Goal: Task Accomplishment & Management: Manage account settings

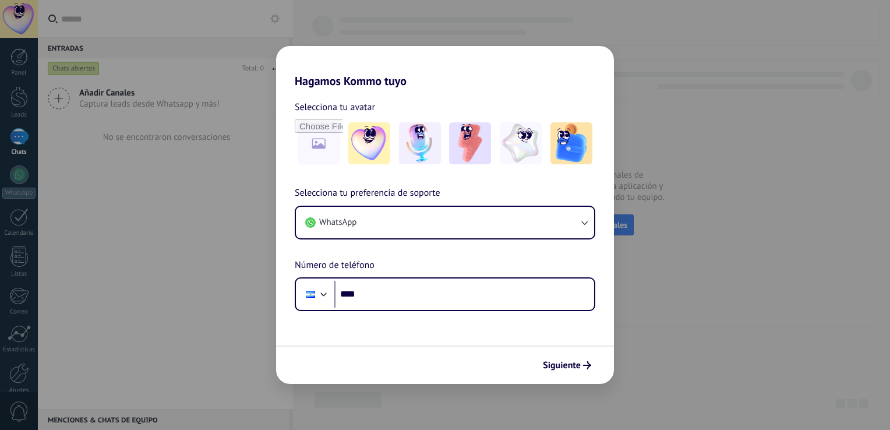
click at [379, 293] on input "****" at bounding box center [465, 294] width 260 height 27
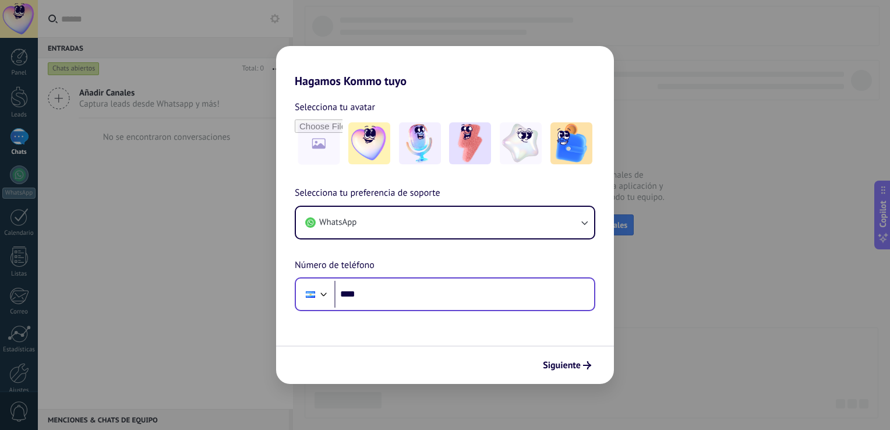
click at [353, 294] on input "****" at bounding box center [465, 294] width 260 height 27
click at [372, 304] on input "****" at bounding box center [465, 294] width 260 height 27
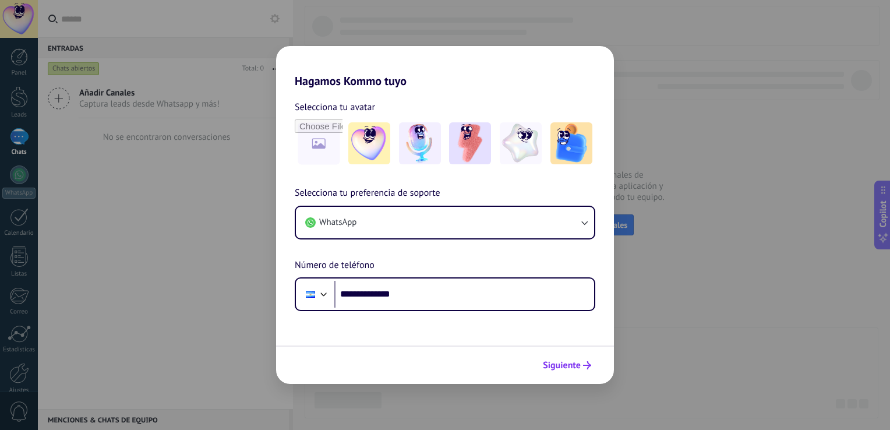
click at [572, 362] on span "Siguiente" at bounding box center [562, 365] width 38 height 8
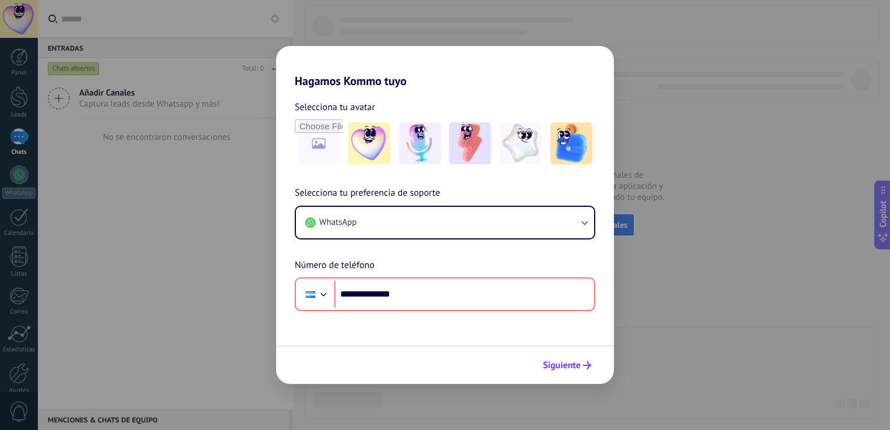
click at [572, 362] on span "Siguiente" at bounding box center [562, 365] width 38 height 8
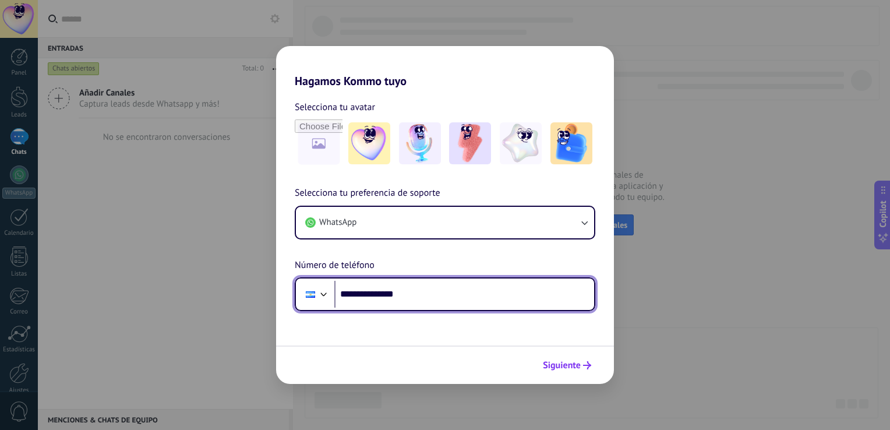
type input "**********"
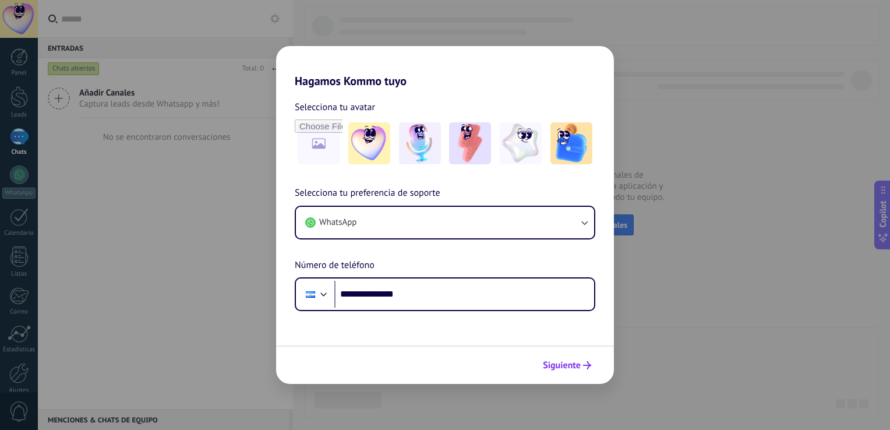
click at [558, 369] on span "Siguiente" at bounding box center [562, 365] width 38 height 8
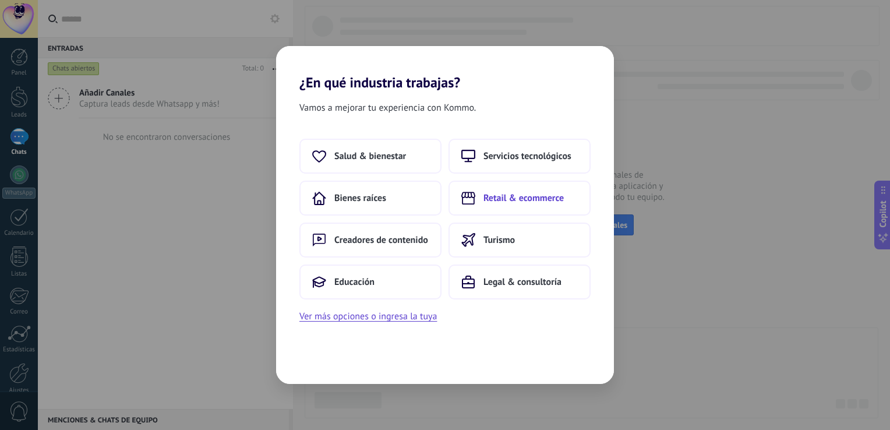
click at [497, 203] on span "Retail & ecommerce" at bounding box center [524, 198] width 80 height 12
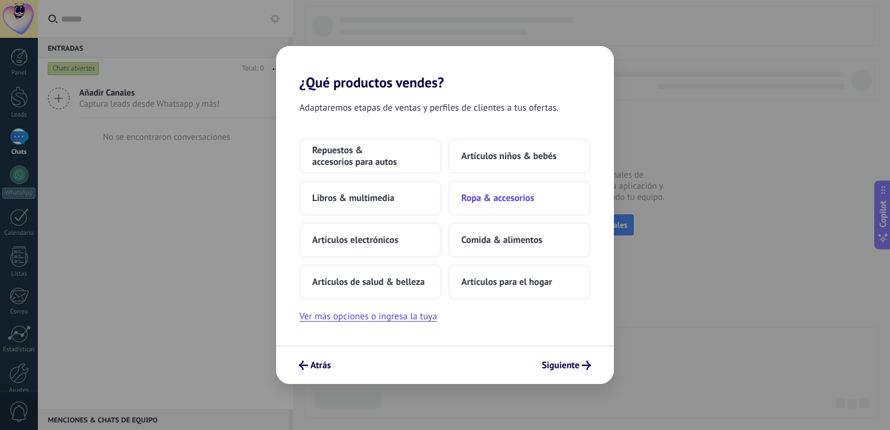
click at [498, 206] on button "Ropa & accesorios" at bounding box center [520, 198] width 142 height 35
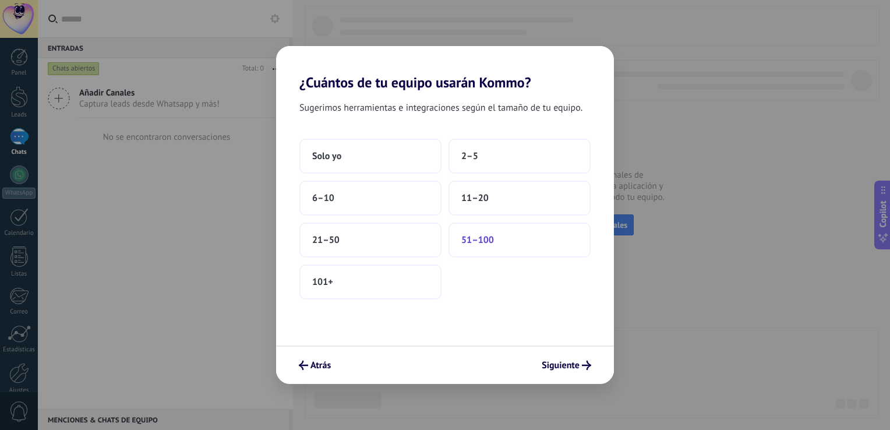
click at [484, 228] on button "51–100" at bounding box center [520, 240] width 142 height 35
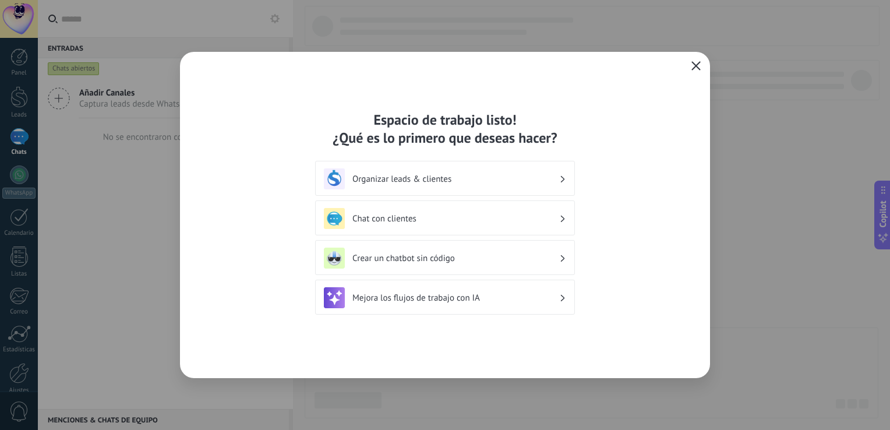
click at [694, 71] on span "button" at bounding box center [696, 66] width 9 height 10
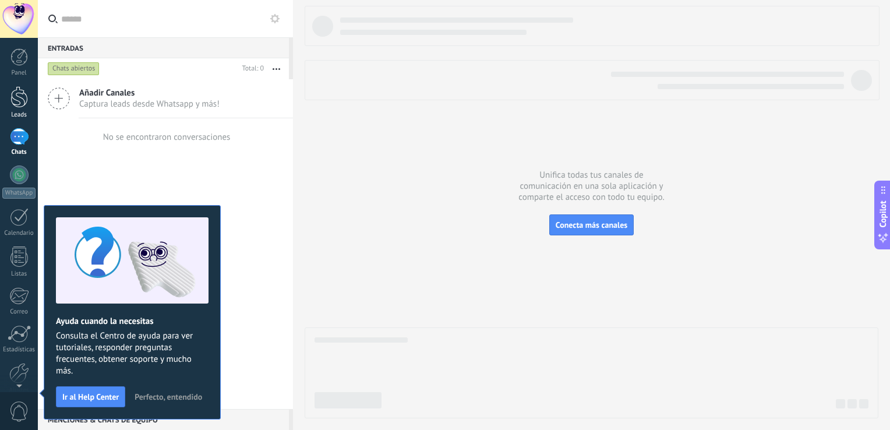
click at [9, 103] on link "Leads" at bounding box center [19, 102] width 38 height 33
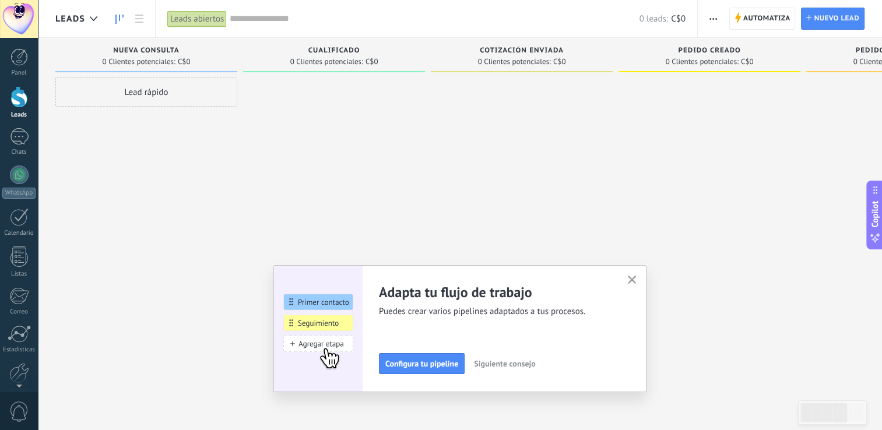
click at [530, 362] on span "Siguiente consejo" at bounding box center [504, 364] width 61 height 8
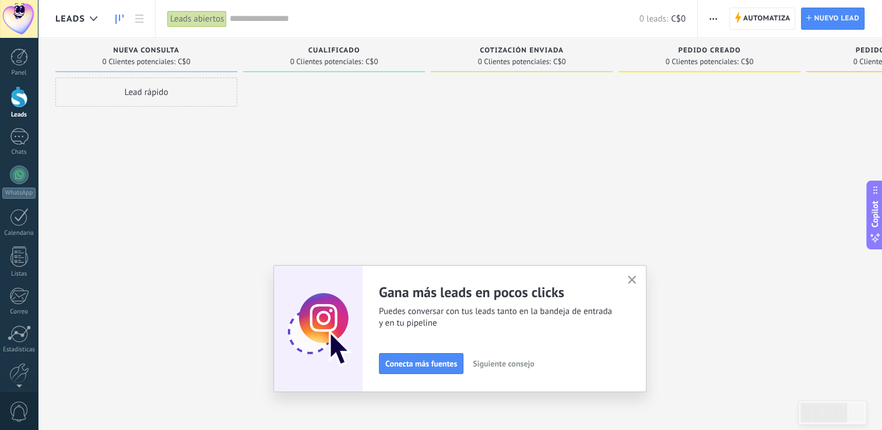
click at [506, 362] on span "Siguiente consejo" at bounding box center [503, 364] width 61 height 8
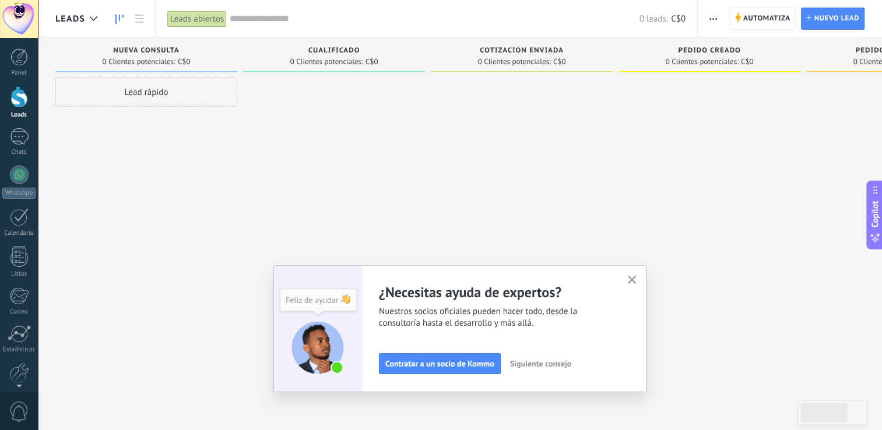
click at [533, 367] on span "Siguiente consejo" at bounding box center [540, 364] width 61 height 8
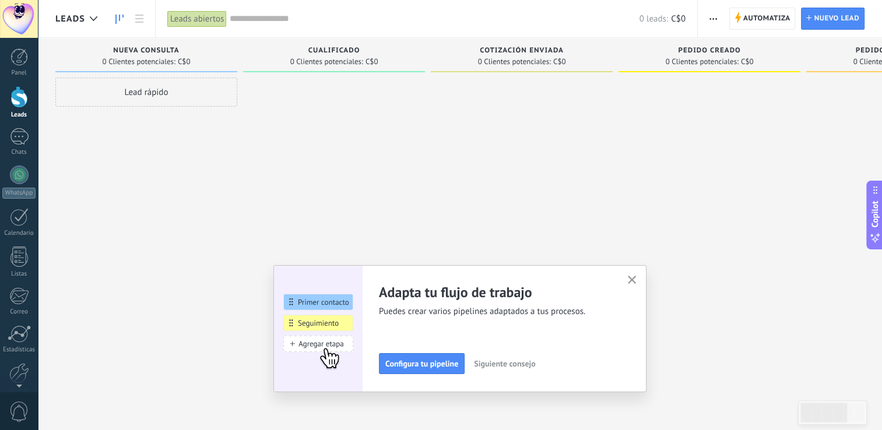
click at [508, 362] on span "Siguiente consejo" at bounding box center [504, 364] width 61 height 8
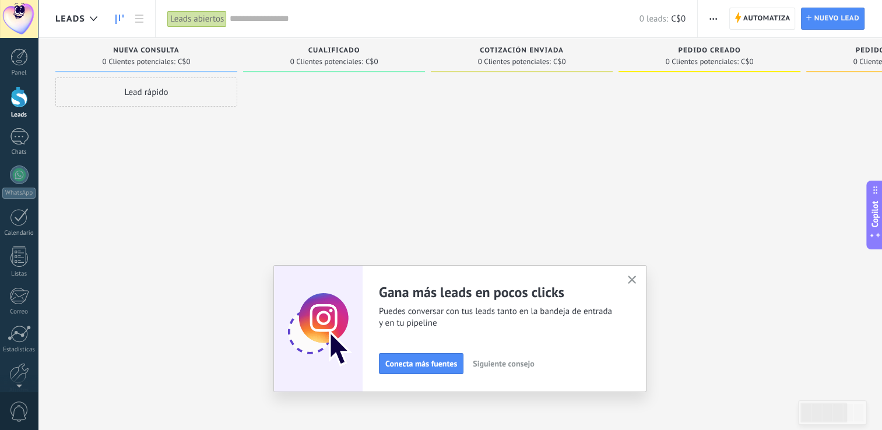
click at [512, 360] on span "Siguiente consejo" at bounding box center [503, 364] width 61 height 8
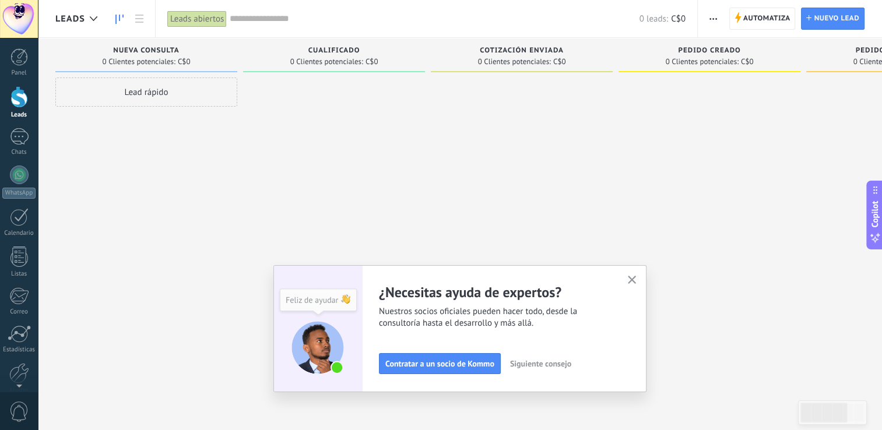
click at [636, 281] on use "button" at bounding box center [632, 280] width 9 height 9
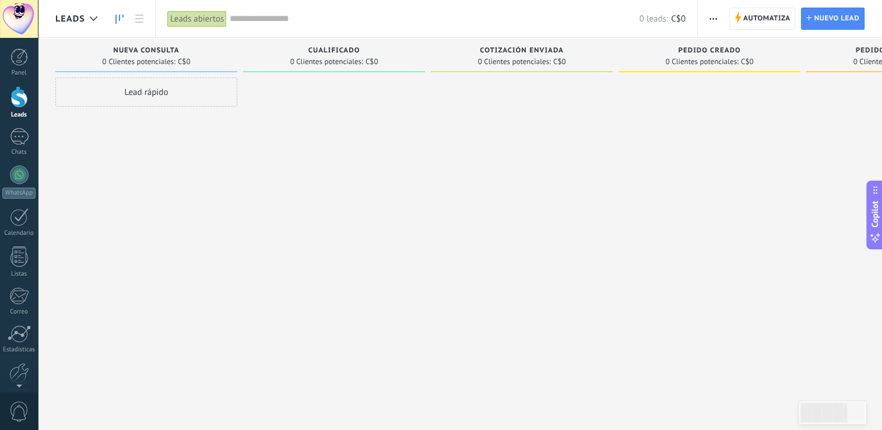
click at [722, 13] on div "Automatiza Nueva difusión Editar embudo Editar el diseño de la tarjeta Importar…" at bounding box center [713, 19] width 20 height 23
click at [713, 19] on use "button" at bounding box center [713, 19] width 8 height 2
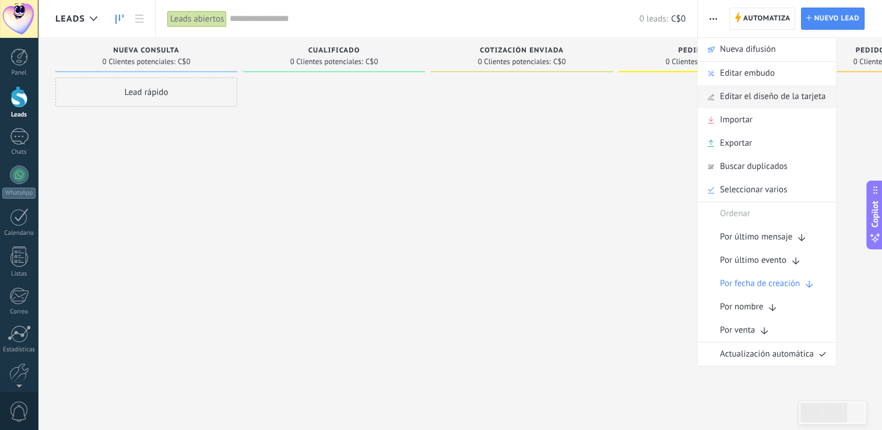
click at [720, 97] on span "Editar el diseño de la tarjeta" at bounding box center [772, 96] width 105 height 23
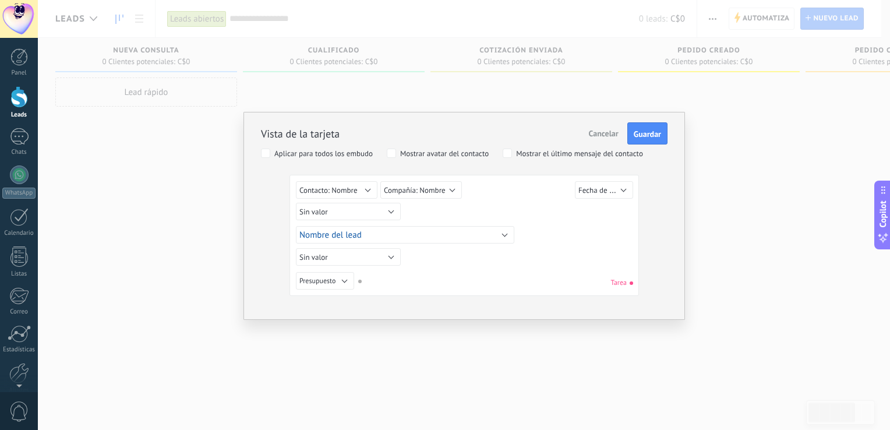
click at [604, 134] on span "Cancelar" at bounding box center [604, 133] width 30 height 10
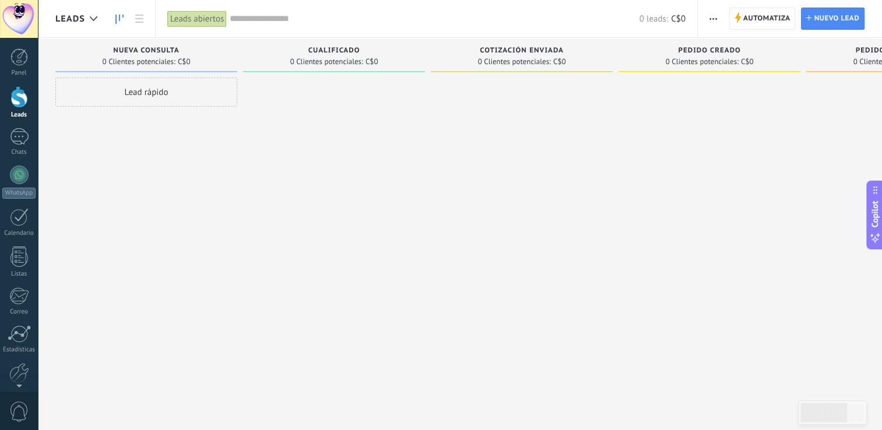
click at [709, 22] on span "button" at bounding box center [713, 19] width 8 height 22
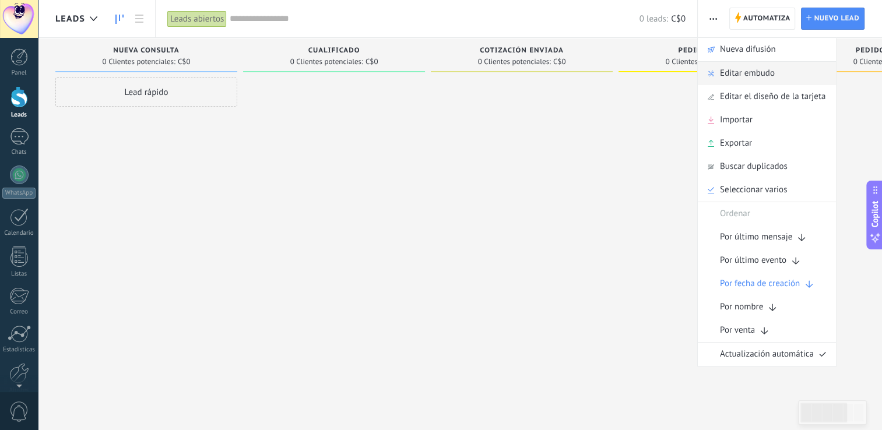
click at [719, 78] on div "Editar embudo" at bounding box center [767, 73] width 138 height 23
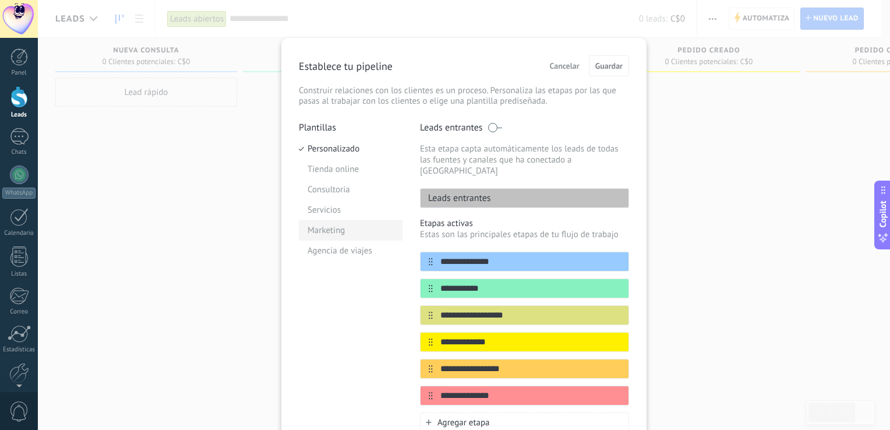
click at [330, 231] on li "Marketing" at bounding box center [351, 230] width 104 height 20
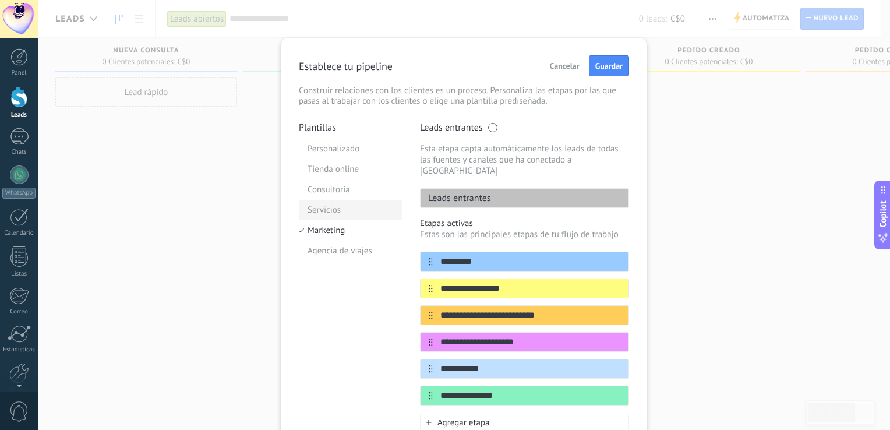
click at [314, 200] on li "Servicios" at bounding box center [351, 210] width 104 height 20
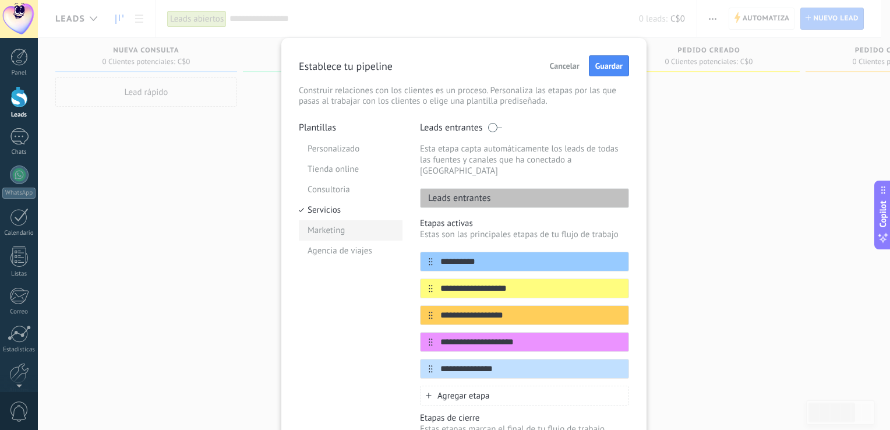
click at [323, 229] on li "Marketing" at bounding box center [351, 230] width 104 height 20
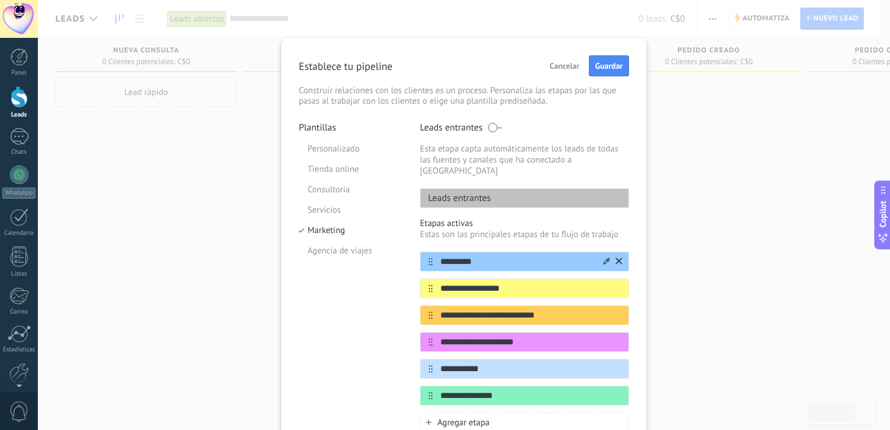
click at [482, 256] on input "*********" at bounding box center [517, 262] width 169 height 12
click at [492, 256] on input "*********" at bounding box center [517, 262] width 169 height 12
click at [617, 256] on button at bounding box center [619, 261] width 6 height 11
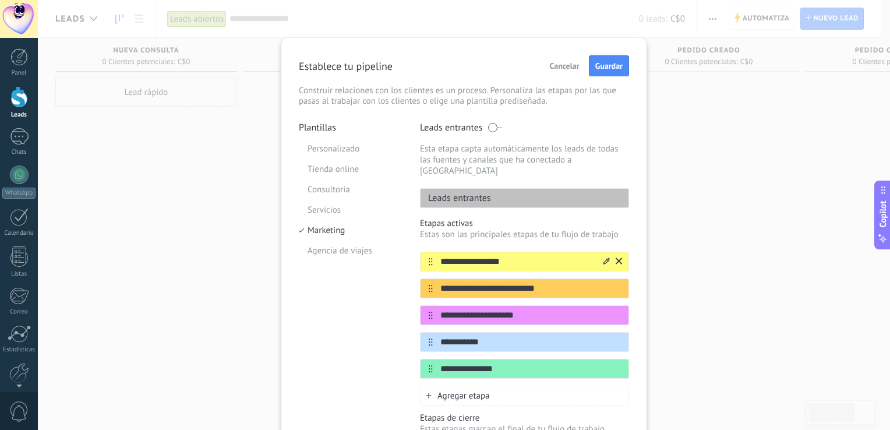
click at [621, 255] on div "**********" at bounding box center [524, 262] width 209 height 20
click at [537, 256] on input "**********" at bounding box center [517, 262] width 169 height 12
type input "*"
type input "**********"
click at [555, 284] on div "**********" at bounding box center [524, 289] width 209 height 20
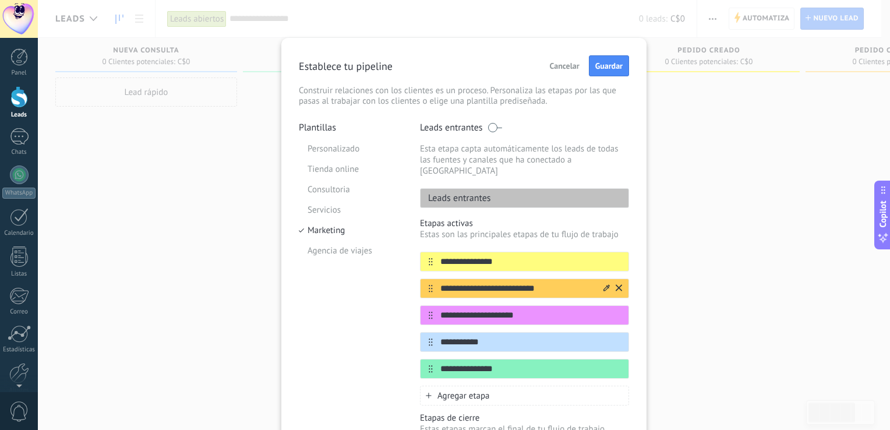
click at [550, 283] on input "**********" at bounding box center [517, 289] width 169 height 12
type input "*"
type input "*****"
click at [548, 309] on input "**********" at bounding box center [517, 315] width 169 height 12
type input "*"
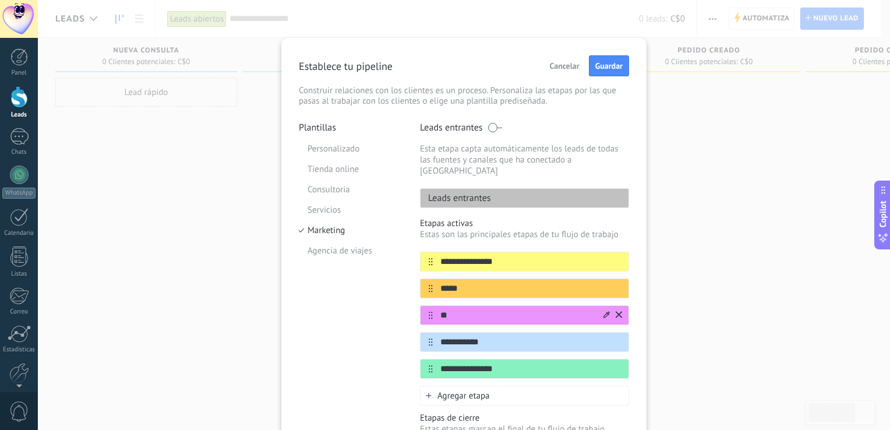
type input "*"
type input "**********"
click at [490, 336] on input "**********" at bounding box center [517, 342] width 169 height 12
type input "*"
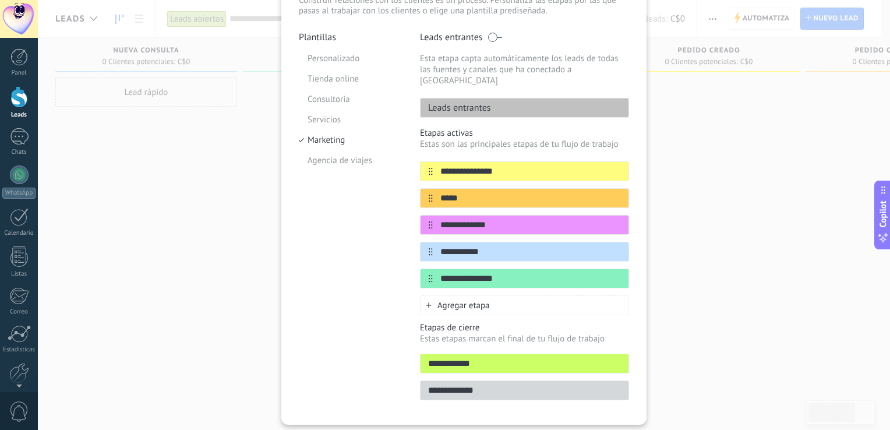
scroll to position [95, 0]
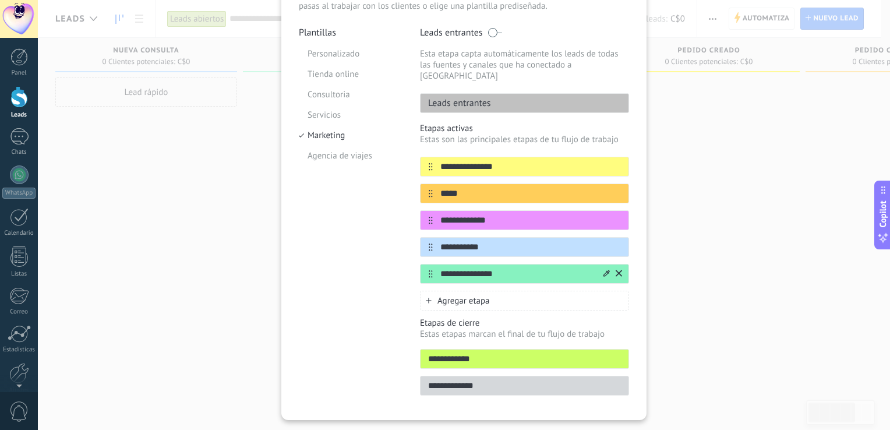
type input "**********"
click at [502, 268] on input "**********" at bounding box center [517, 274] width 169 height 12
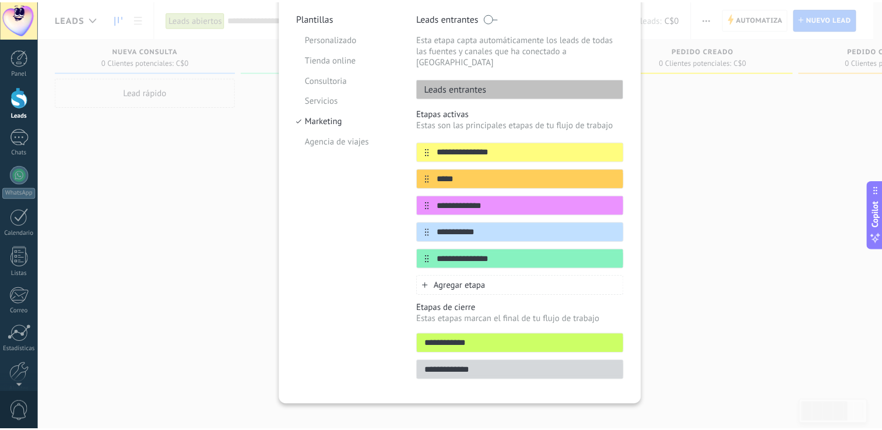
scroll to position [0, 0]
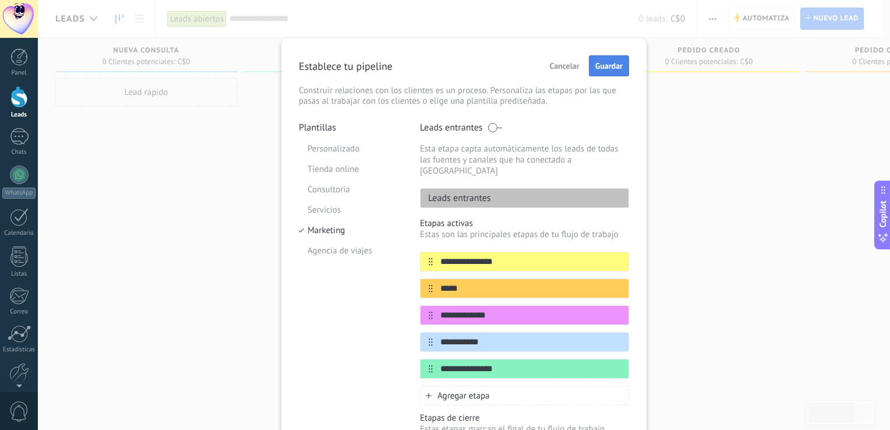
click at [604, 69] on span "Guardar" at bounding box center [609, 66] width 27 height 8
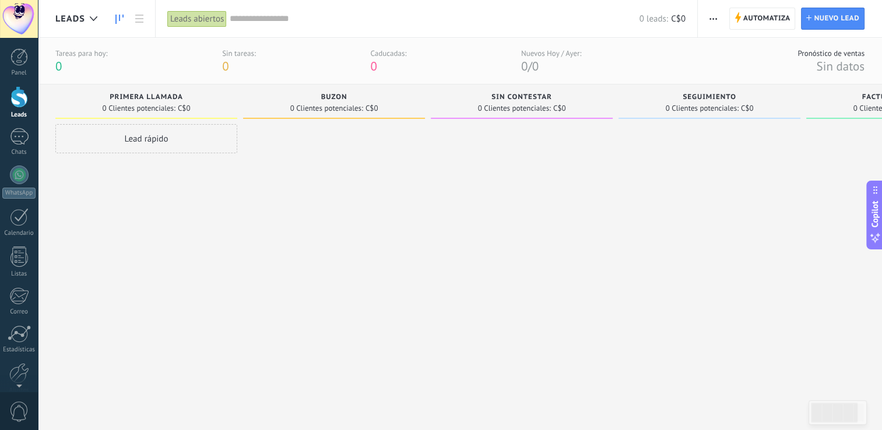
click at [713, 25] on span "button" at bounding box center [713, 19] width 8 height 22
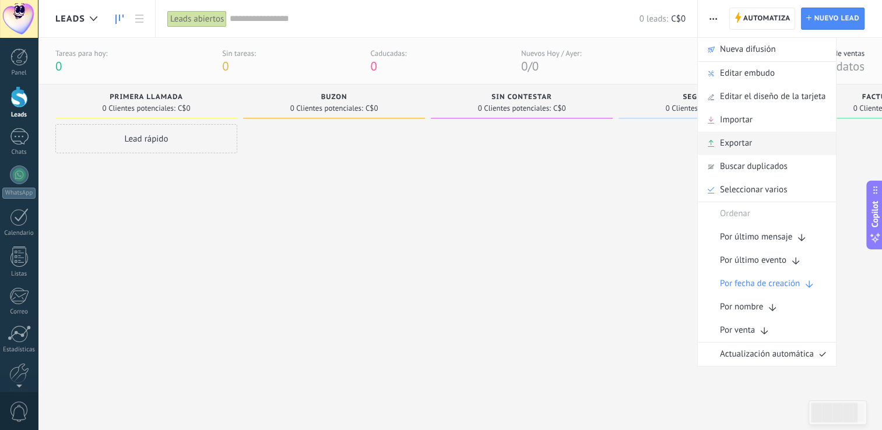
click at [732, 147] on span "Exportar" at bounding box center [736, 143] width 32 height 23
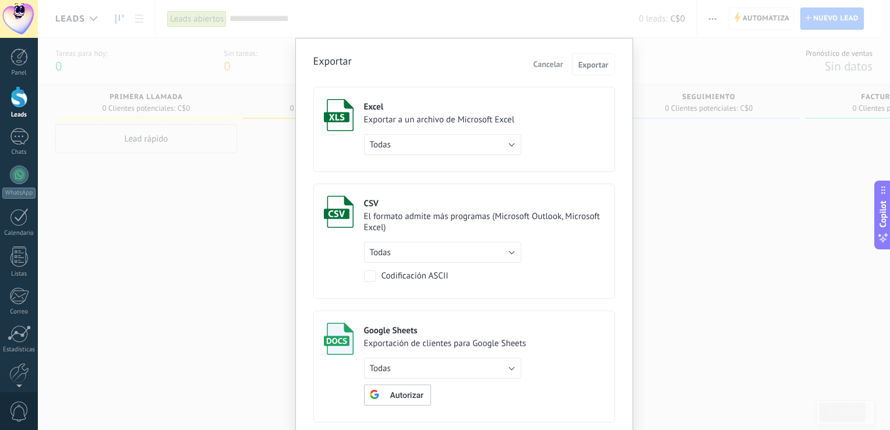
click at [702, 168] on div "Exportar Cancelar Exportar Excel Exportar a un archivo de Microsoft Excel Todas…" at bounding box center [464, 215] width 853 height 430
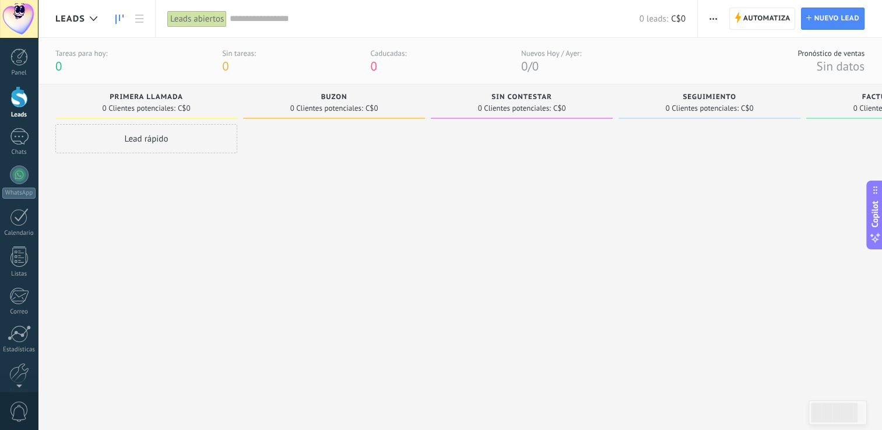
click at [712, 23] on span "button" at bounding box center [713, 19] width 8 height 22
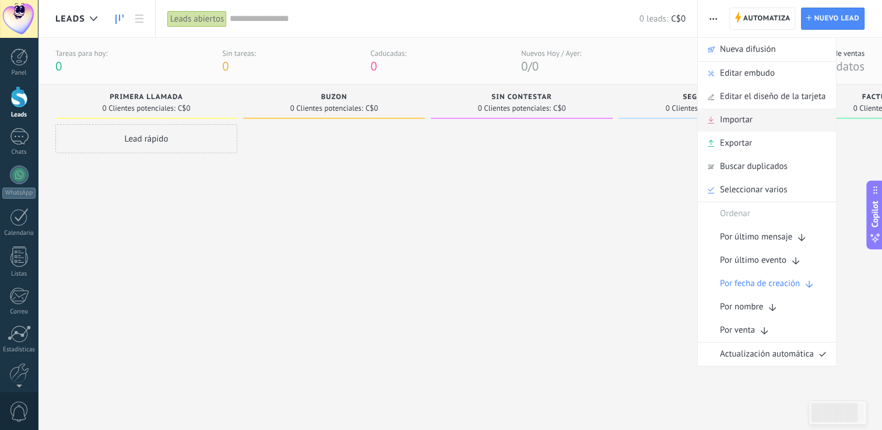
click at [726, 118] on span "Importar" at bounding box center [736, 119] width 33 height 23
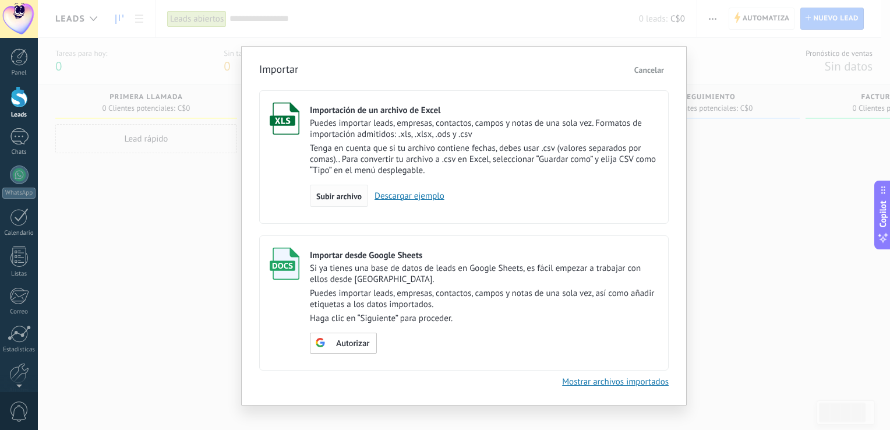
click at [329, 199] on span "Subir archivo" at bounding box center [338, 196] width 45 height 8
click at [0, 0] on input "Importación de un archivo de Excel Puedes importar leads, empresas, contactos, …" at bounding box center [0, 0] width 0 height 0
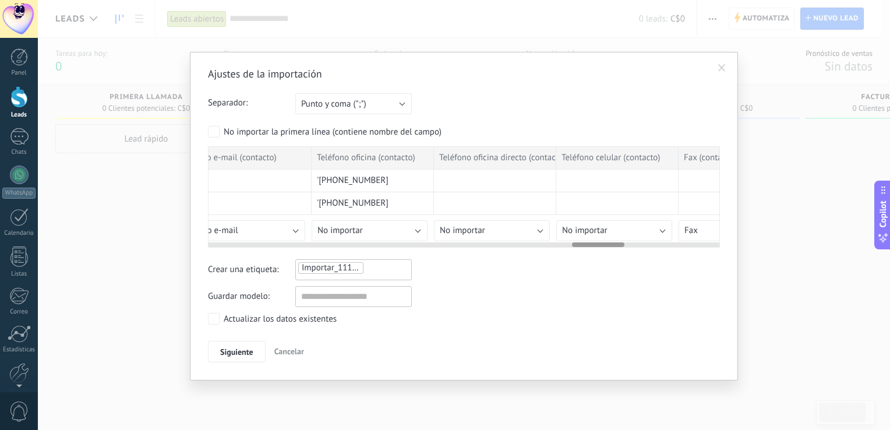
scroll to position [0, 3567]
click at [375, 224] on button "No importar" at bounding box center [370, 230] width 116 height 21
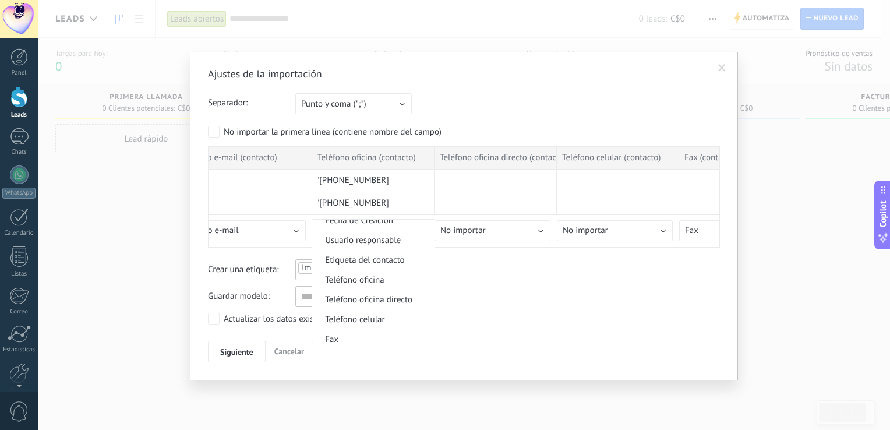
scroll to position [205, 0]
click at [361, 282] on span "Teléfono oficina" at bounding box center [371, 279] width 119 height 11
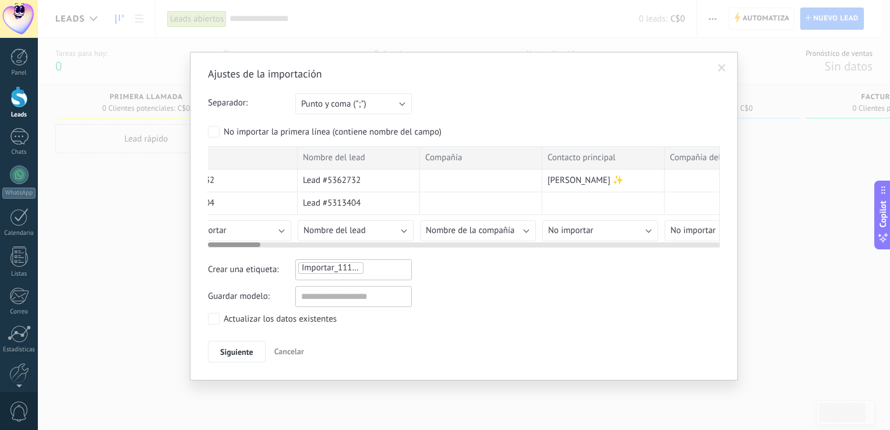
scroll to position [0, 0]
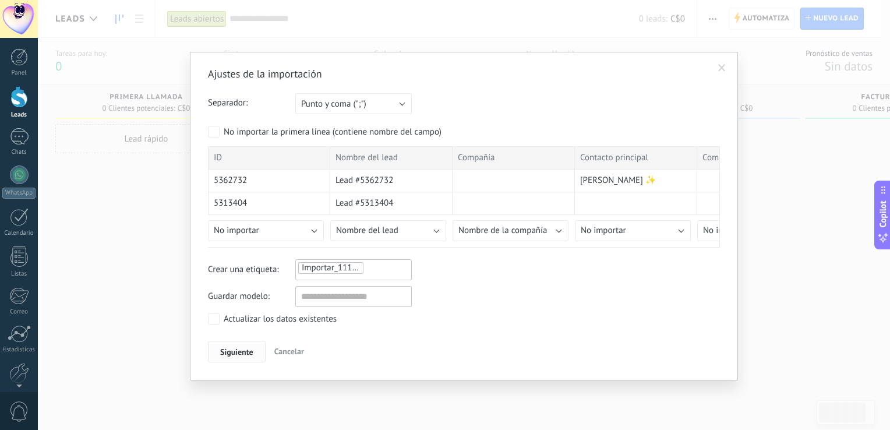
click at [241, 355] on span "Siguiente" at bounding box center [236, 352] width 33 height 8
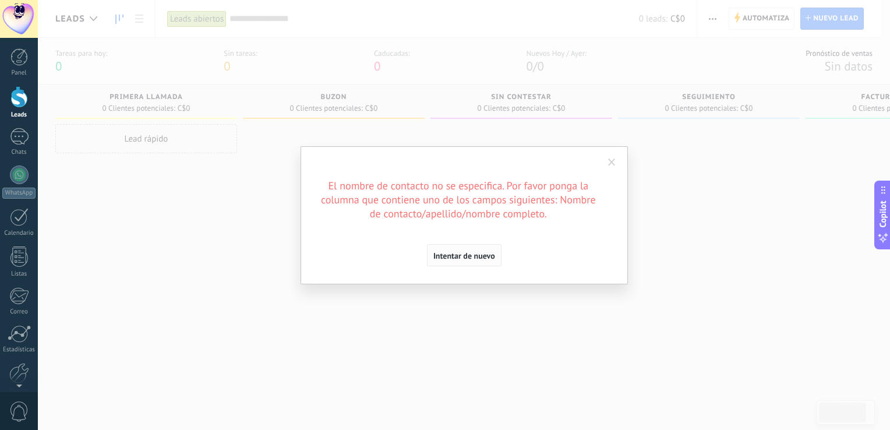
click at [456, 250] on button "Intentar de nuevo" at bounding box center [464, 255] width 75 height 22
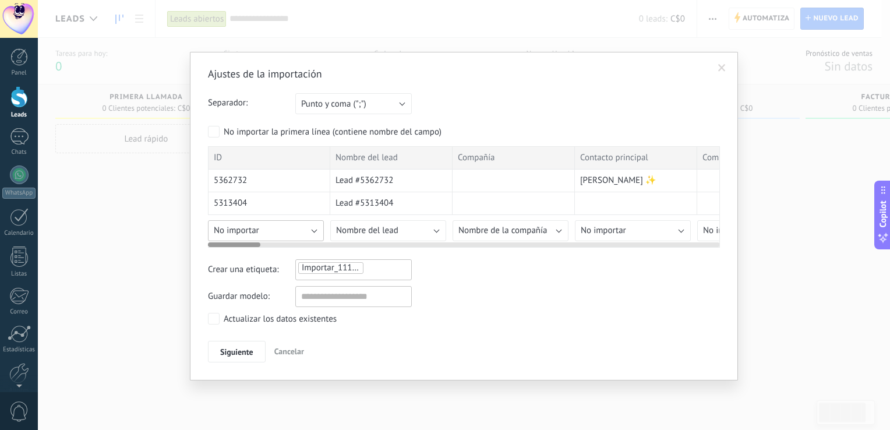
click at [245, 228] on span "No importar" at bounding box center [236, 230] width 45 height 11
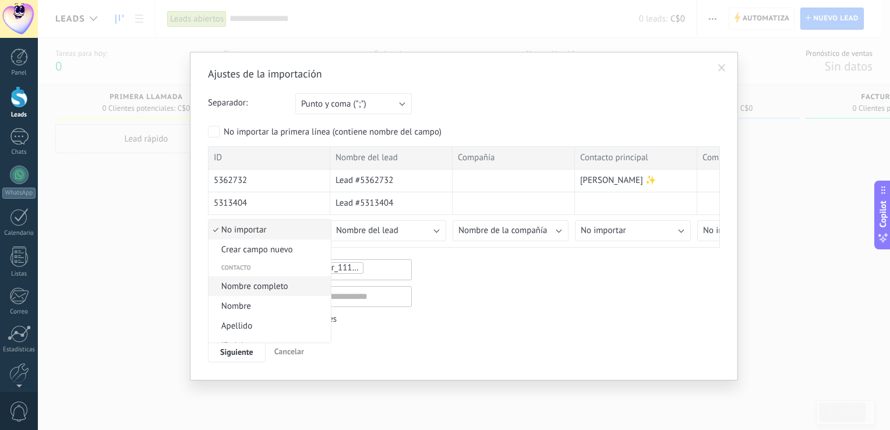
click at [247, 288] on span "Nombre completo" at bounding box center [268, 286] width 119 height 11
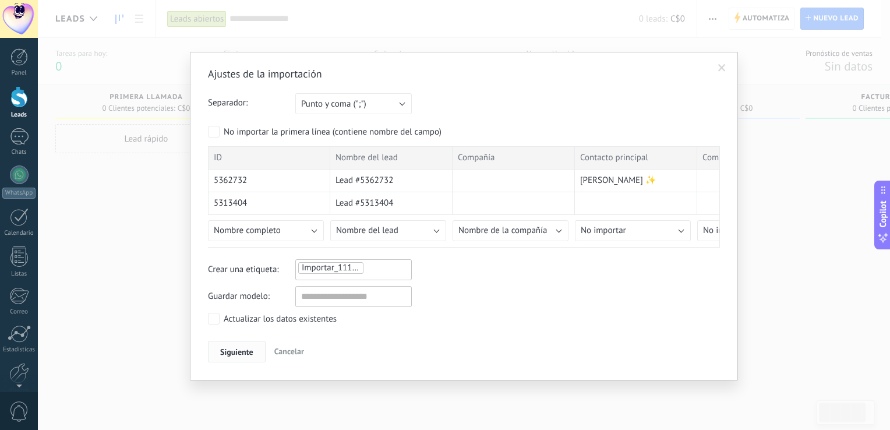
click at [237, 349] on span "Siguiente" at bounding box center [236, 352] width 33 height 8
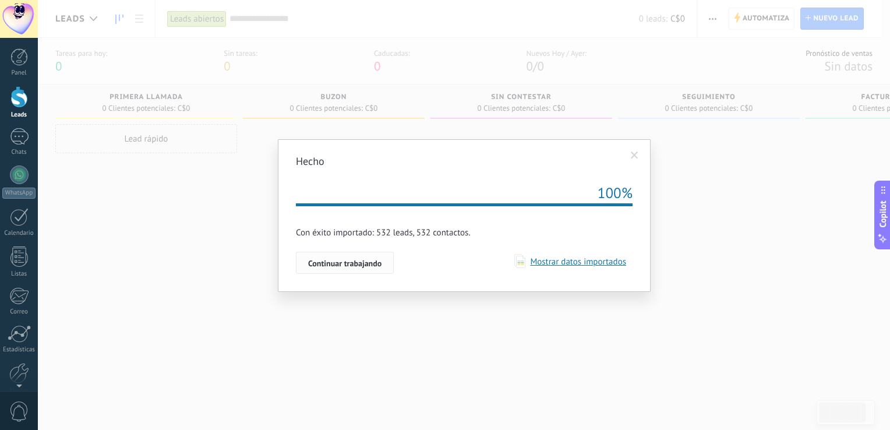
click at [335, 259] on span "Continuar trabajando" at bounding box center [344, 263] width 73 height 8
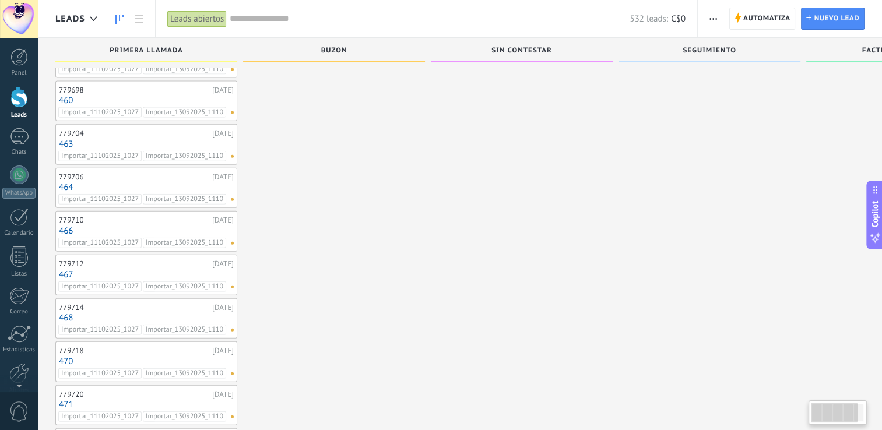
scroll to position [2732, 0]
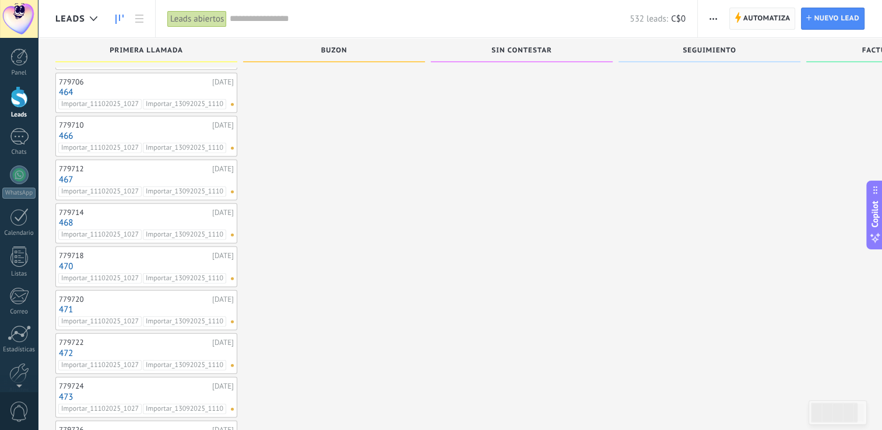
click at [749, 10] on span "Automatiza" at bounding box center [766, 18] width 47 height 21
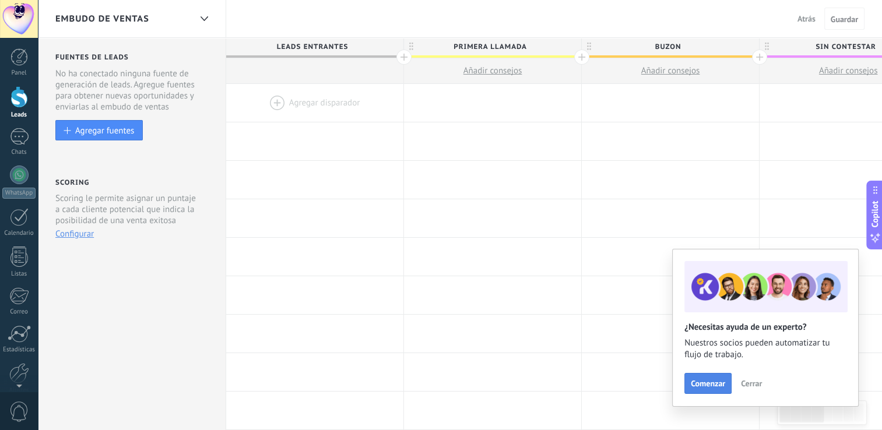
click at [713, 385] on span "Comenzar" at bounding box center [708, 383] width 34 height 8
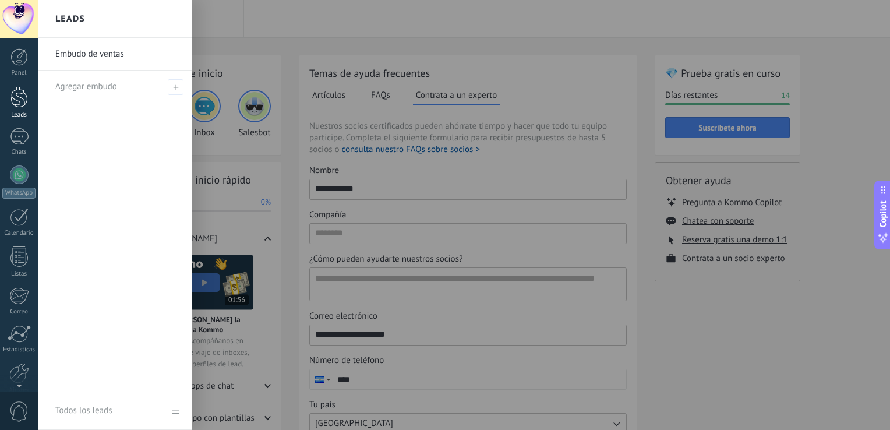
click at [28, 96] on link "Leads" at bounding box center [19, 102] width 38 height 33
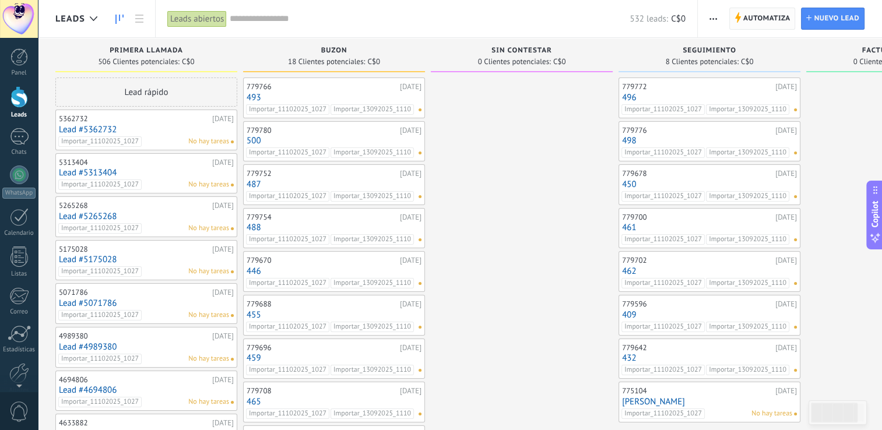
click at [758, 23] on span "Automatiza" at bounding box center [766, 18] width 47 height 21
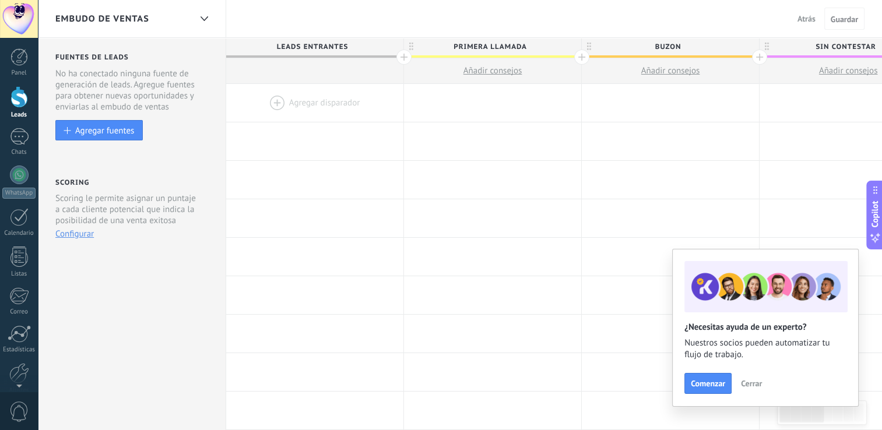
click at [753, 386] on span "Cerrar" at bounding box center [751, 383] width 21 height 8
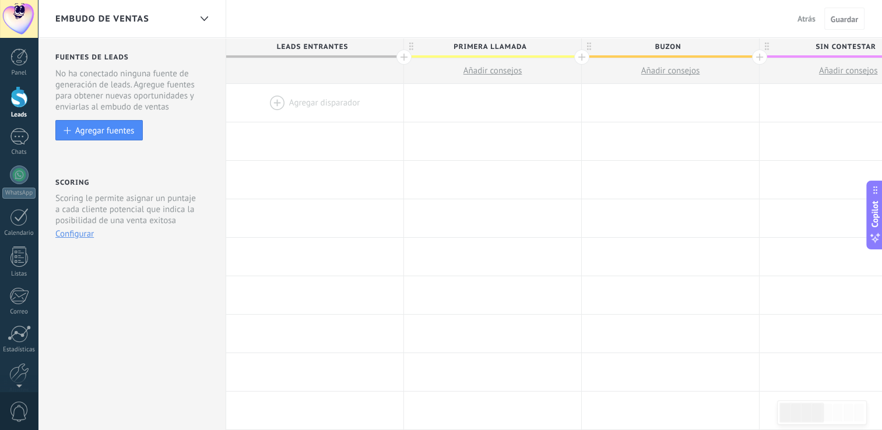
click at [333, 108] on div at bounding box center [314, 103] width 177 height 38
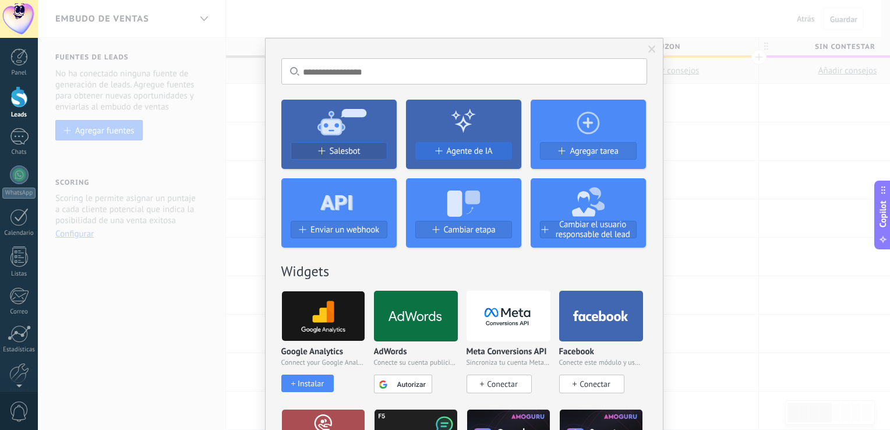
click at [452, 149] on span "Agente de IA" at bounding box center [470, 151] width 46 height 10
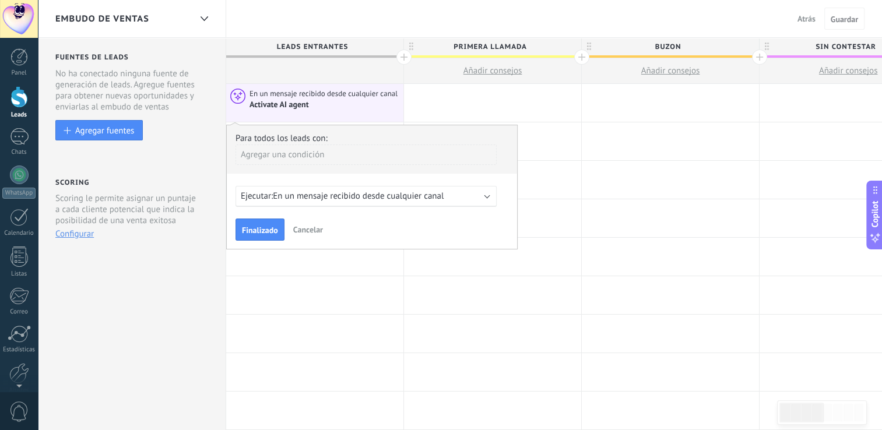
click at [390, 188] on div "Ejecutar: En un mensaje recibido desde cualquier canal" at bounding box center [365, 196] width 261 height 21
click at [316, 234] on button "Cancelar" at bounding box center [307, 229] width 39 height 17
click at [297, 230] on span "Cancelar" at bounding box center [308, 229] width 30 height 10
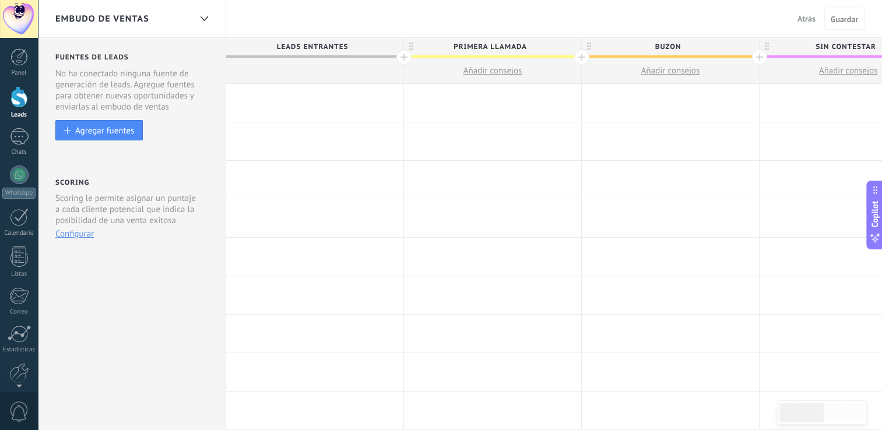
click at [304, 97] on div at bounding box center [314, 103] width 177 height 38
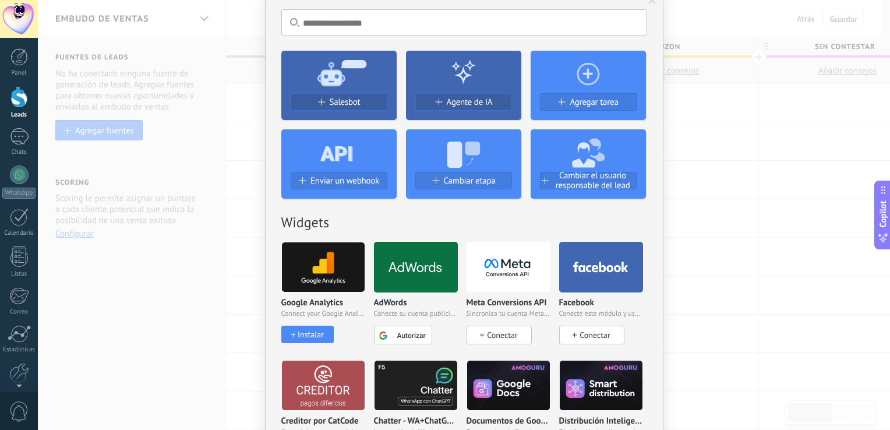
scroll to position [65, 0]
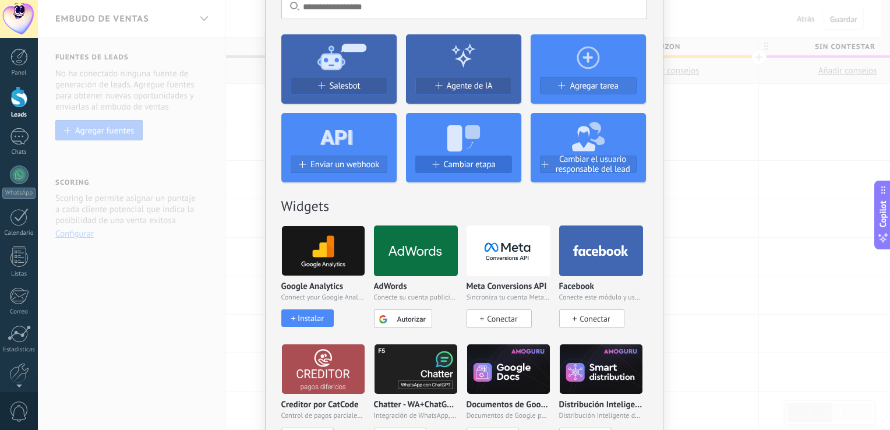
click at [471, 156] on button "Cambiar etapa" at bounding box center [464, 164] width 97 height 17
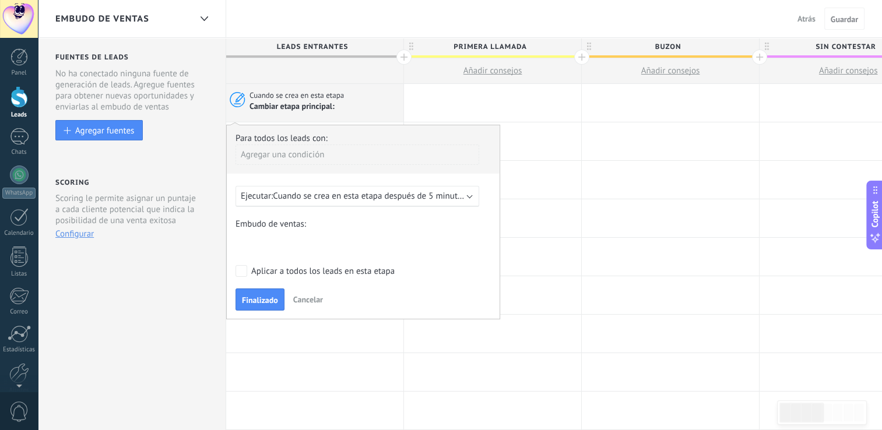
click at [0, 0] on div "primera llamada buzon sin contestar seguimiento Factura enviada Cerrar-ganar Ce…" at bounding box center [0, 0] width 0 height 0
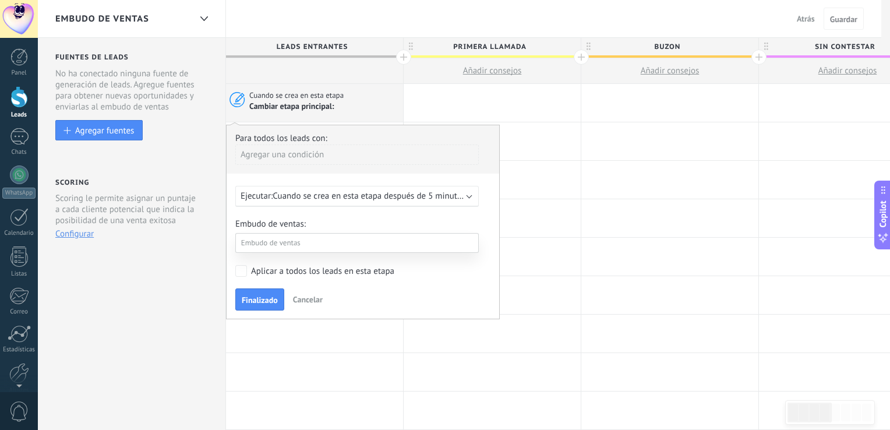
click at [0, 0] on label "primera llamada" at bounding box center [0, 0] width 0 height 0
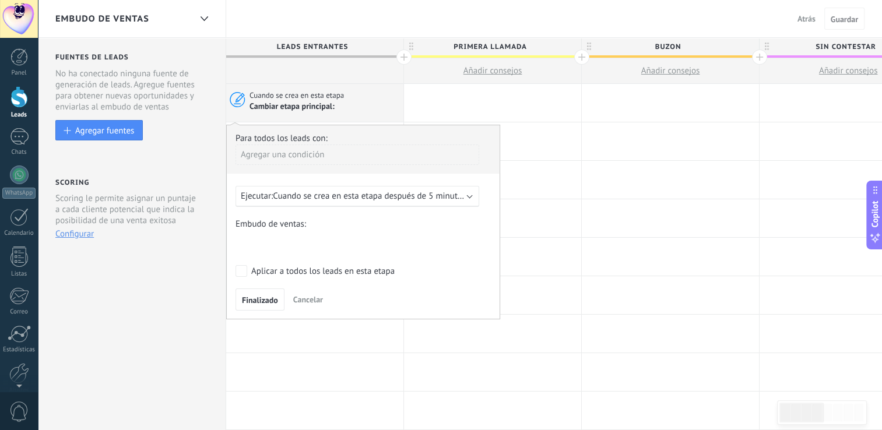
click at [0, 0] on div "primera llamada buzon sin contestar seguimiento Factura enviada Cerrar-ganar Ce…" at bounding box center [0, 0] width 0 height 0
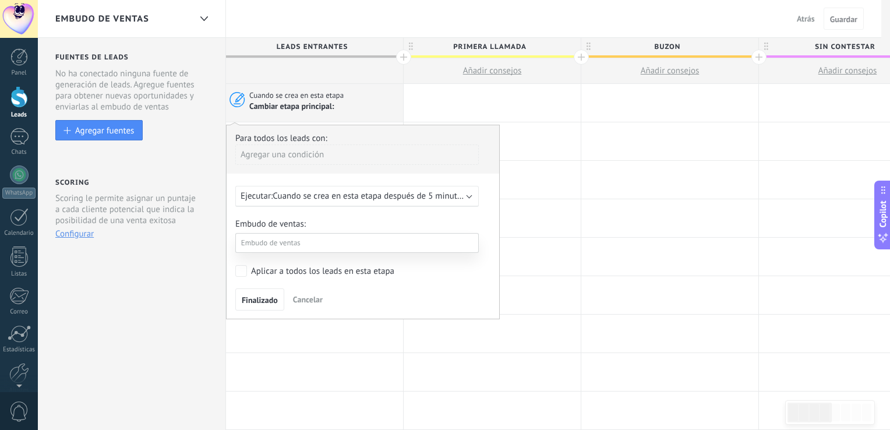
click at [330, 191] on div at bounding box center [464, 215] width 853 height 430
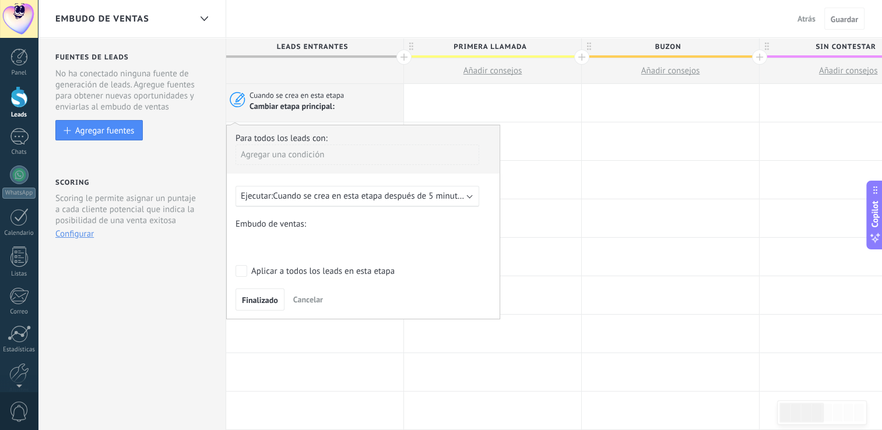
click at [330, 191] on span "Cuando se crea en esta etapa después de 5 minutos" at bounding box center [369, 196] width 193 height 11
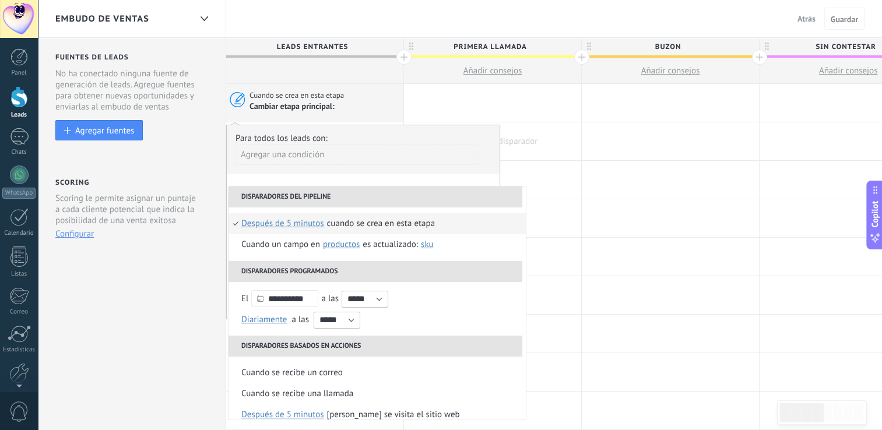
click at [512, 150] on div at bounding box center [492, 141] width 177 height 38
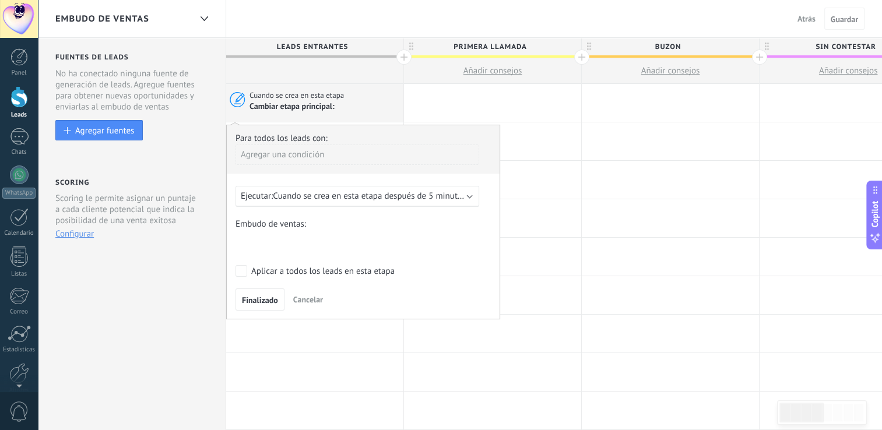
click at [380, 104] on div "Cambiar etapa principal:" at bounding box center [324, 106] width 150 height 11
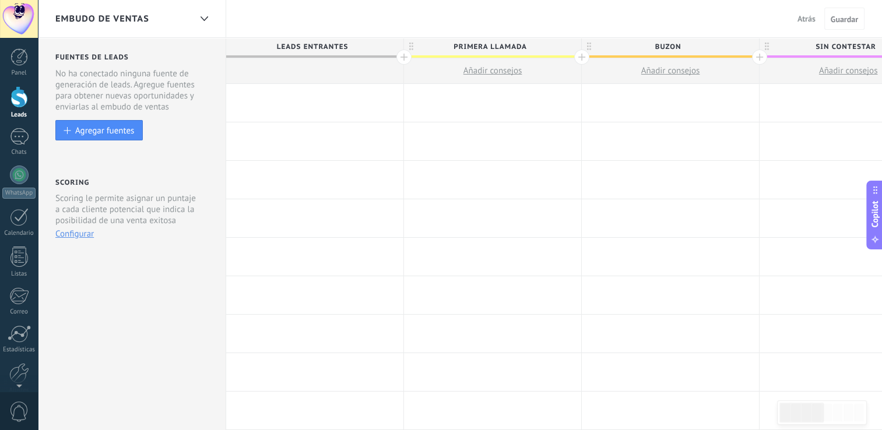
click at [353, 97] on div at bounding box center [314, 103] width 177 height 38
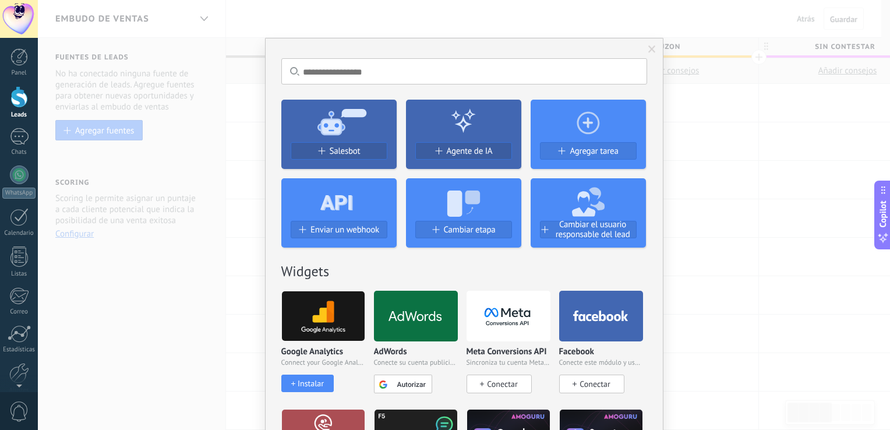
click at [669, 159] on div "No hay resultados Salesbot Agente de IA Agregar tarea Enviar un webhook Cambiar…" at bounding box center [464, 215] width 853 height 430
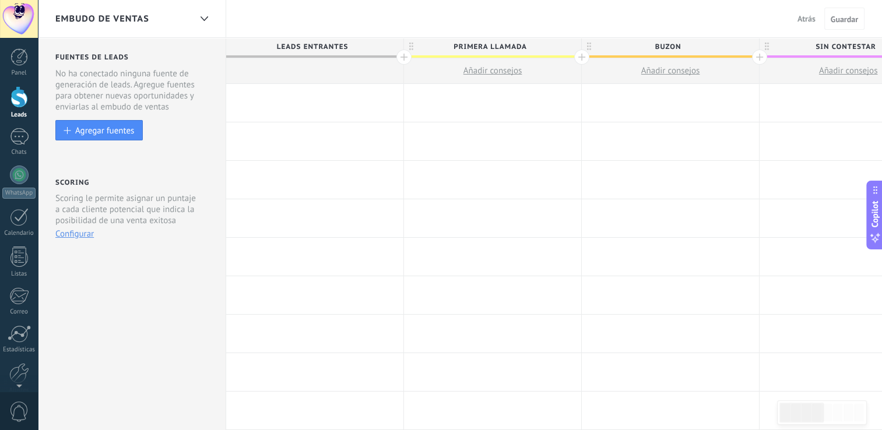
click at [14, 94] on div at bounding box center [18, 97] width 17 height 22
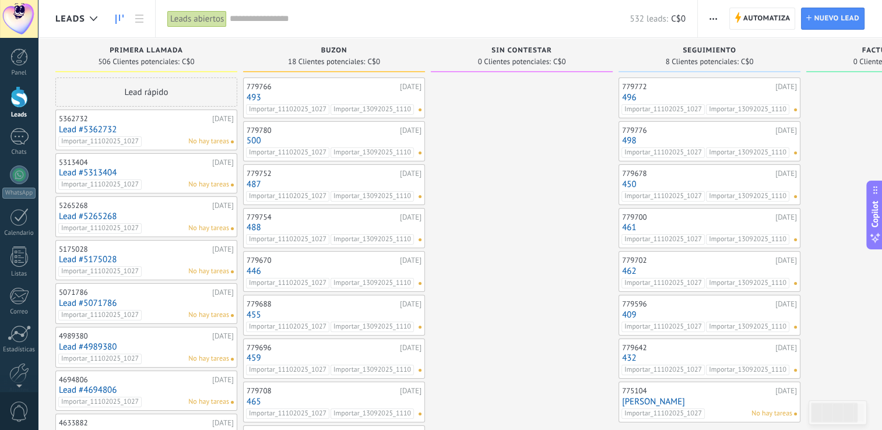
click at [713, 20] on span "button" at bounding box center [713, 19] width 8 height 22
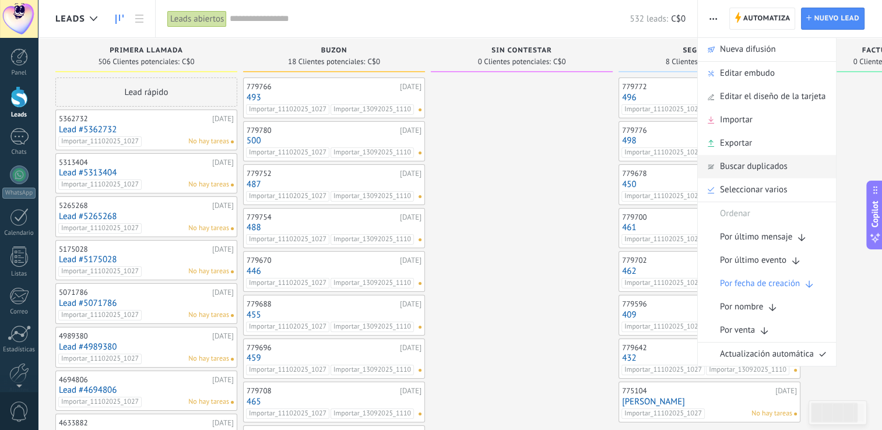
click at [737, 174] on span "Buscar duplicados" at bounding box center [754, 166] width 68 height 23
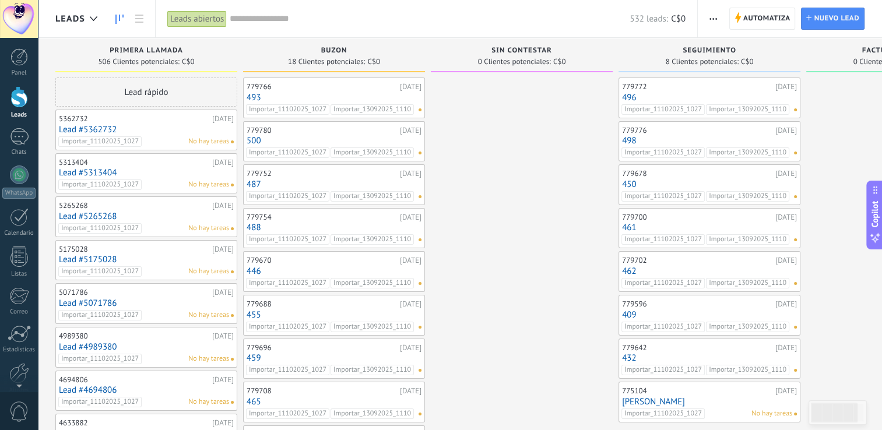
click at [711, 18] on icon "button" at bounding box center [713, 19] width 8 height 2
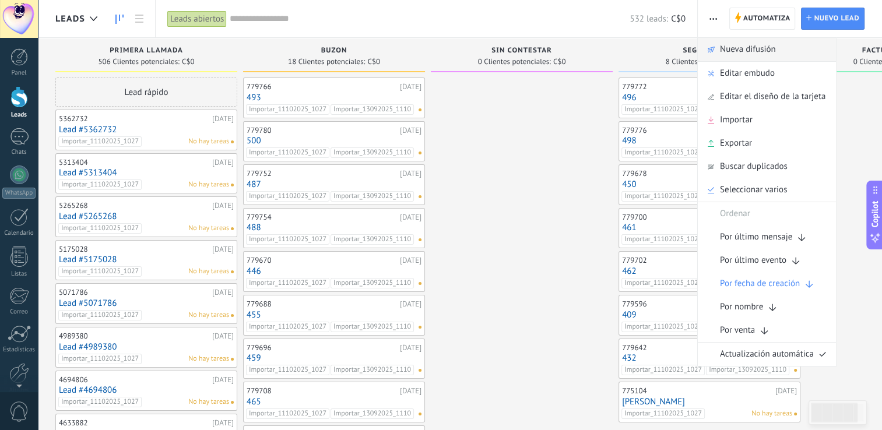
click at [721, 47] on span "Nueva difusión" at bounding box center [748, 49] width 56 height 23
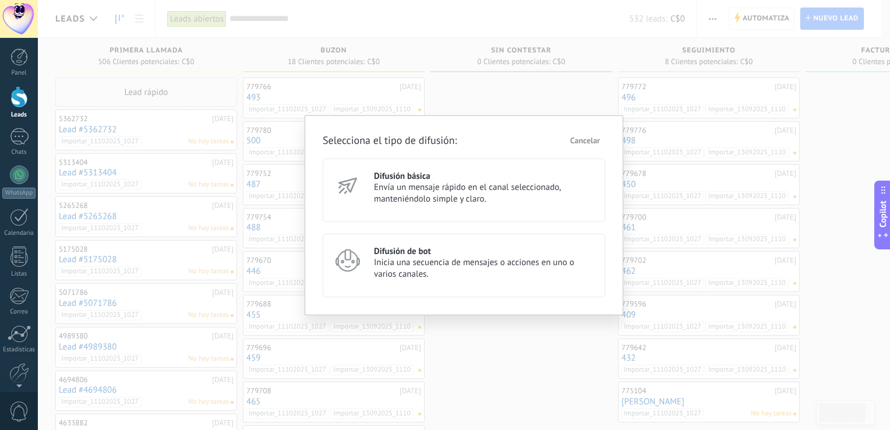
click at [389, 174] on h3 "Difusión básica" at bounding box center [484, 176] width 221 height 11
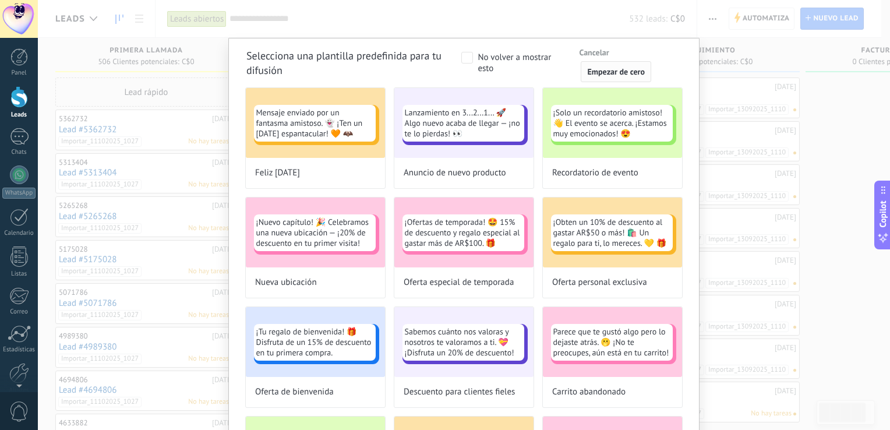
click at [609, 73] on span "Empezar de cero" at bounding box center [616, 72] width 58 height 8
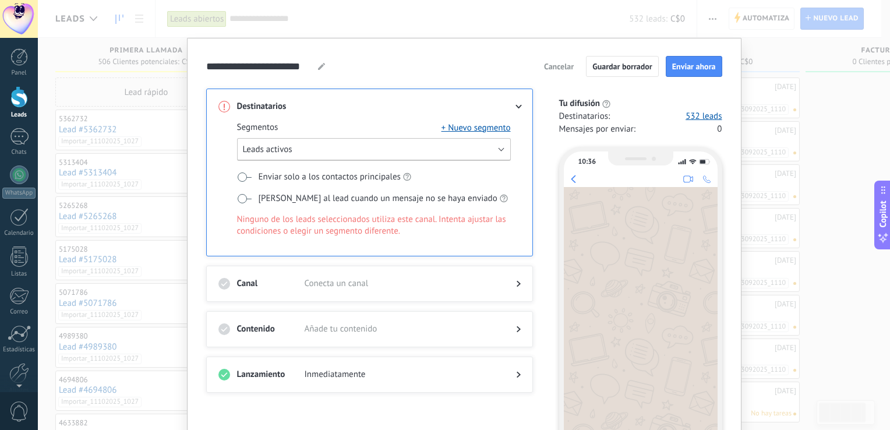
click at [387, 148] on button "Leads activos" at bounding box center [374, 149] width 274 height 23
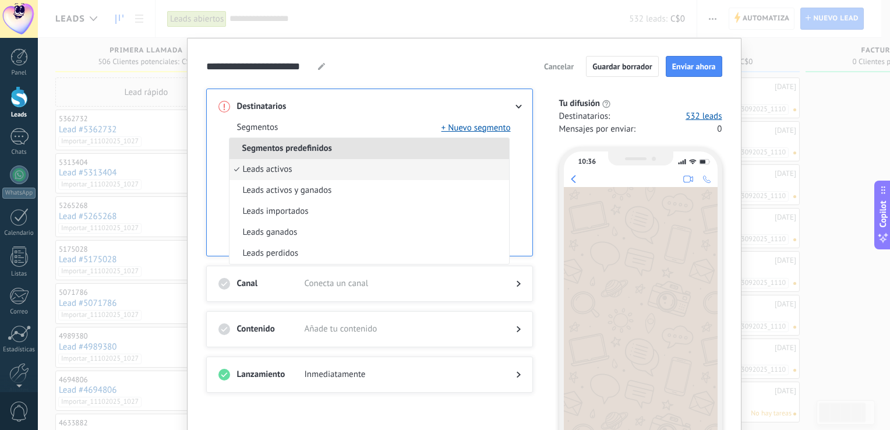
click at [288, 176] on li "Leads activos" at bounding box center [370, 169] width 280 height 21
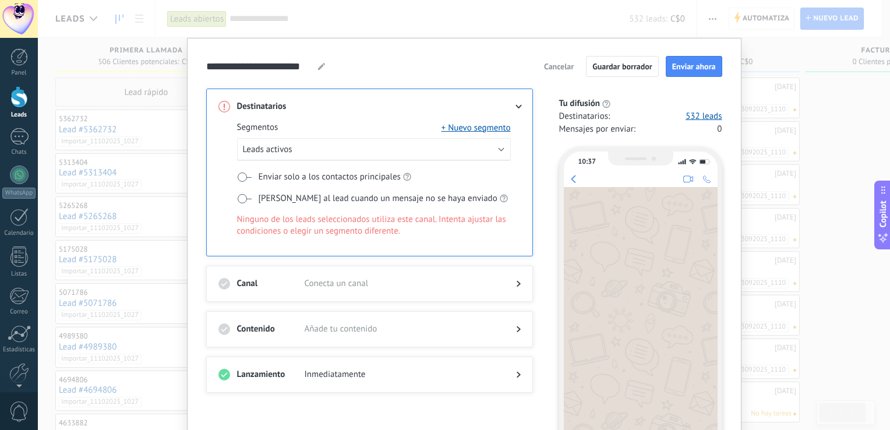
click at [242, 197] on span at bounding box center [244, 198] width 15 height 9
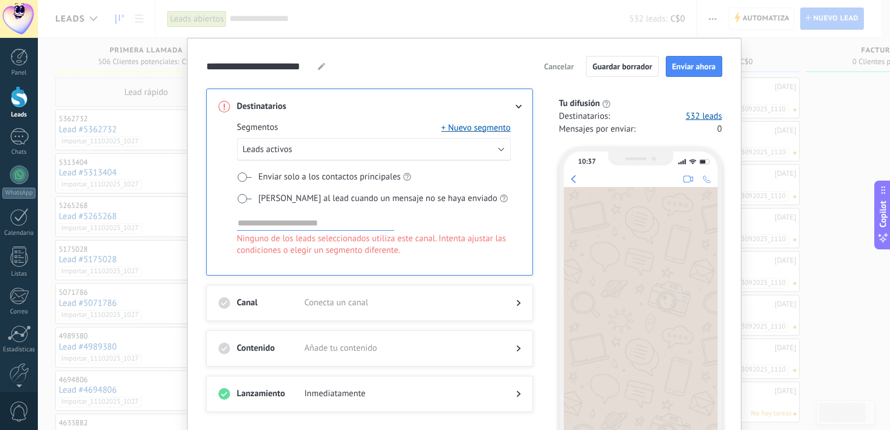
click at [248, 216] on input at bounding box center [315, 223] width 157 height 14
click at [261, 216] on input at bounding box center [315, 223] width 157 height 14
click at [341, 200] on span "[PERSON_NAME] al lead cuando un mensaje no se haya enviado" at bounding box center [378, 199] width 239 height 12
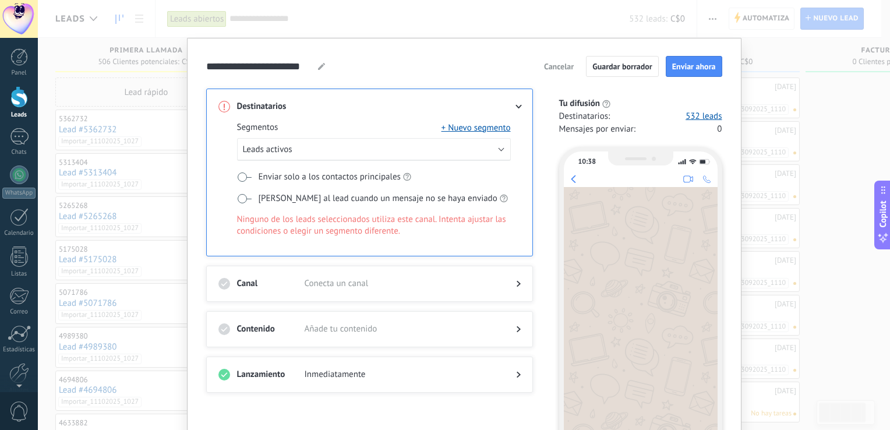
click at [242, 176] on span at bounding box center [244, 177] width 15 height 9
click at [243, 196] on span at bounding box center [244, 198] width 15 height 9
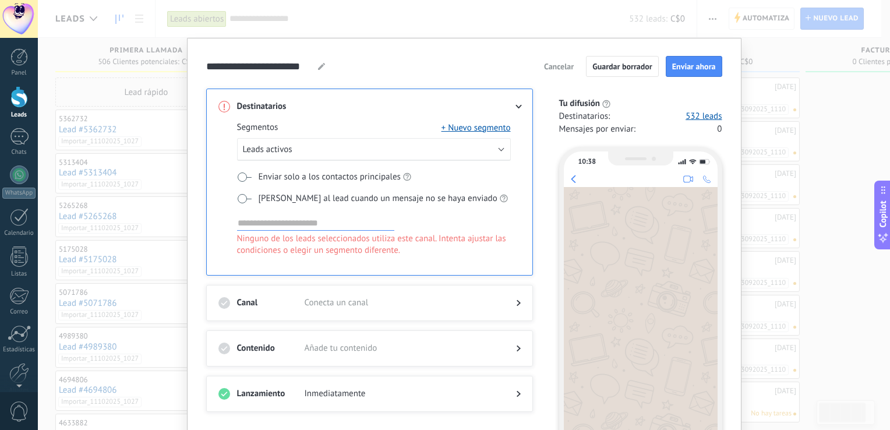
click at [244, 200] on span at bounding box center [244, 198] width 15 height 9
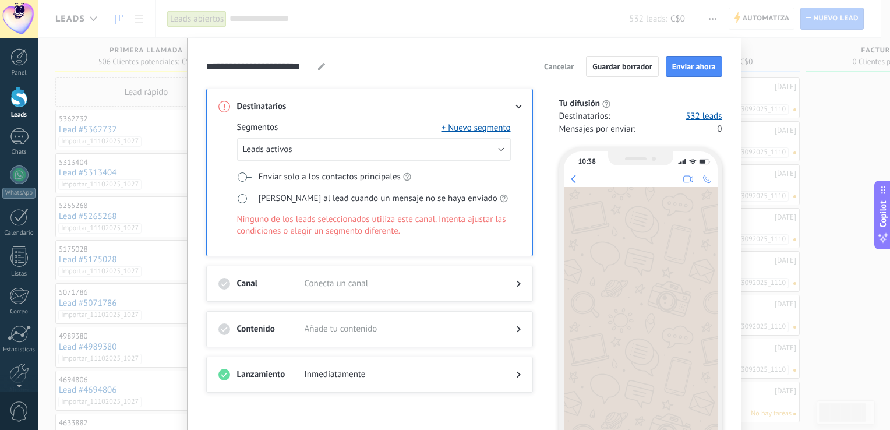
click at [240, 197] on span at bounding box center [244, 198] width 15 height 9
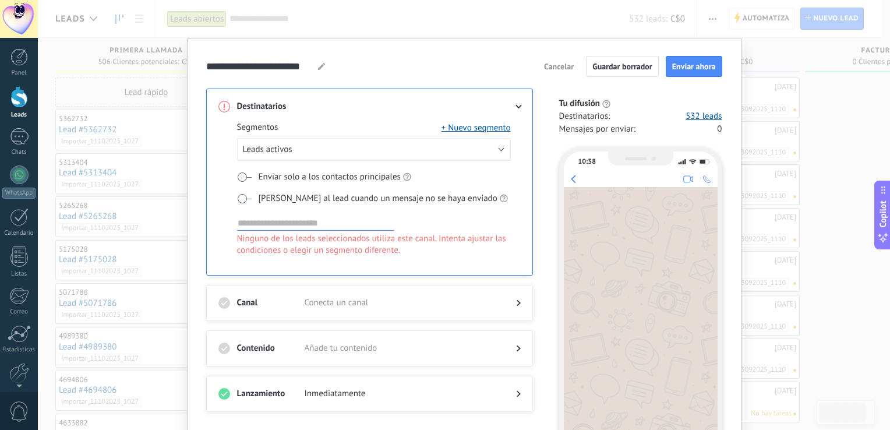
click at [258, 224] on input at bounding box center [315, 223] width 157 height 14
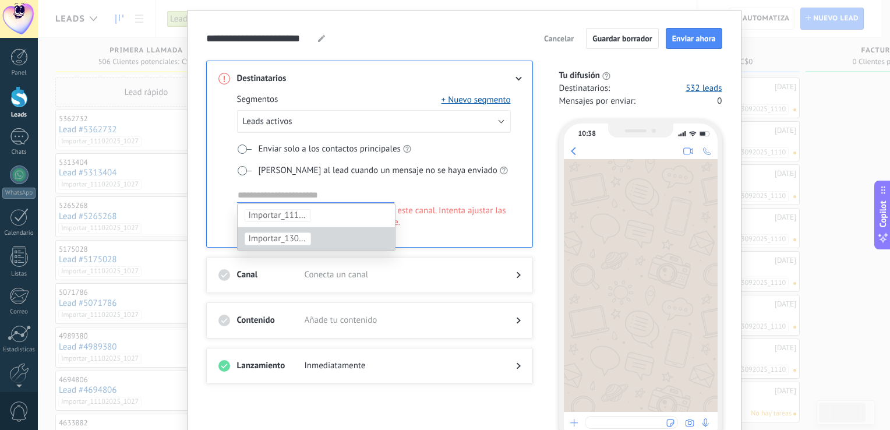
scroll to position [28, 0]
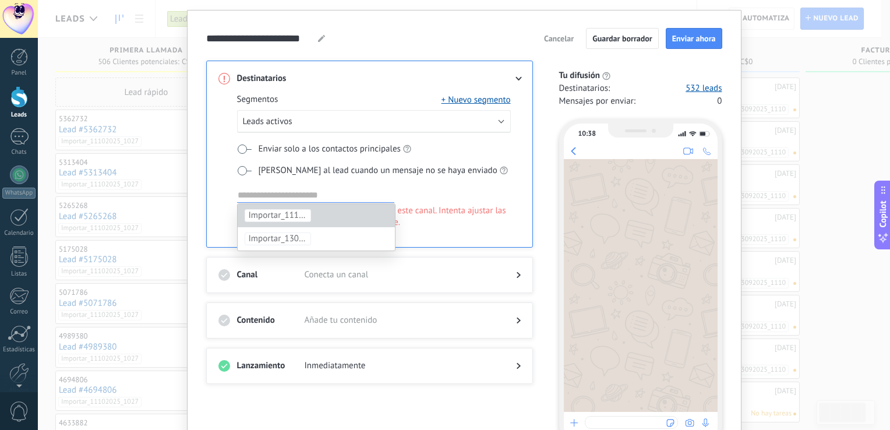
click at [275, 214] on span "Importar_11102025_1027" at bounding box center [278, 216] width 58 height 12
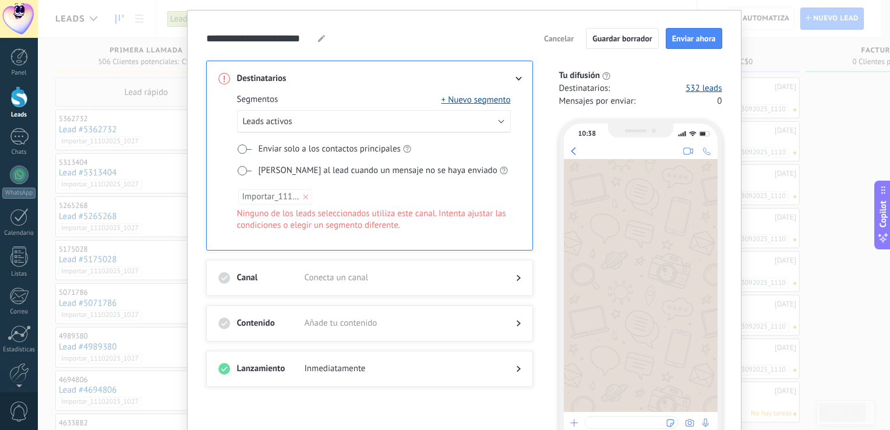
click at [304, 195] on icon at bounding box center [306, 197] width 5 height 5
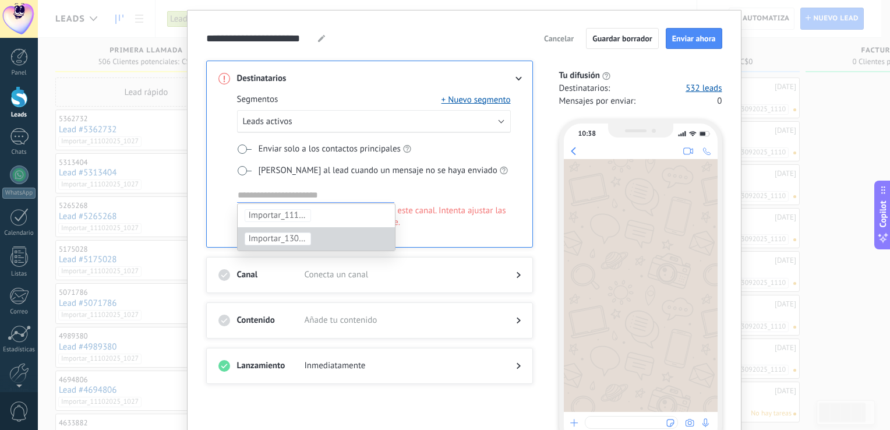
click at [281, 236] on span "Importar_13092025_1110" at bounding box center [278, 239] width 58 height 12
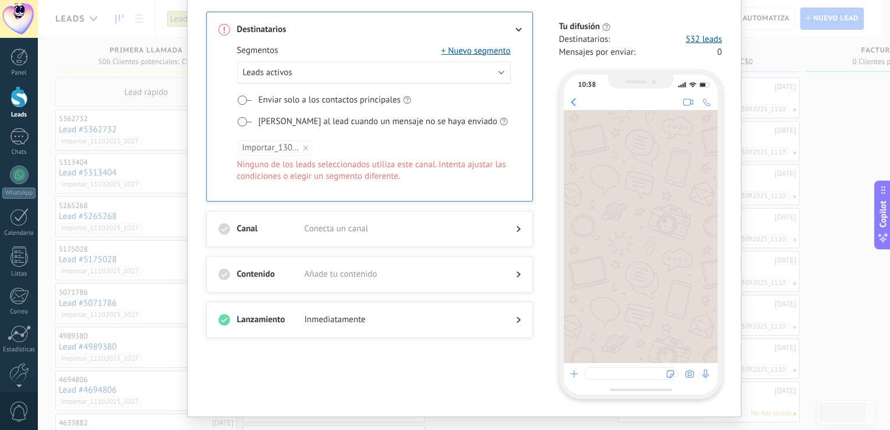
scroll to position [27, 0]
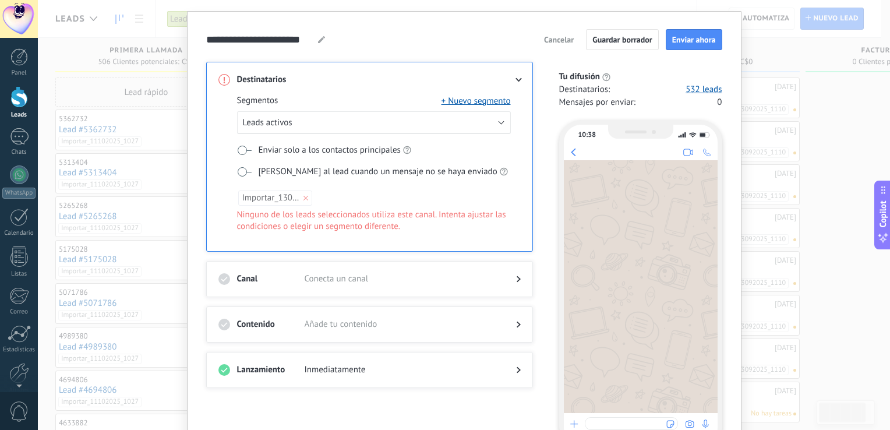
click at [302, 200] on span "Importar_13092025_1110" at bounding box center [275, 198] width 74 height 15
click at [304, 196] on use at bounding box center [305, 198] width 5 height 5
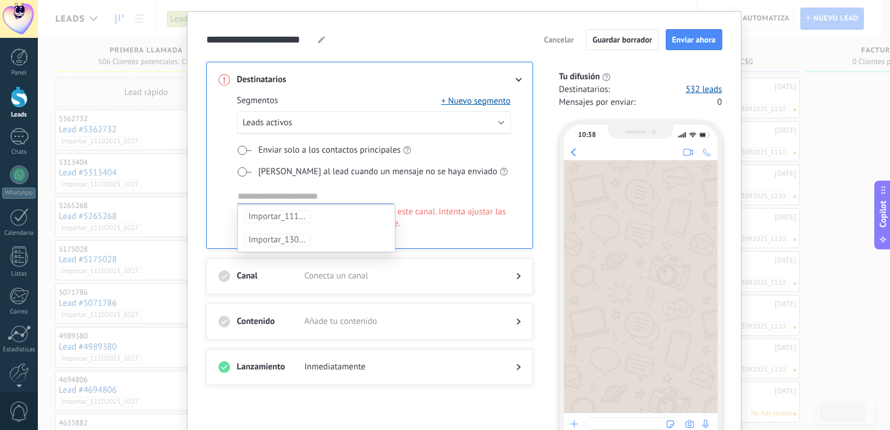
click at [437, 189] on div "Importar_11102025_1027 Importar_13092025_1110" at bounding box center [374, 196] width 274 height 15
drag, startPoint x: 459, startPoint y: 182, endPoint x: 256, endPoint y: 157, distance: 204.4
click at [256, 157] on div "Segmentos + Nuevo segmento Leads activos Enviar solo a los contactos principale…" at bounding box center [374, 170] width 274 height 151
drag, startPoint x: 256, startPoint y: 157, endPoint x: 373, endPoint y: 192, distance: 122.4
click at [373, 192] on input at bounding box center [315, 196] width 157 height 14
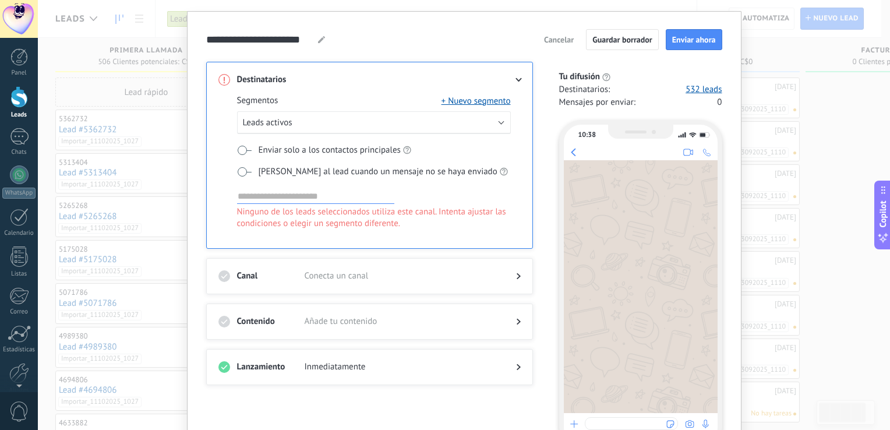
click at [444, 198] on div "Importar_11102025_1027 Importar_13092025_1110" at bounding box center [374, 196] width 274 height 15
click at [491, 279] on span "Conecta un canal" at bounding box center [401, 276] width 193 height 12
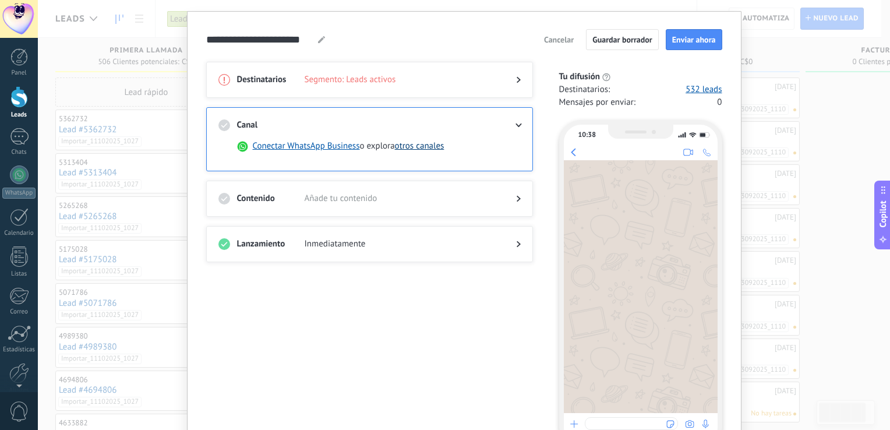
click at [410, 145] on button "otros canales" at bounding box center [420, 146] width 50 height 12
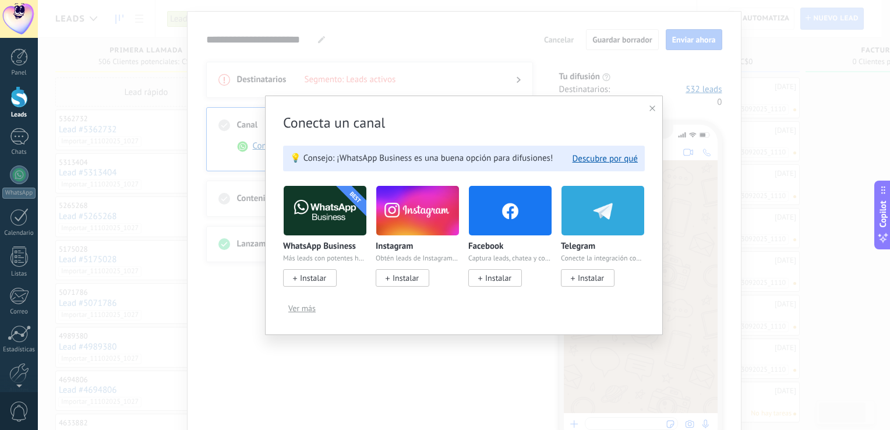
click at [298, 307] on span "Ver más" at bounding box center [301, 308] width 27 height 8
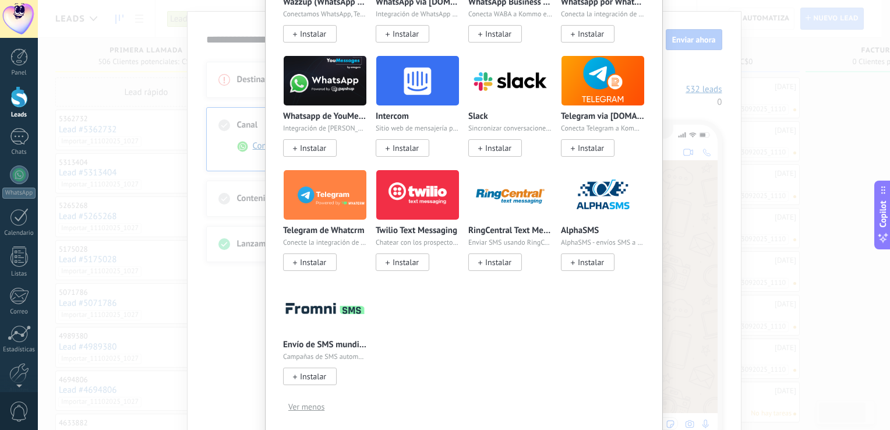
scroll to position [457, 0]
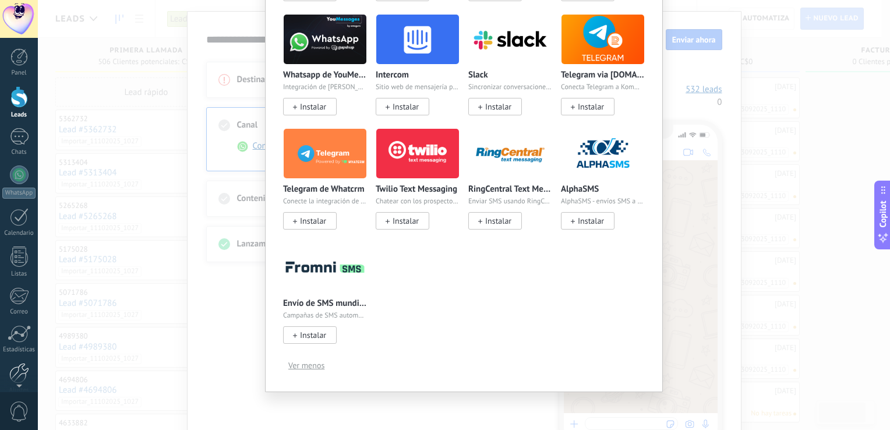
click at [23, 369] on div at bounding box center [19, 373] width 20 height 20
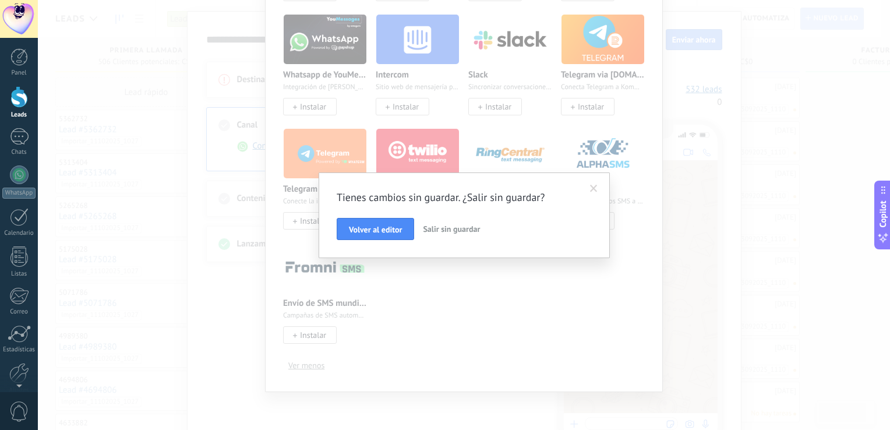
click at [593, 191] on span at bounding box center [594, 189] width 8 height 8
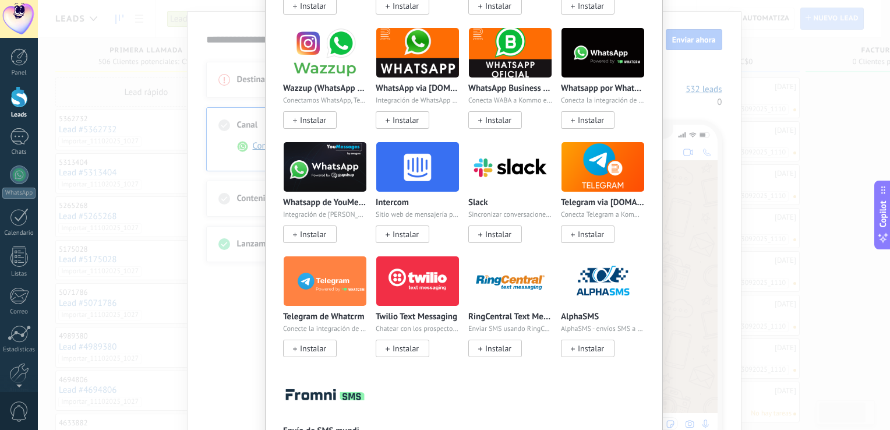
scroll to position [308, 0]
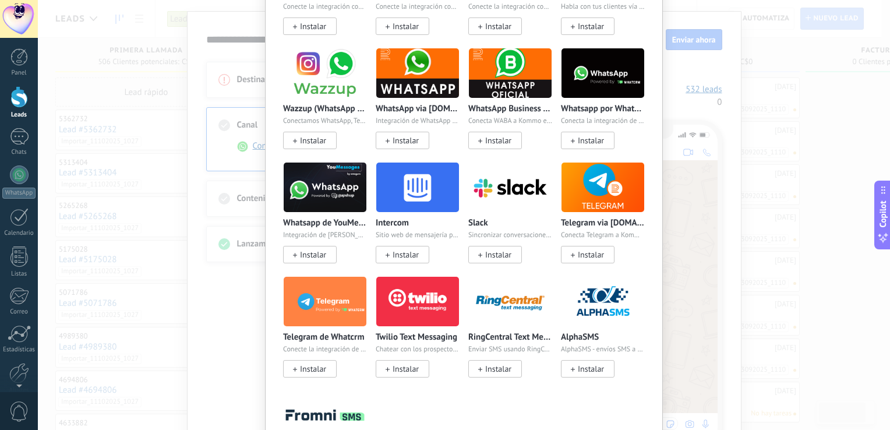
click at [707, 155] on div "Conecta un canal 💡 Consejo: ¡WhatsApp Business es una buena opción para difusio…" at bounding box center [464, 215] width 853 height 430
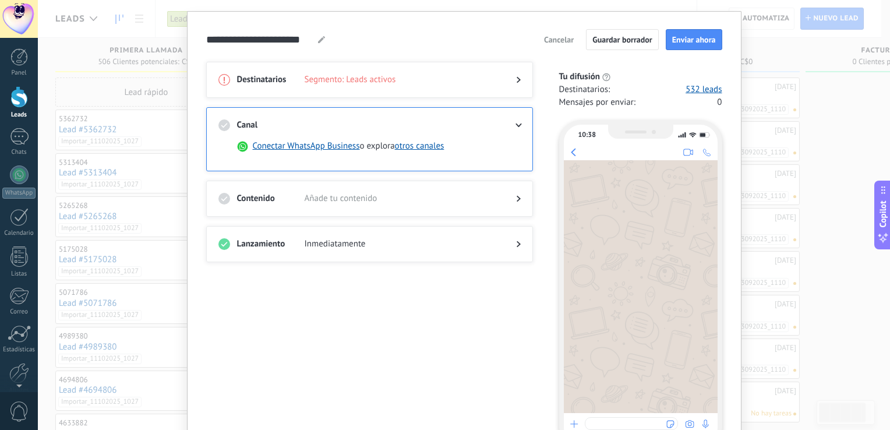
scroll to position [0, 0]
click at [442, 145] on button "otros canales" at bounding box center [420, 146] width 50 height 12
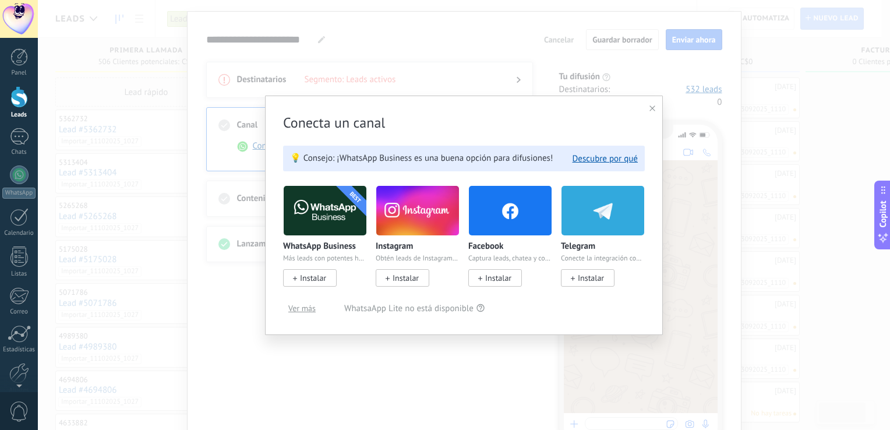
click at [292, 307] on span "Ver más" at bounding box center [301, 308] width 27 height 8
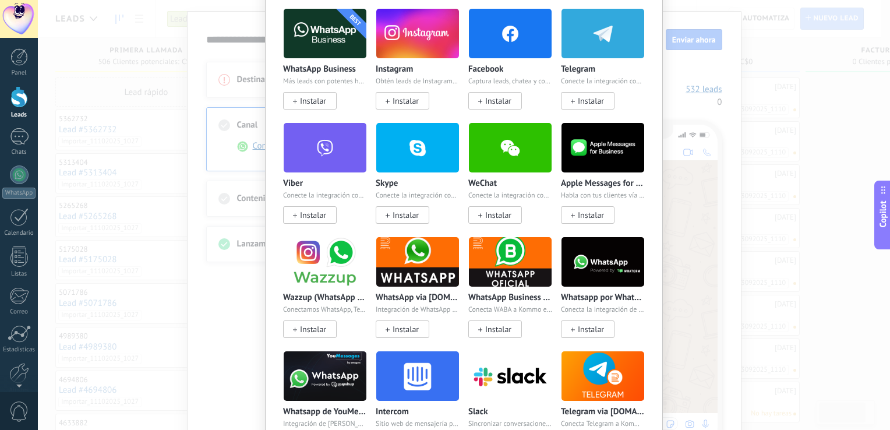
scroll to position [31, 0]
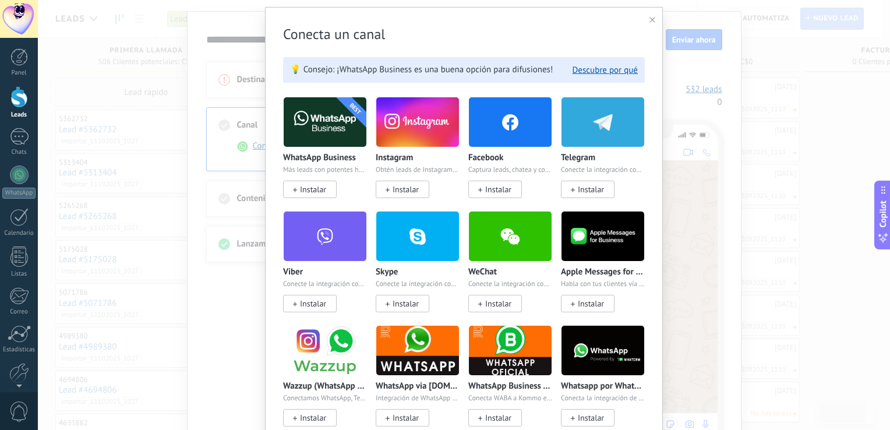
click at [650, 19] on icon at bounding box center [653, 20] width 6 height 6
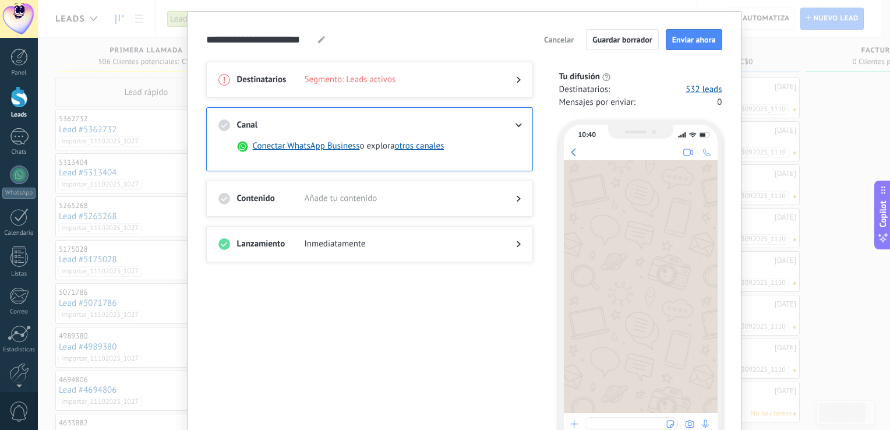
click at [387, 209] on div at bounding box center [370, 211] width 302 height 12
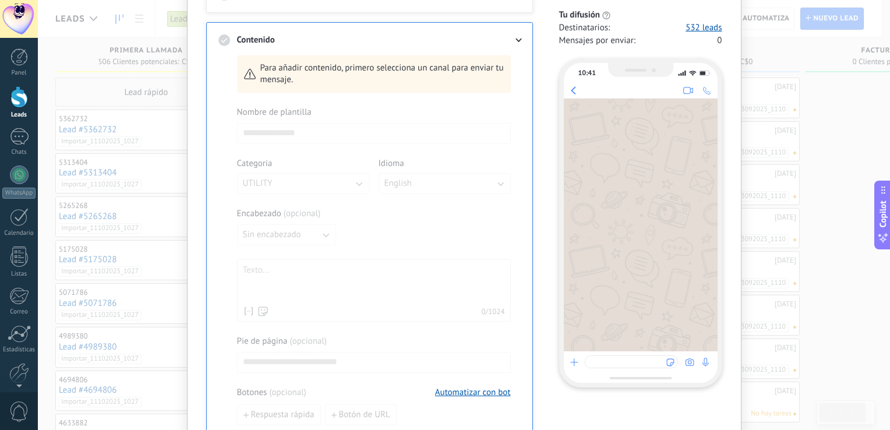
scroll to position [160, 0]
click at [19, 147] on link "Chats" at bounding box center [19, 142] width 38 height 28
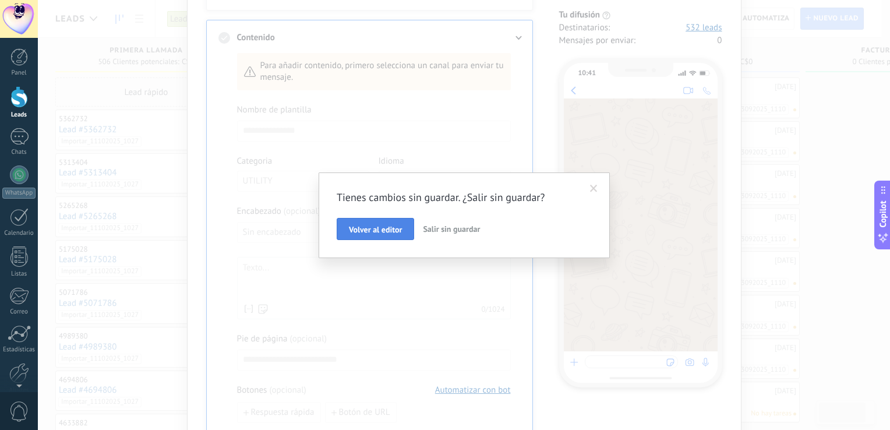
click at [378, 233] on span "Volver al editor" at bounding box center [375, 230] width 53 height 8
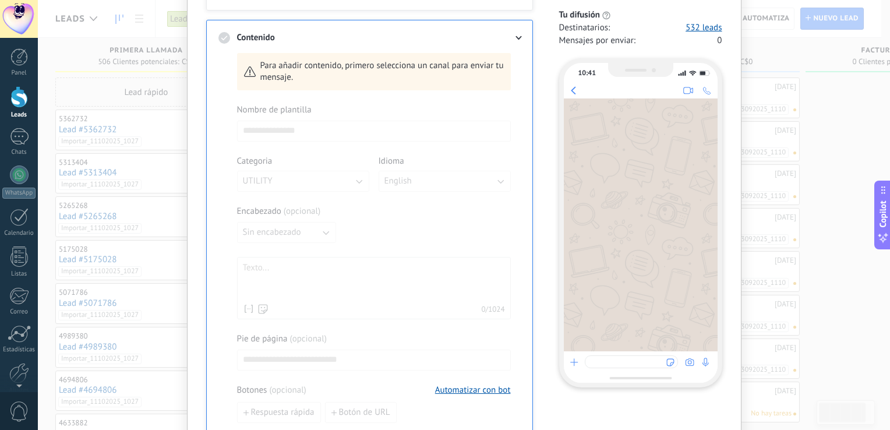
click at [20, 100] on div at bounding box center [18, 97] width 17 height 22
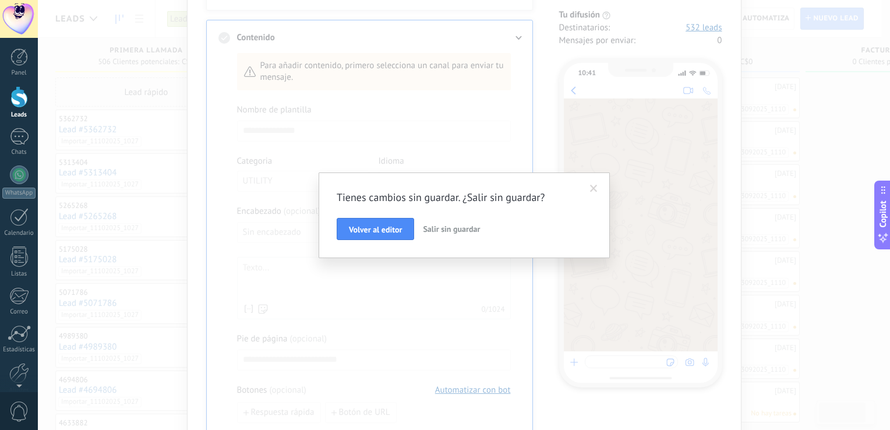
click at [455, 230] on span "Salir sin guardar" at bounding box center [451, 229] width 57 height 10
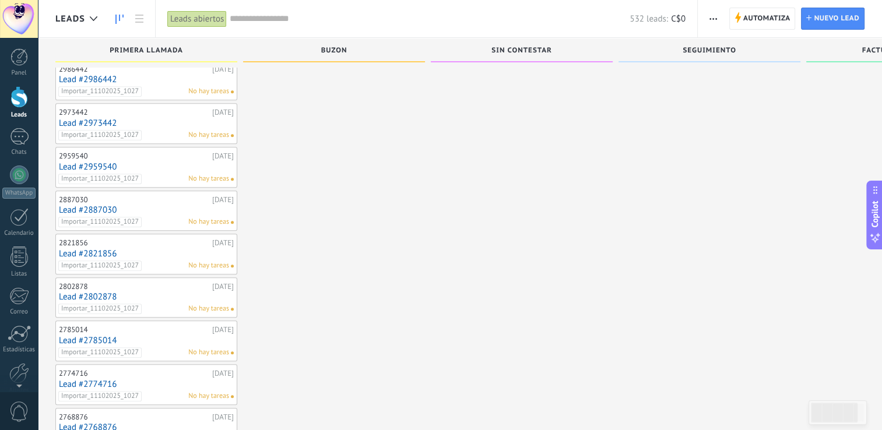
scroll to position [1142, 0]
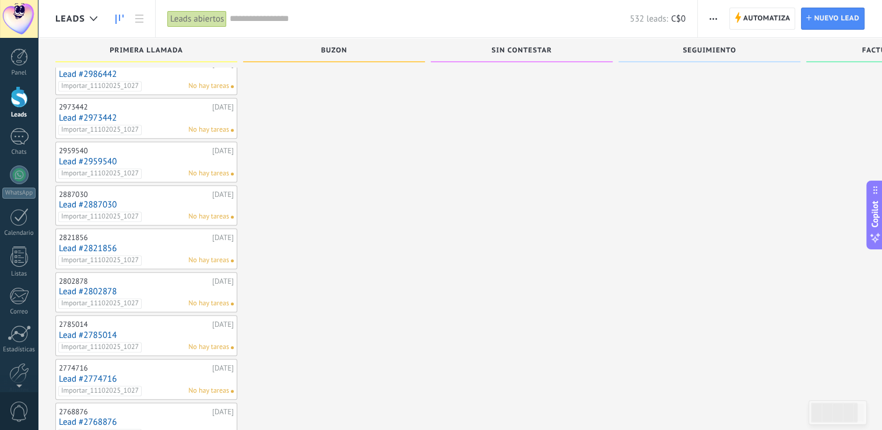
drag, startPoint x: 179, startPoint y: 244, endPoint x: 386, endPoint y: 321, distance: 220.7
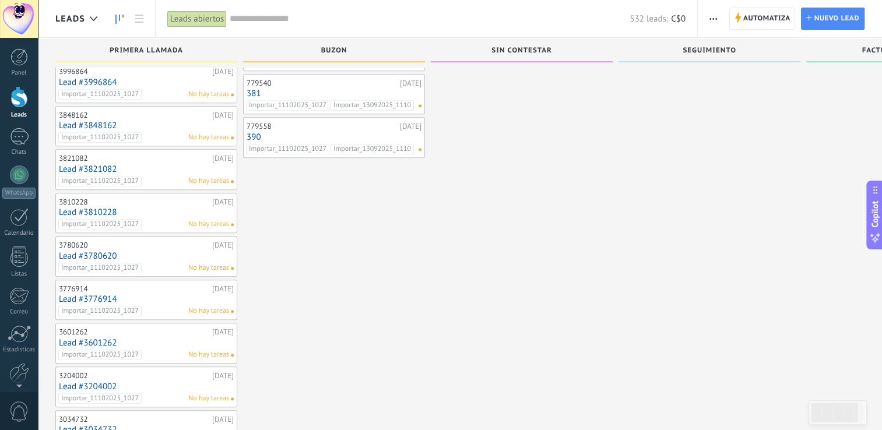
scroll to position [631, 0]
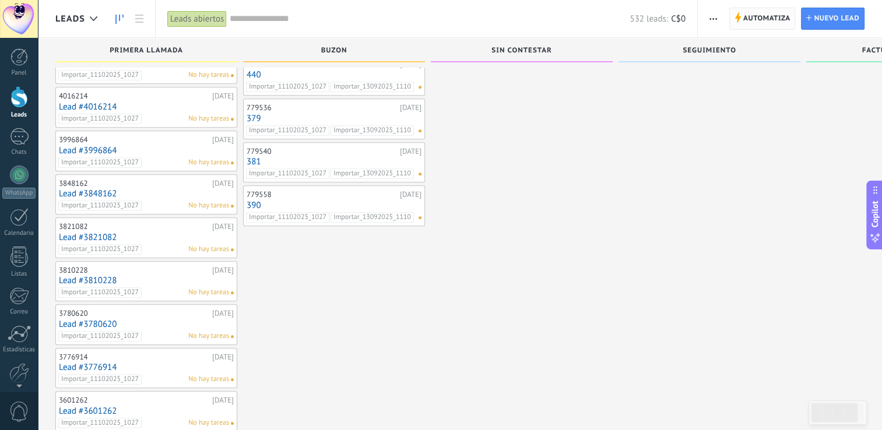
click at [765, 23] on span "Automatiza" at bounding box center [766, 18] width 47 height 21
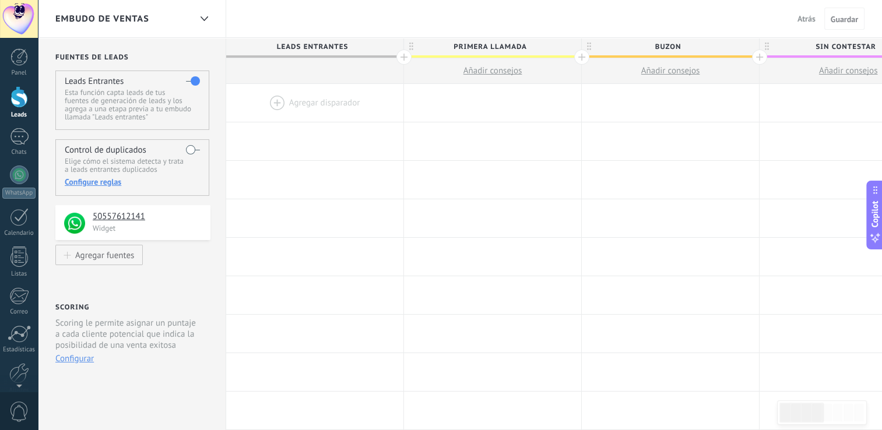
drag, startPoint x: 166, startPoint y: 225, endPoint x: 224, endPoint y: 239, distance: 59.9
click at [308, 108] on div at bounding box center [314, 103] width 177 height 38
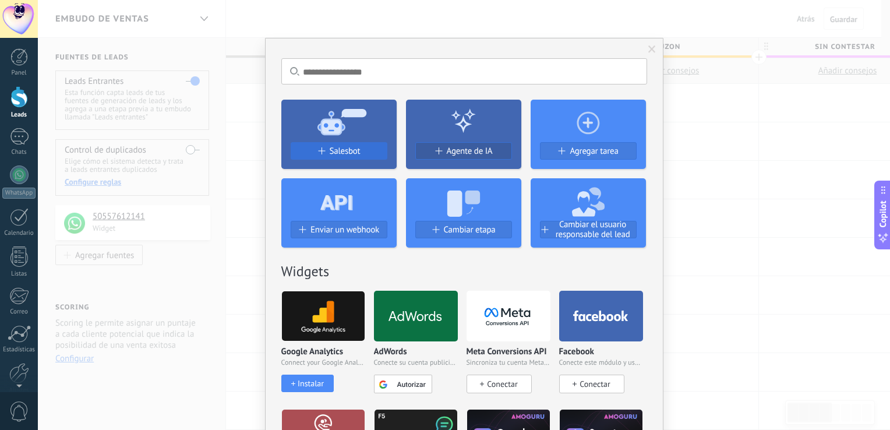
click at [343, 152] on span "Salesbot" at bounding box center [345, 151] width 31 height 10
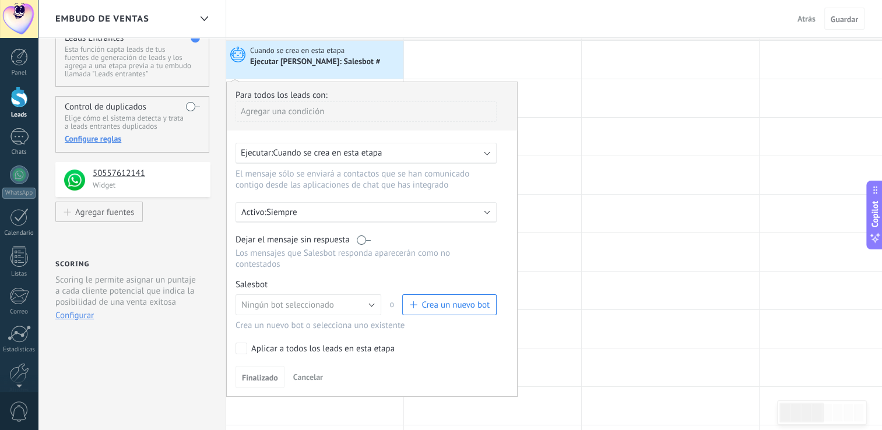
scroll to position [47, 0]
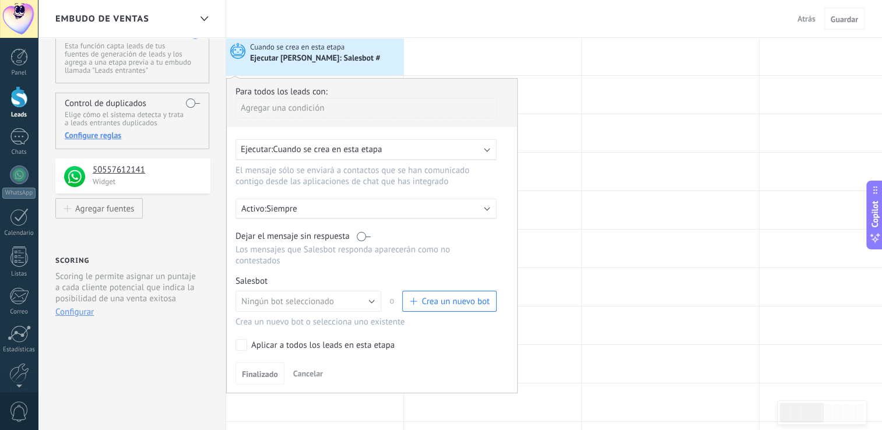
click at [311, 368] on span "Cancelar" at bounding box center [308, 373] width 30 height 10
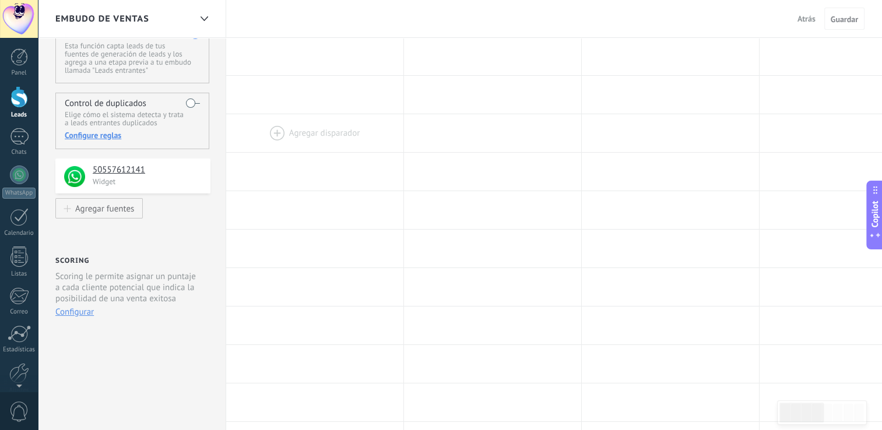
scroll to position [0, 0]
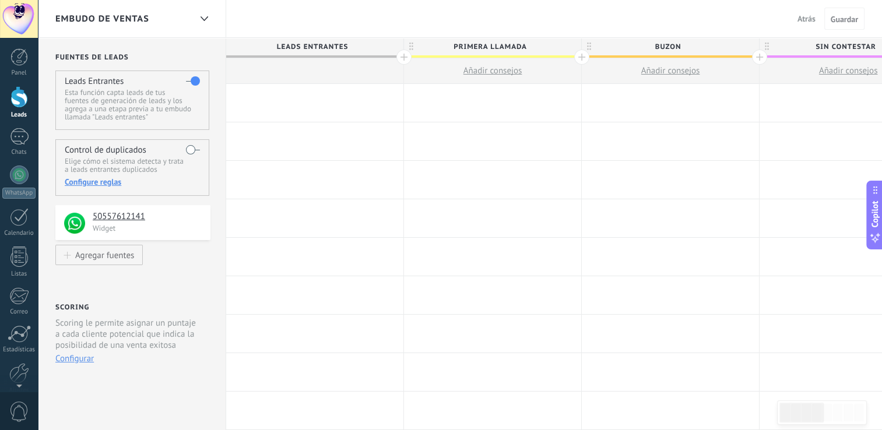
click at [319, 89] on div at bounding box center [314, 103] width 177 height 38
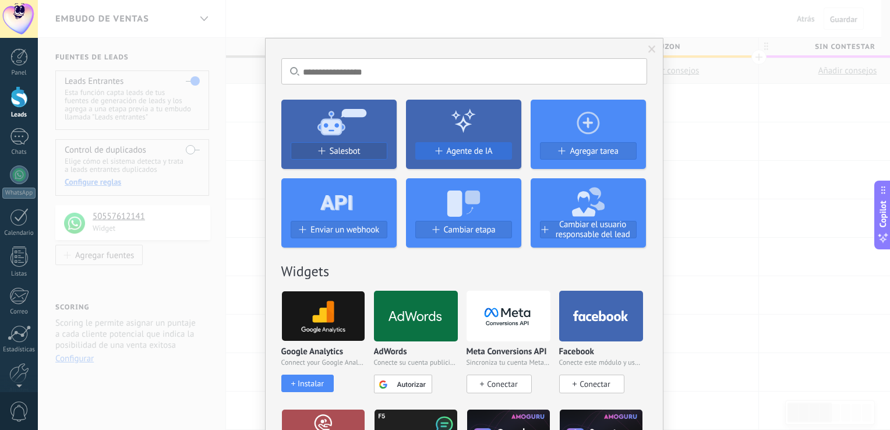
click at [453, 146] on span "Agente de IA" at bounding box center [470, 151] width 46 height 10
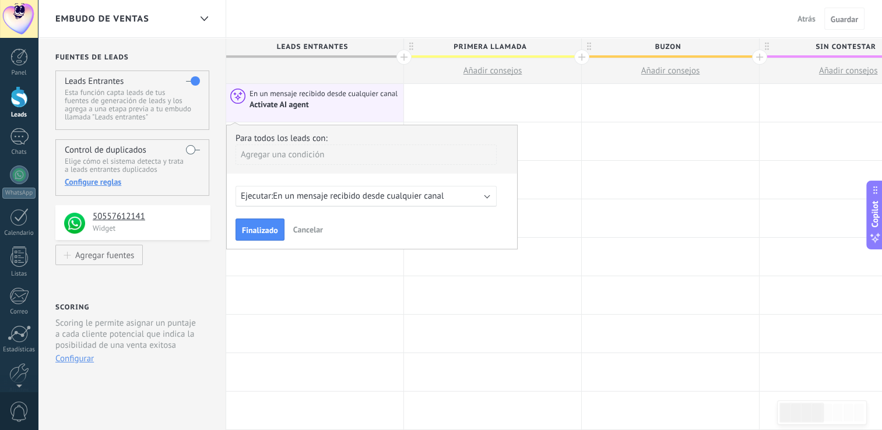
click at [334, 200] on span "En un mensaje recibido desde cualquier canal" at bounding box center [358, 196] width 171 height 11
click at [355, 200] on span "En un mensaje recibido desde cualquier canal" at bounding box center [358, 196] width 171 height 11
click at [358, 196] on span "0 horas antes del campo seleccionado" at bounding box center [344, 196] width 142 height 11
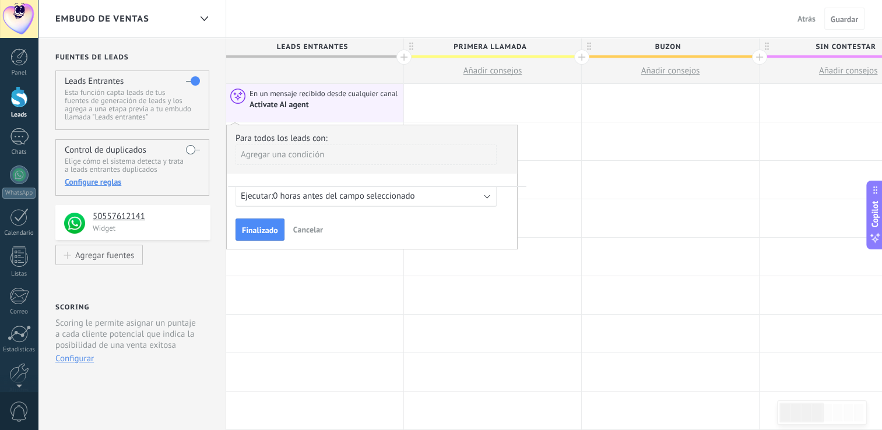
click at [474, 198] on div "Ejecutar: 0 horas antes del campo seleccionado" at bounding box center [361, 196] width 241 height 11
click at [488, 197] on b at bounding box center [487, 195] width 6 height 6
click at [310, 234] on button "Cancelar" at bounding box center [307, 229] width 39 height 17
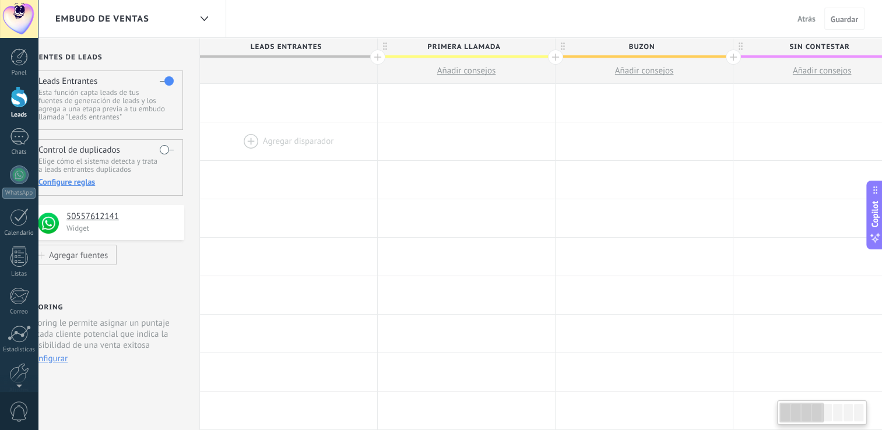
drag, startPoint x: 310, startPoint y: 234, endPoint x: 291, endPoint y: 139, distance: 96.9
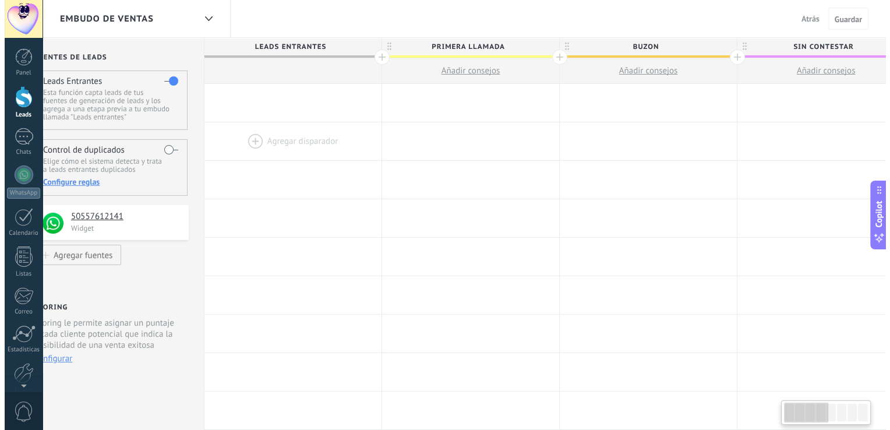
scroll to position [0, 20]
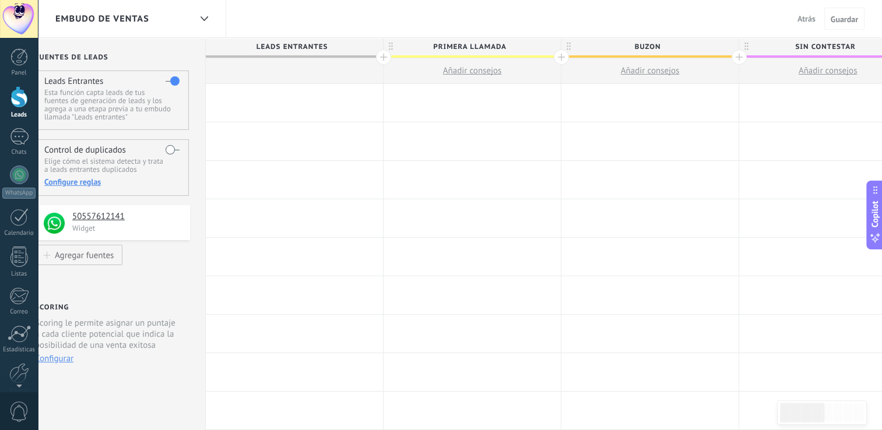
click at [287, 91] on div at bounding box center [294, 103] width 177 height 38
click at [293, 105] on div at bounding box center [294, 103] width 177 height 38
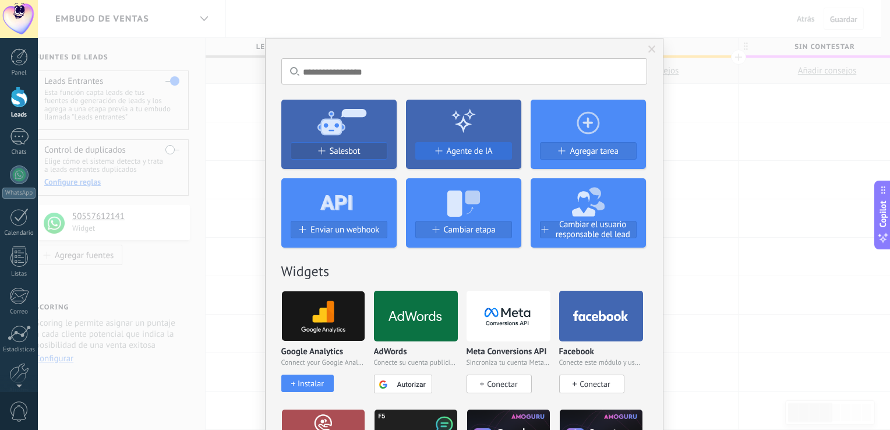
click at [439, 155] on div "Agente de IA" at bounding box center [464, 151] width 96 height 10
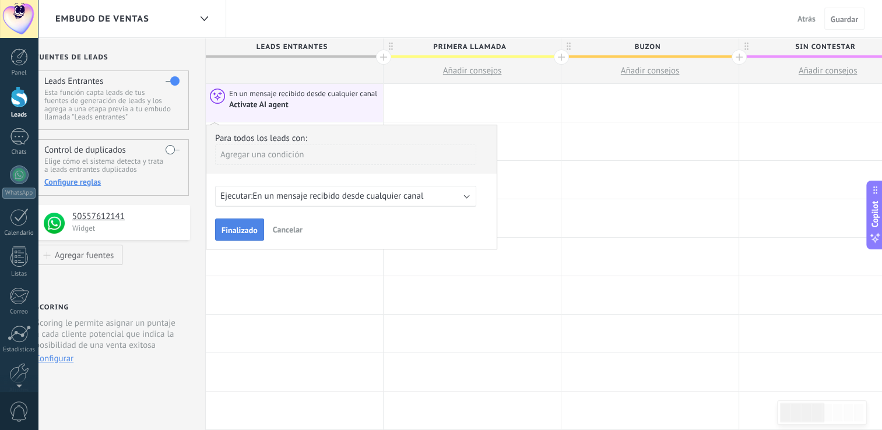
click at [242, 227] on span "Finalizado" at bounding box center [239, 230] width 36 height 8
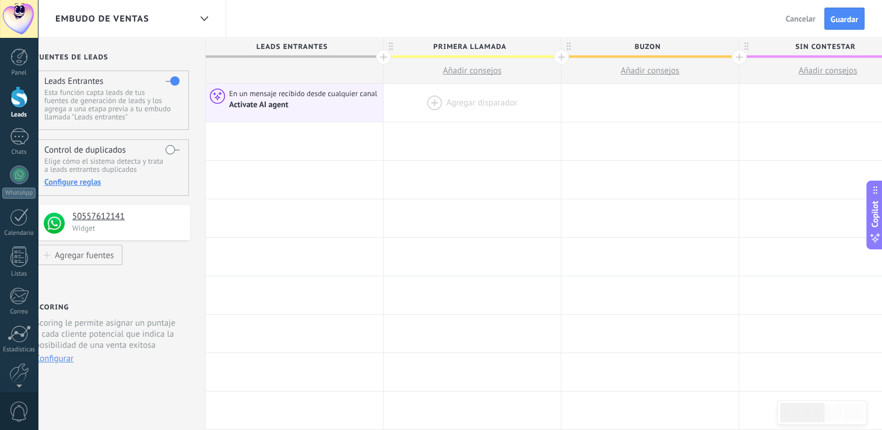
click at [421, 104] on div at bounding box center [471, 103] width 177 height 38
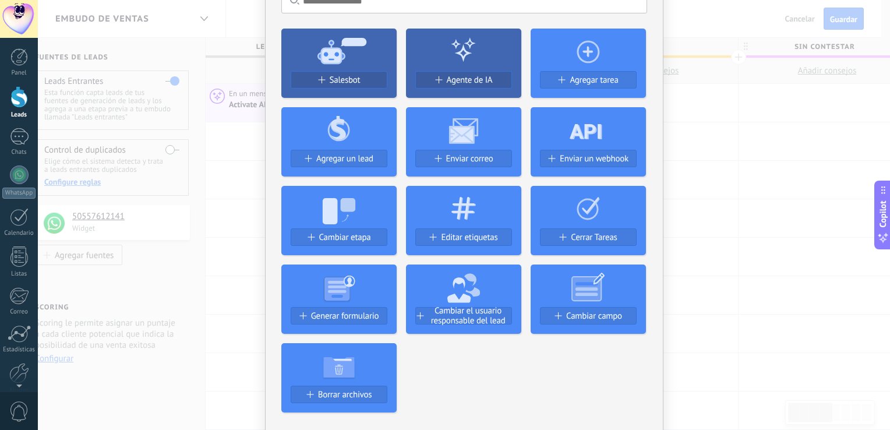
scroll to position [78, 0]
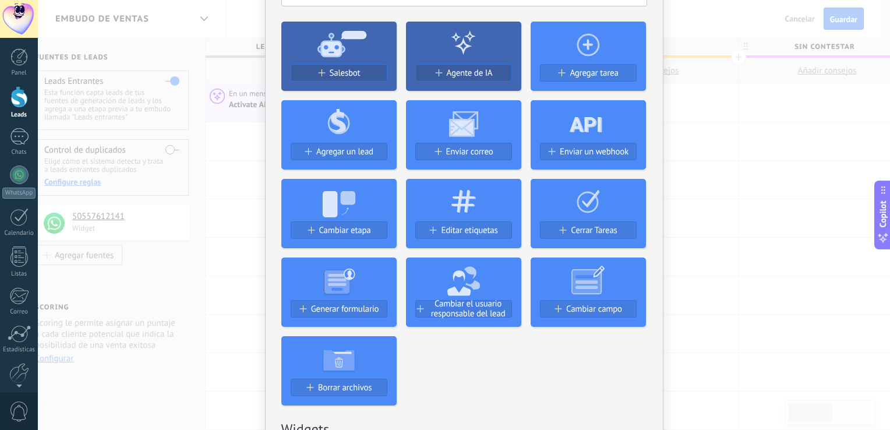
click at [697, 304] on div "No hay resultados Salesbot Agente de IA Agregar tarea Agregar un lead Enviar co…" at bounding box center [464, 215] width 853 height 430
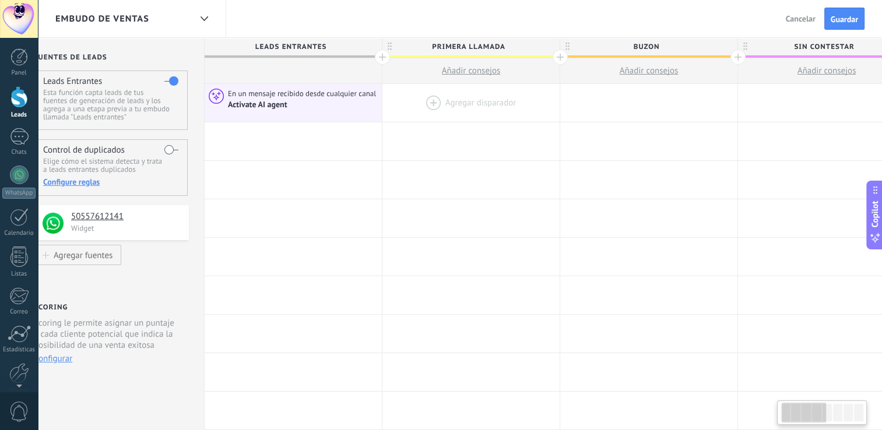
scroll to position [0, 6]
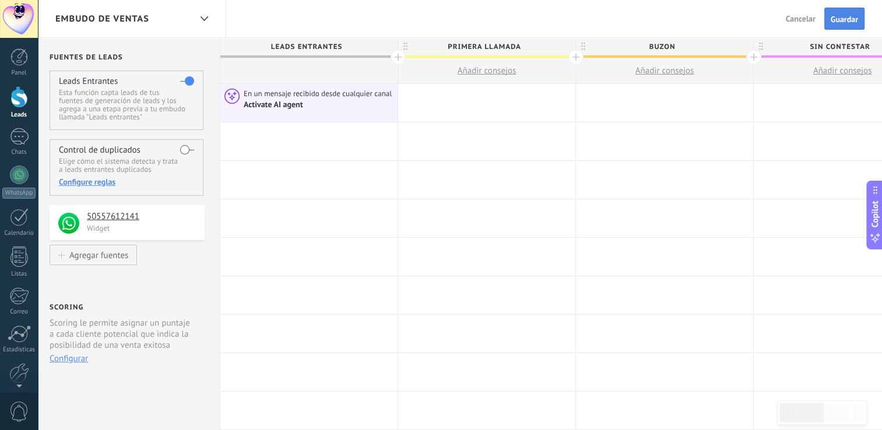
click at [839, 15] on span "Guardar" at bounding box center [843, 19] width 27 height 8
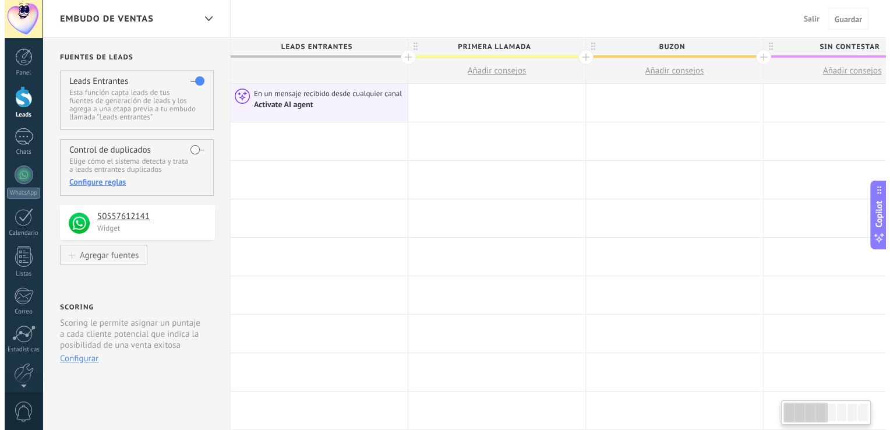
scroll to position [0, 6]
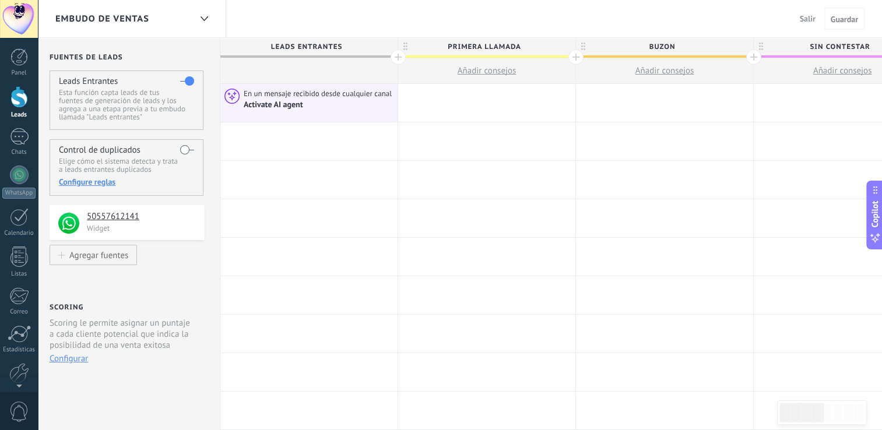
click at [13, 94] on div at bounding box center [18, 97] width 17 height 22
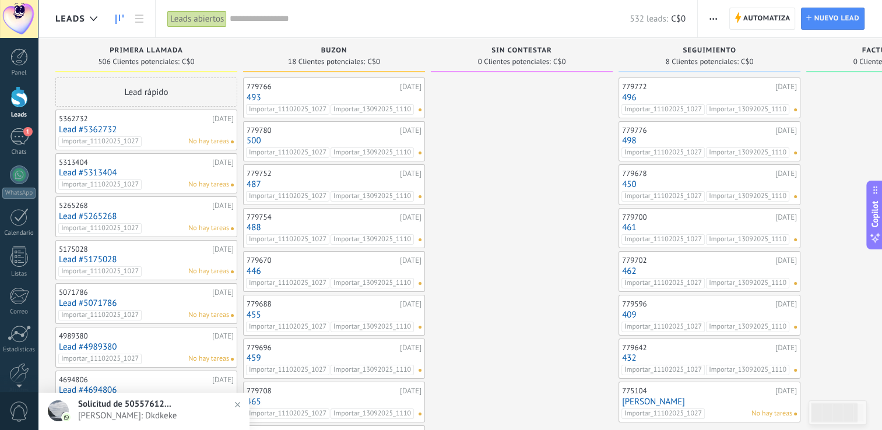
click at [142, 404] on span "Solicitud de 50557612141" at bounding box center [124, 404] width 93 height 11
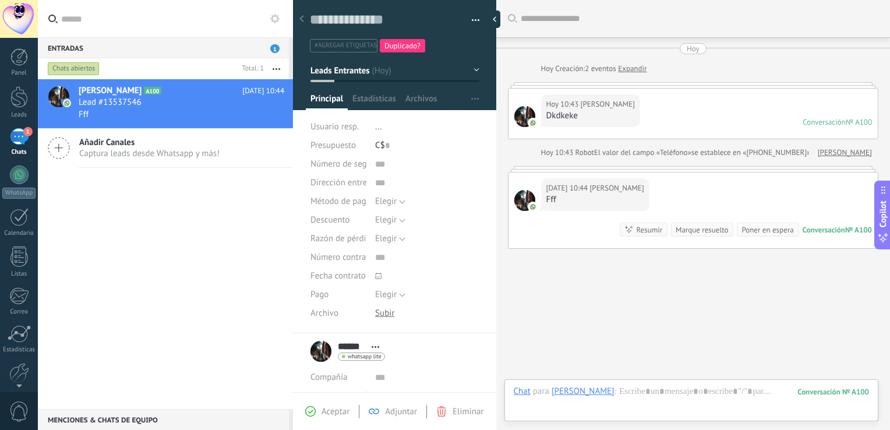
scroll to position [17, 0]
click at [541, 366] on div "Responde más rápido entrenando a tu asistente AI con tus fuentes de datos" at bounding box center [636, 367] width 219 height 10
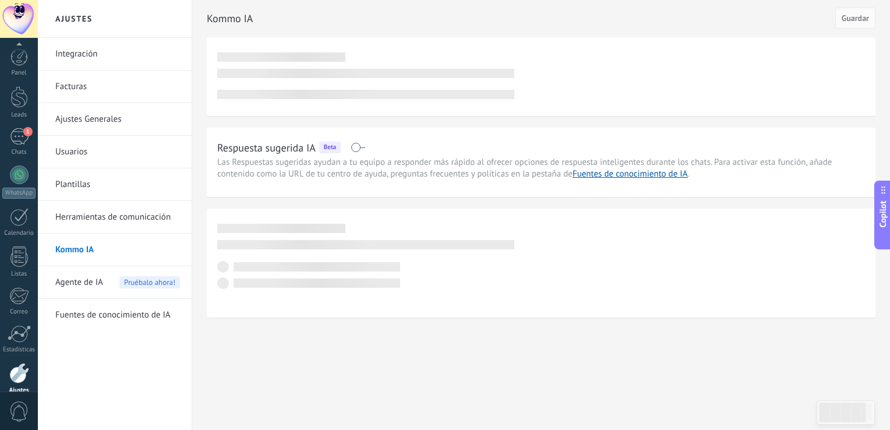
scroll to position [54, 0]
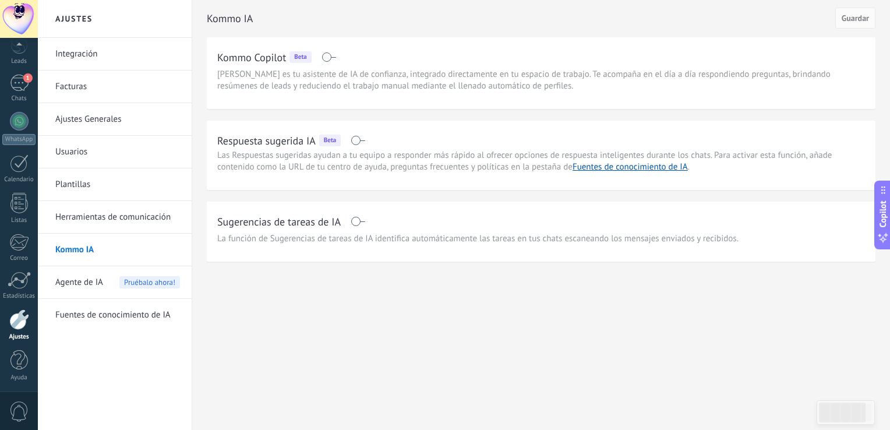
click at [354, 139] on span at bounding box center [358, 140] width 15 height 9
click at [352, 224] on span at bounding box center [358, 221] width 15 height 9
click at [849, 21] on span "Guardar" at bounding box center [855, 18] width 27 height 8
click at [75, 274] on span "Agente de IA" at bounding box center [79, 282] width 48 height 33
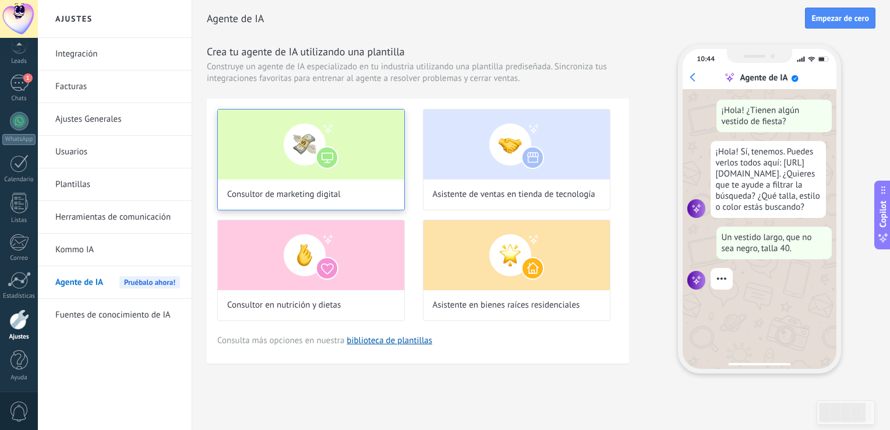
click at [342, 182] on div "Consultor de marketing digital" at bounding box center [311, 159] width 188 height 101
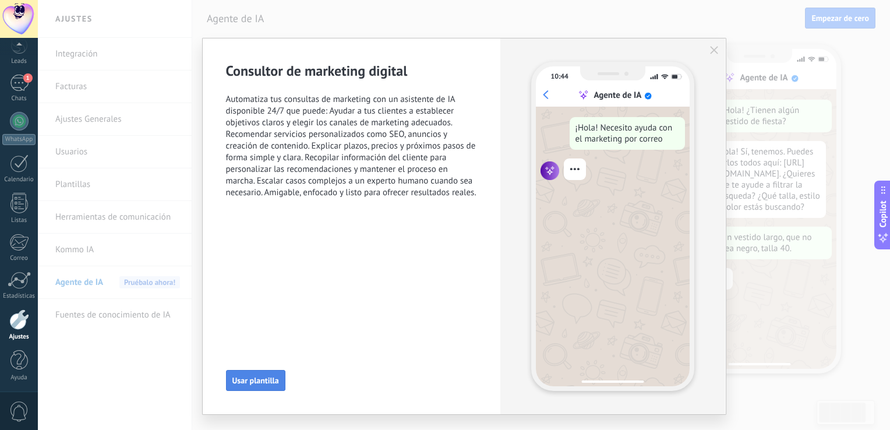
click at [248, 376] on span "Usar plantilla" at bounding box center [256, 380] width 47 height 8
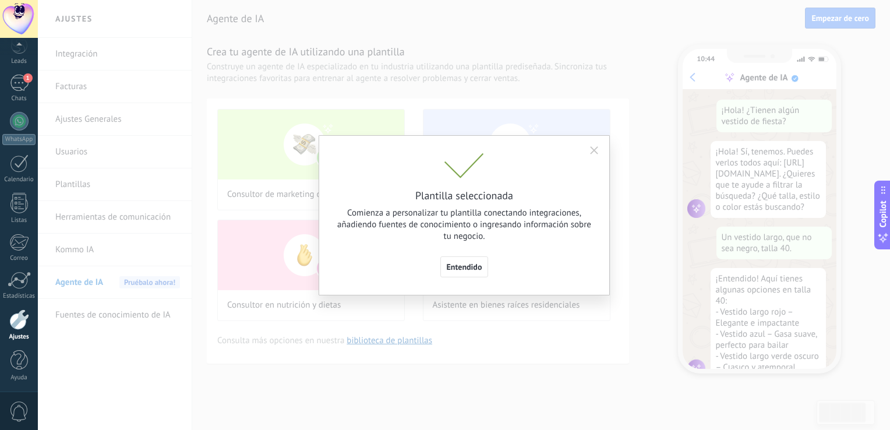
scroll to position [37, 0]
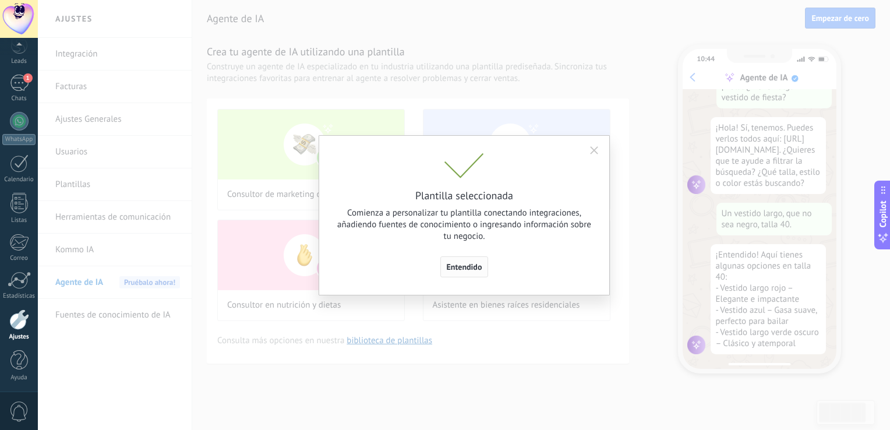
click at [460, 270] on span "Entendido" at bounding box center [465, 267] width 36 height 8
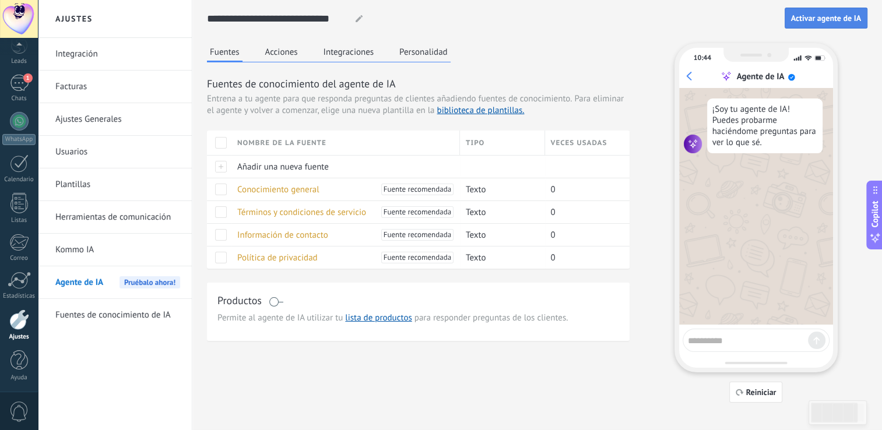
click at [811, 15] on span "Activar agente de IA" at bounding box center [826, 18] width 70 height 8
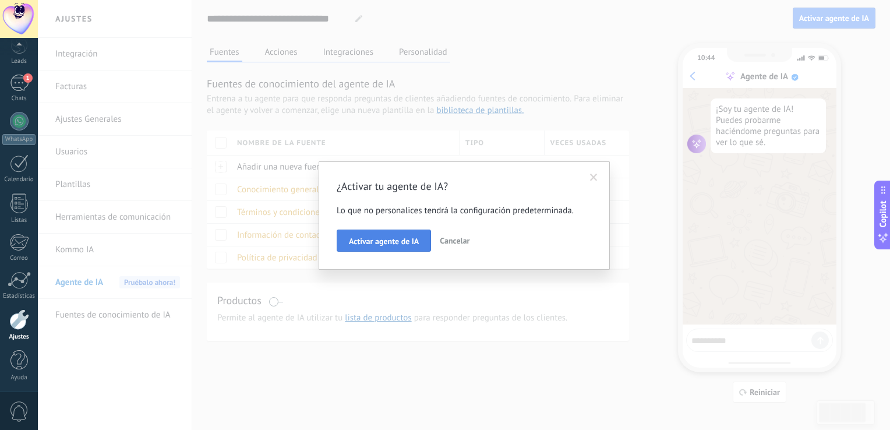
click at [379, 251] on button "Activar agente de IA" at bounding box center [384, 241] width 94 height 22
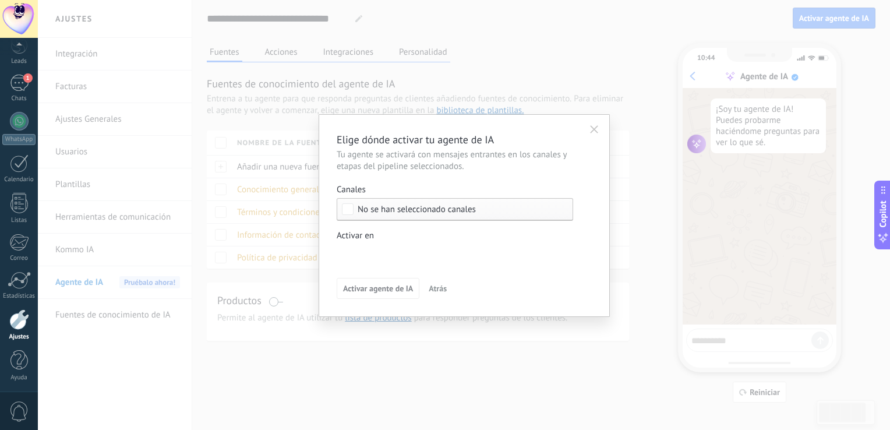
click at [361, 207] on span "No se han seleccionado canales" at bounding box center [417, 209] width 118 height 9
click at [355, 209] on label "Seleccionar todo" at bounding box center [454, 209] width 235 height 21
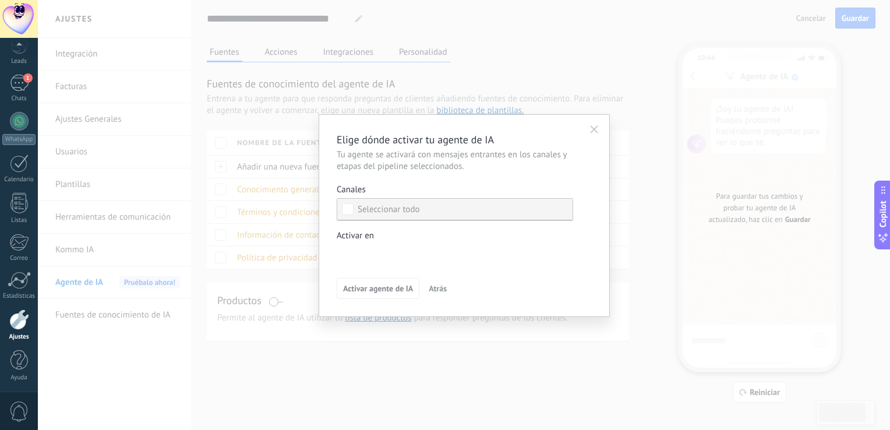
click at [410, 209] on div "Seleccionar todo" at bounding box center [389, 210] width 62 height 12
click at [0, 0] on div "Leads Entrantes primera llamada buzon sin contestar seguimiento Factura enviada…" at bounding box center [0, 0] width 0 height 0
click at [0, 0] on label "Leads Entrantes" at bounding box center [0, 0] width 0 height 0
click at [294, 325] on div at bounding box center [464, 215] width 853 height 430
click at [340, 208] on div "No se han seleccionado canales" at bounding box center [455, 209] width 237 height 23
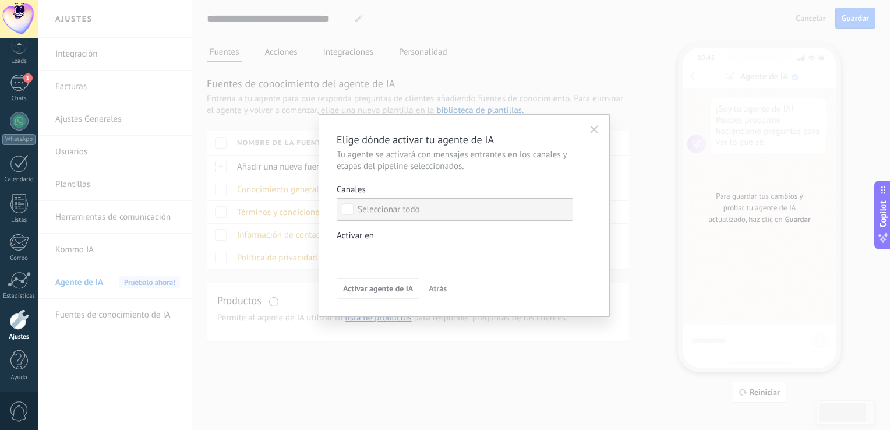
click at [372, 211] on div "Seleccionar todo" at bounding box center [389, 210] width 62 height 12
drag, startPoint x: 372, startPoint y: 211, endPoint x: 411, endPoint y: 269, distance: 70.2
click at [411, 269] on div "Elige dónde activar tu agente de IA Tu agente se activará con mensajes entrante…" at bounding box center [464, 215] width 255 height 167
click at [414, 195] on label "Canales No se han seleccionado canales" at bounding box center [455, 202] width 237 height 37
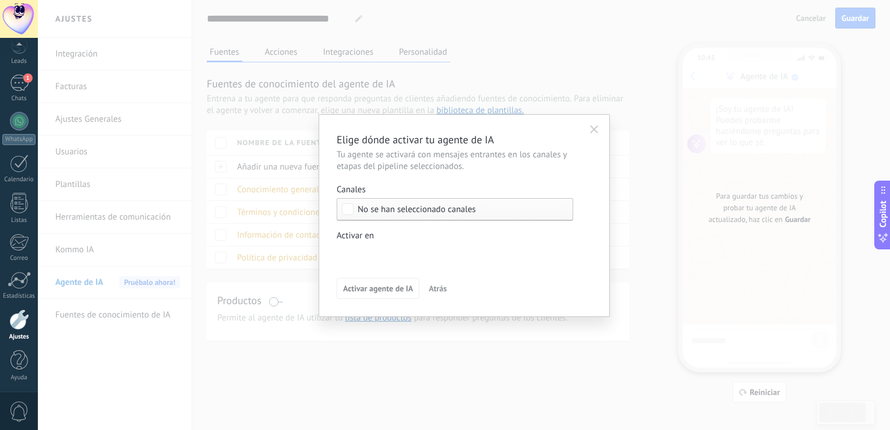
click at [423, 214] on div "No se han seleccionado canales" at bounding box center [455, 209] width 237 height 23
click at [423, 214] on label "Seleccionar todo" at bounding box center [454, 209] width 235 height 21
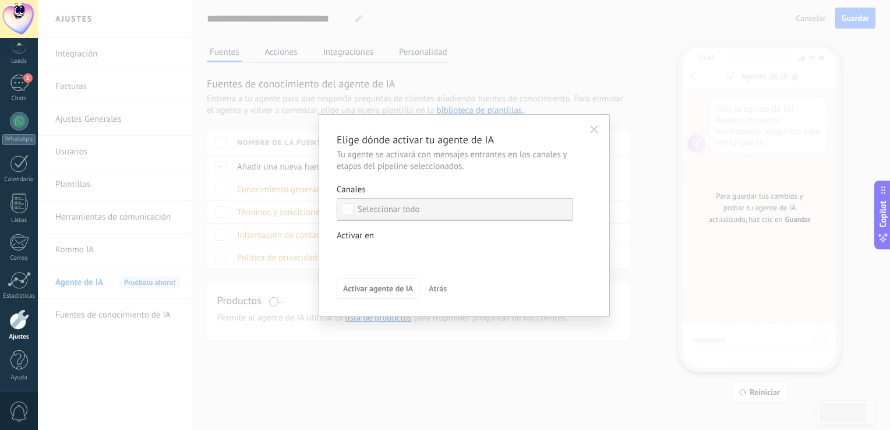
click at [423, 214] on label "Seleccionar todo" at bounding box center [454, 209] width 235 height 21
click at [600, 133] on button "button" at bounding box center [594, 129] width 19 height 17
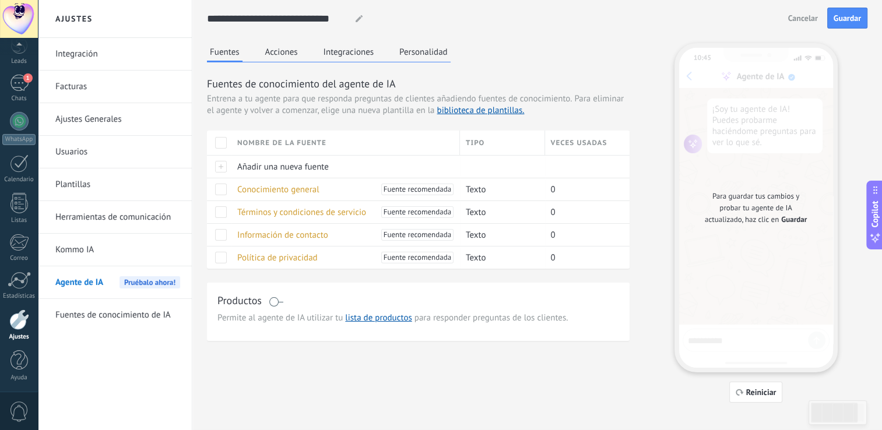
click at [789, 15] on span "Cancelar" at bounding box center [803, 18] width 30 height 8
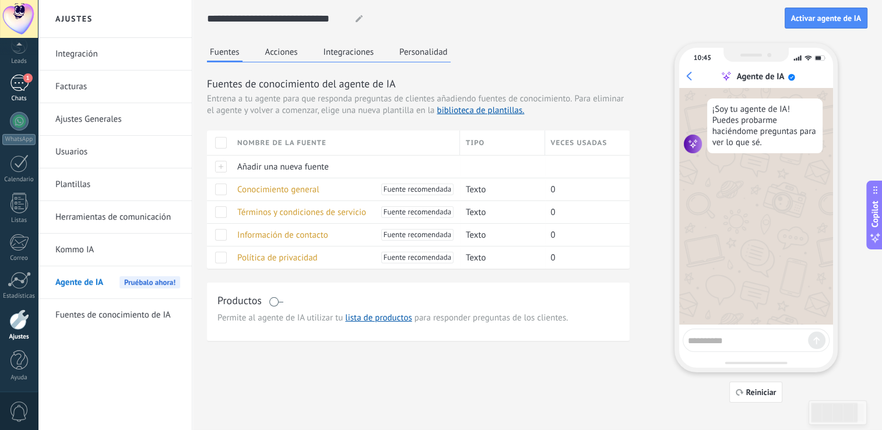
click at [21, 84] on div "1" at bounding box center [19, 83] width 19 height 17
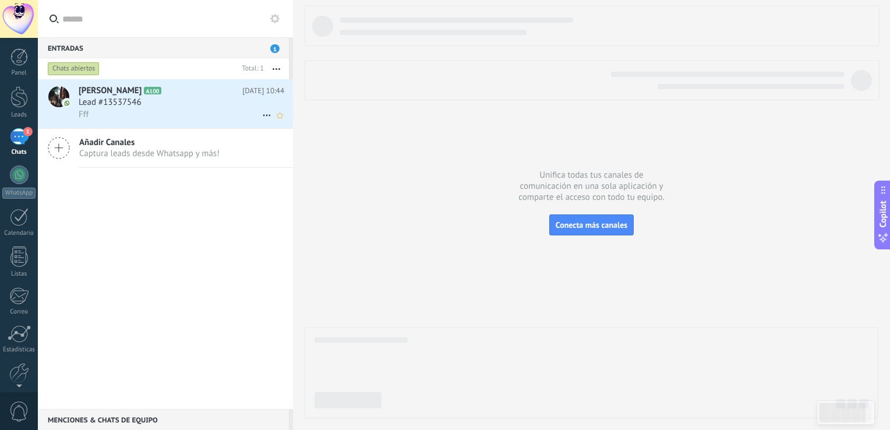
click at [121, 108] on span "Lead #13537546" at bounding box center [110, 103] width 63 height 12
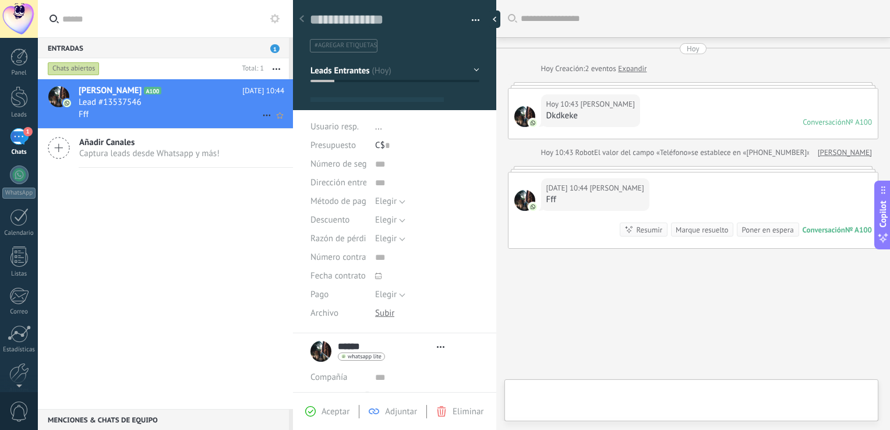
type textarea "**********"
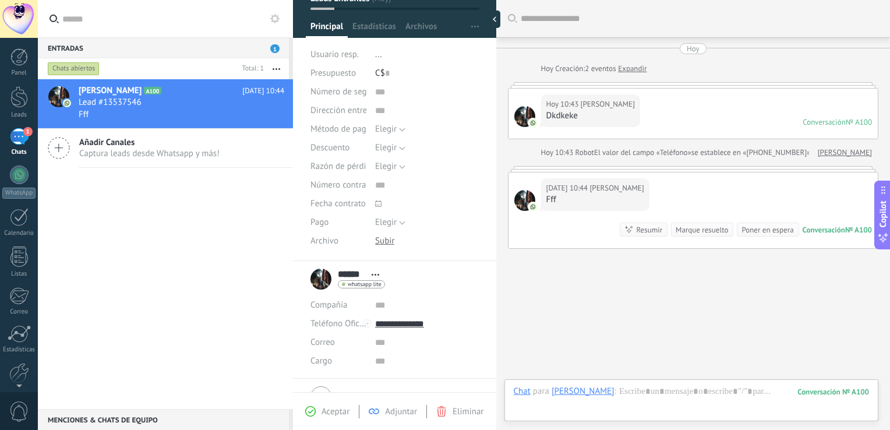
scroll to position [76, 0]
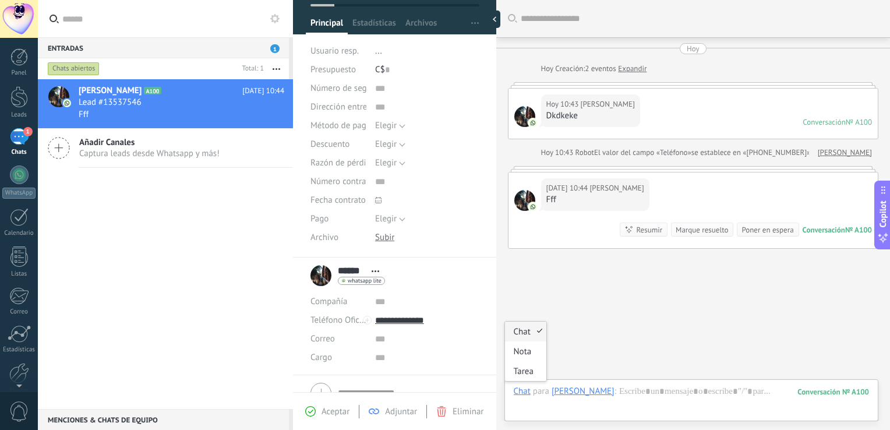
click at [522, 392] on div "Chat" at bounding box center [522, 391] width 17 height 10
click at [566, 395] on div "[PERSON_NAME]" at bounding box center [583, 391] width 63 height 10
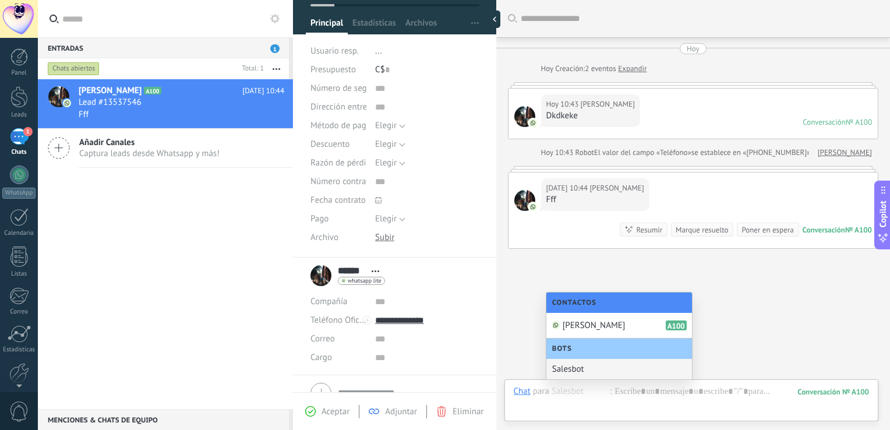
click at [571, 367] on div "Salesbot" at bounding box center [620, 369] width 146 height 20
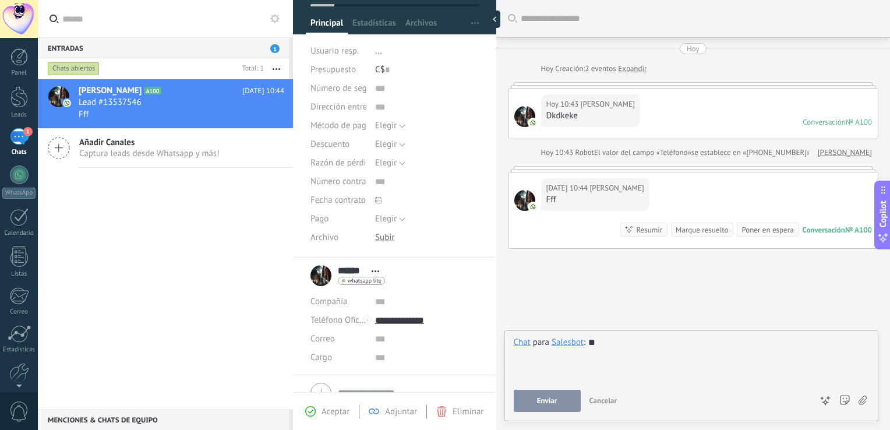
click at [541, 400] on span "Enviar" at bounding box center [547, 401] width 20 height 8
click at [541, 400] on button "Enviar" at bounding box center [547, 401] width 67 height 22
click at [541, 400] on button "Enviar" at bounding box center [529, 401] width 30 height 22
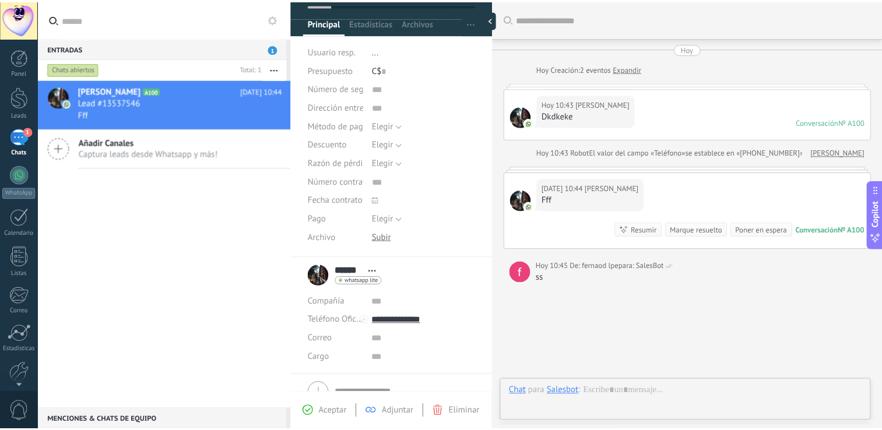
scroll to position [30, 0]
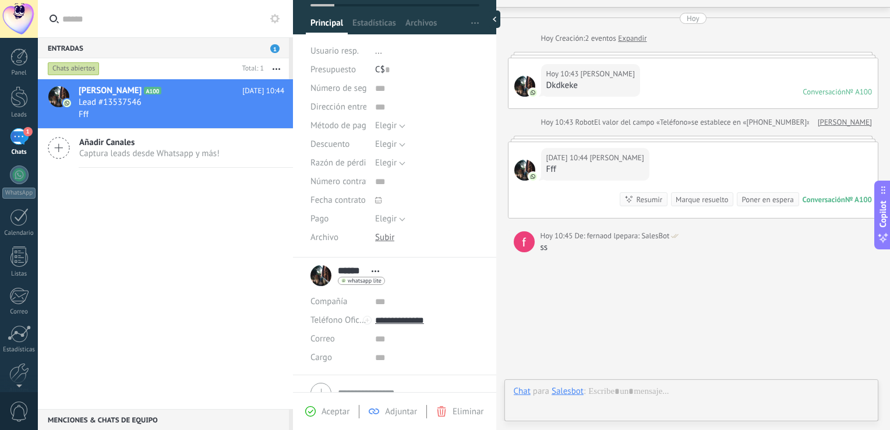
click at [573, 393] on div "Salesbot" at bounding box center [568, 391] width 32 height 10
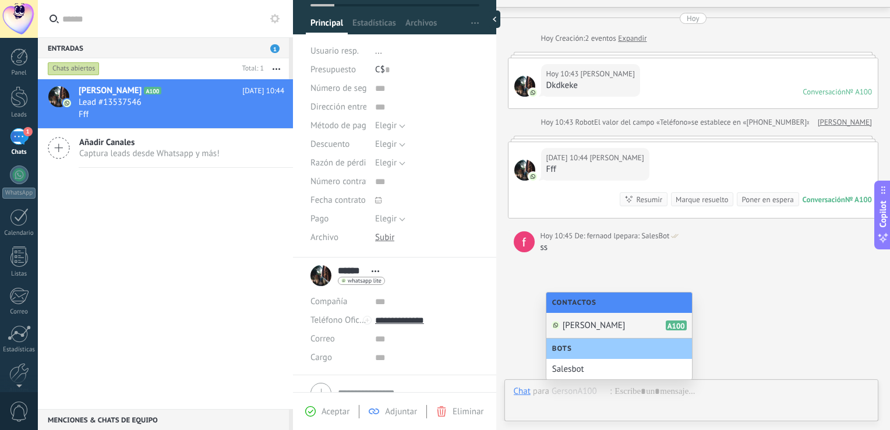
click at [579, 329] on span "[PERSON_NAME]" at bounding box center [594, 325] width 63 height 11
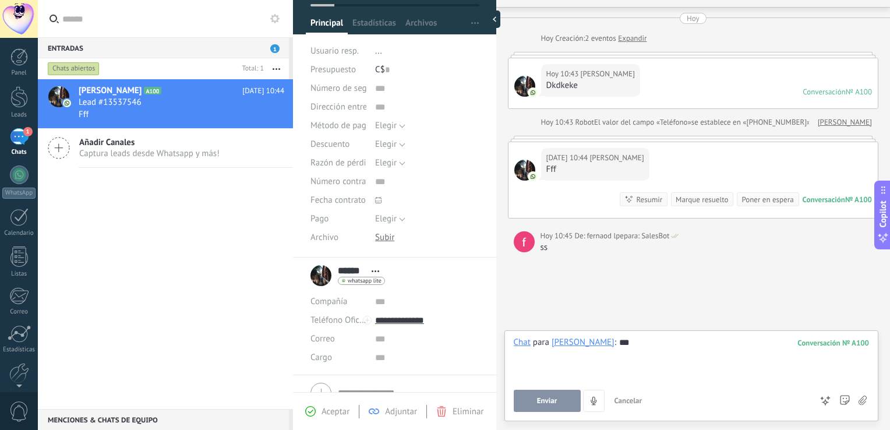
click at [561, 404] on button "Enviar" at bounding box center [547, 401] width 67 height 22
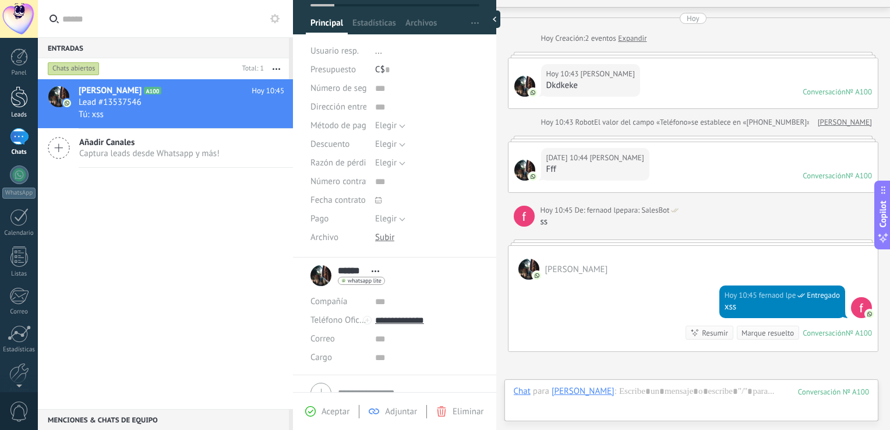
click at [19, 96] on div at bounding box center [18, 97] width 17 height 22
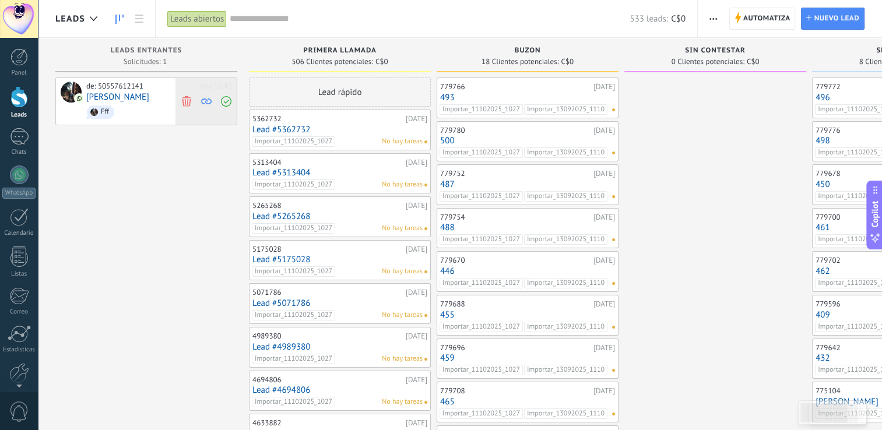
click at [191, 103] on span at bounding box center [186, 101] width 16 height 47
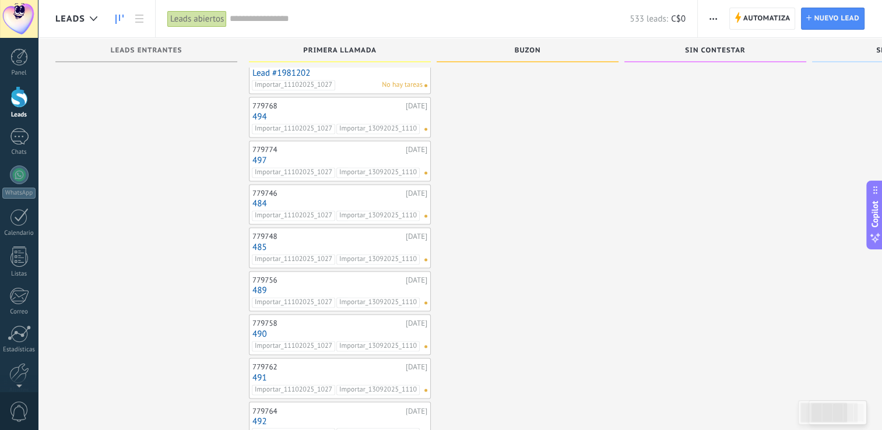
scroll to position [1867, 0]
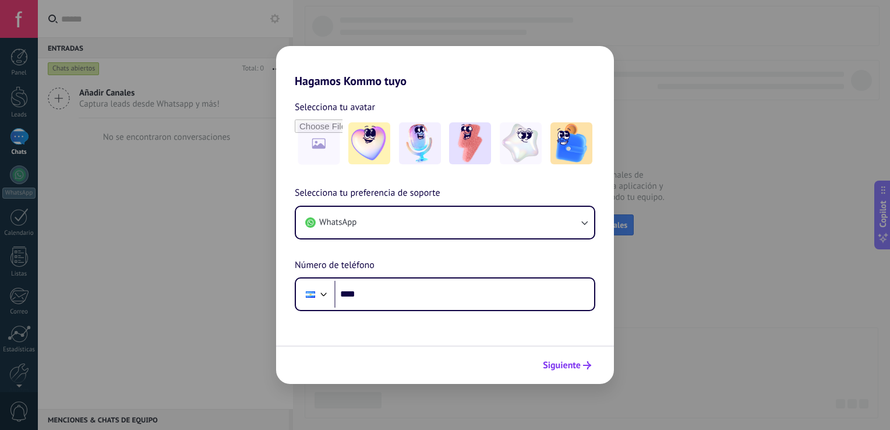
click at [562, 362] on span "Siguiente" at bounding box center [562, 365] width 38 height 8
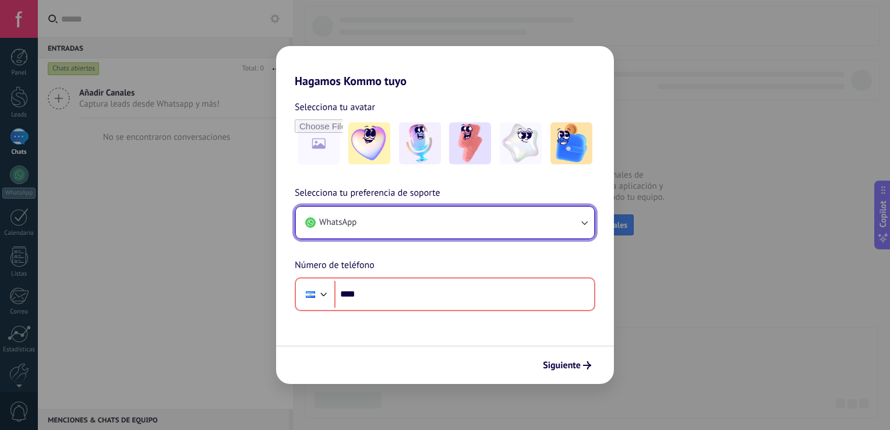
click at [506, 234] on button "WhatsApp" at bounding box center [445, 222] width 298 height 31
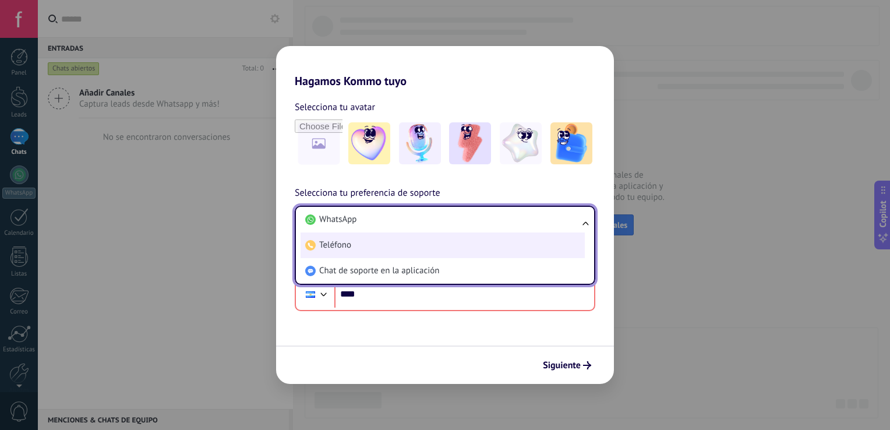
click at [397, 252] on li "Teléfono" at bounding box center [443, 246] width 284 height 26
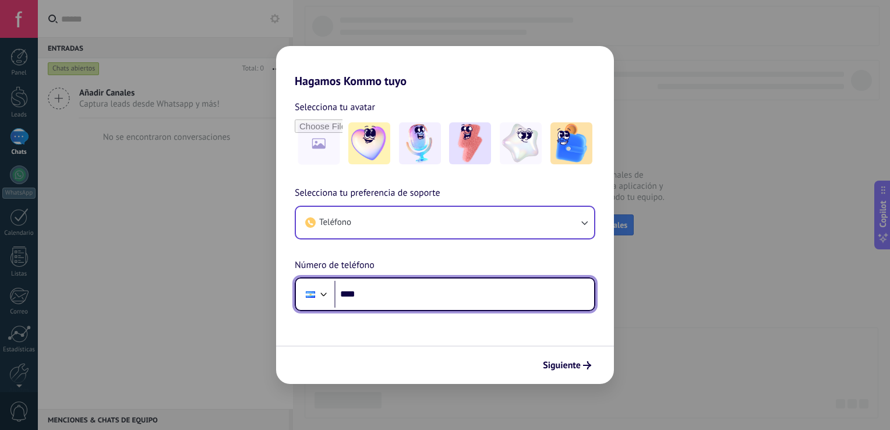
click at [394, 288] on input "****" at bounding box center [465, 294] width 260 height 27
type input "**********"
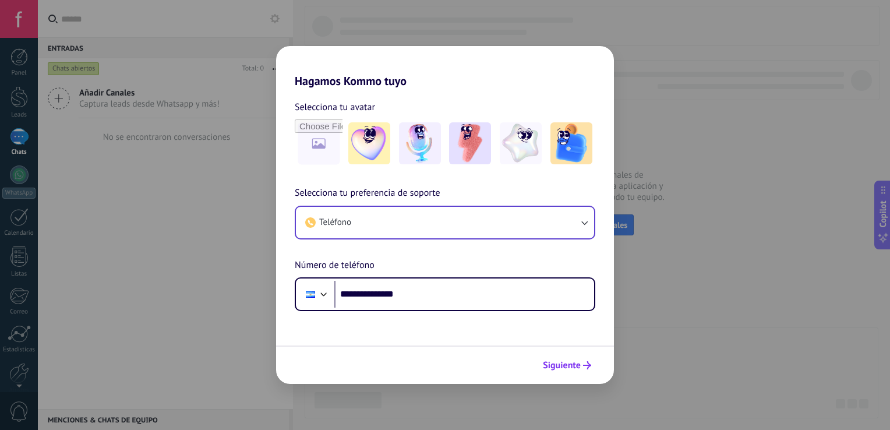
click at [569, 361] on span "Siguiente" at bounding box center [562, 365] width 38 height 8
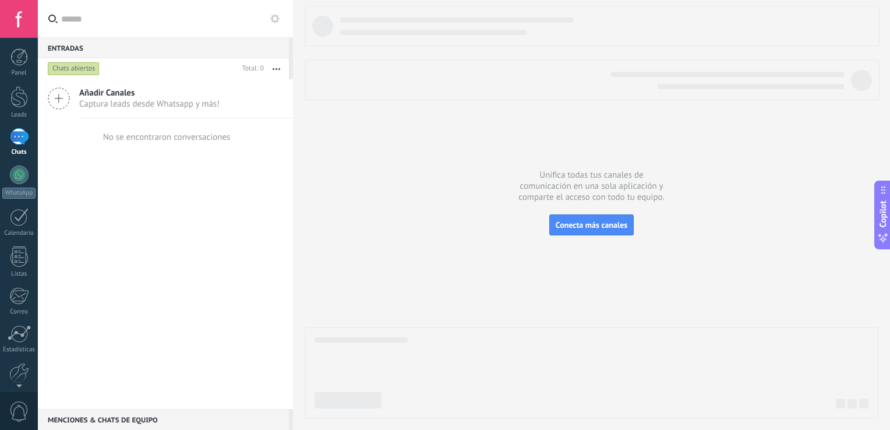
click at [93, 99] on span "Captura leads desde Whatsapp y más!" at bounding box center [149, 103] width 140 height 11
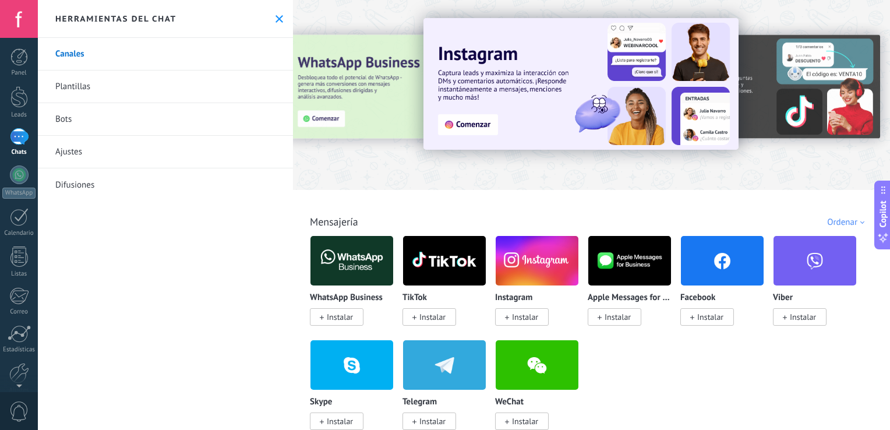
click at [276, 21] on icon at bounding box center [280, 19] width 8 height 8
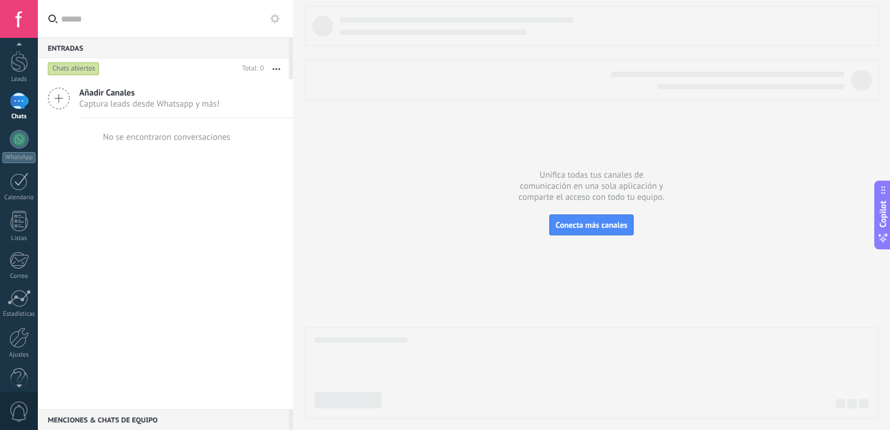
click at [20, 376] on div at bounding box center [19, 383] width 38 height 17
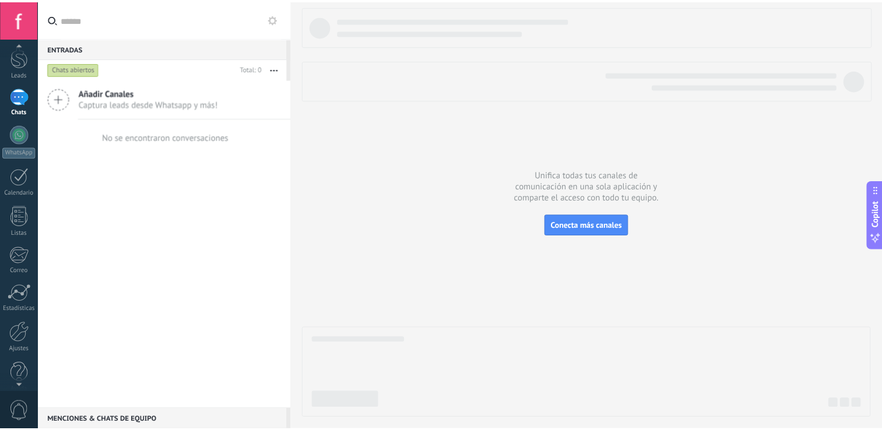
scroll to position [54, 0]
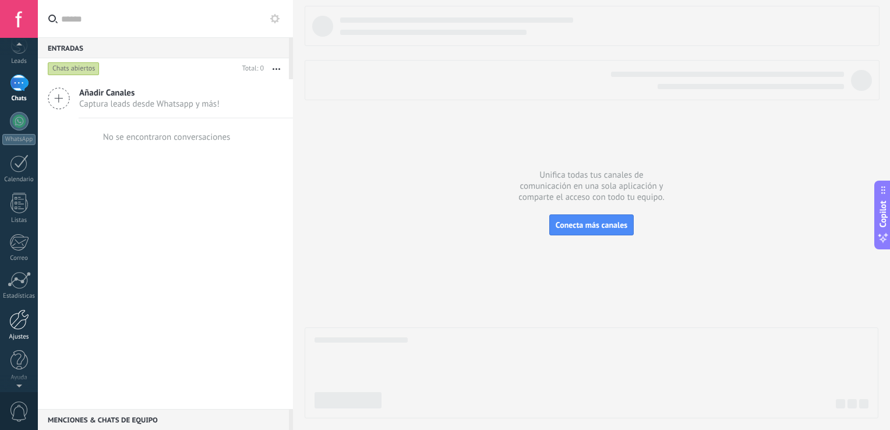
click at [24, 328] on div at bounding box center [19, 319] width 20 height 20
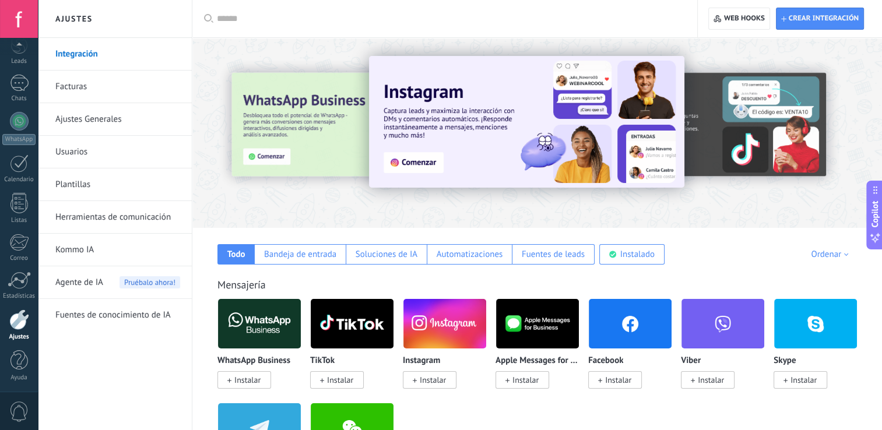
click at [228, 24] on input "text" at bounding box center [449, 19] width 464 height 12
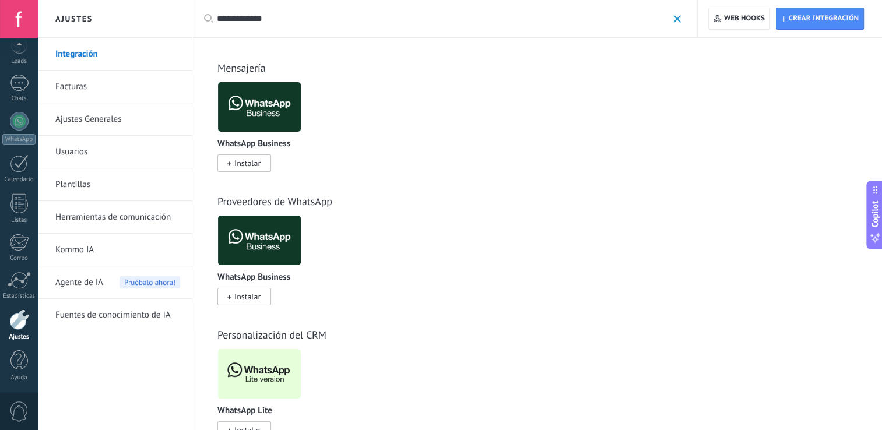
scroll to position [38, 0]
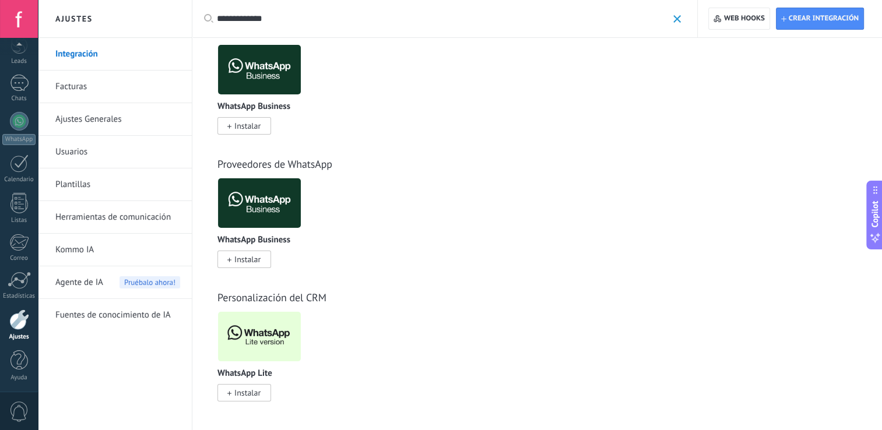
type input "**********"
click at [237, 388] on span "Instalar" at bounding box center [247, 393] width 26 height 10
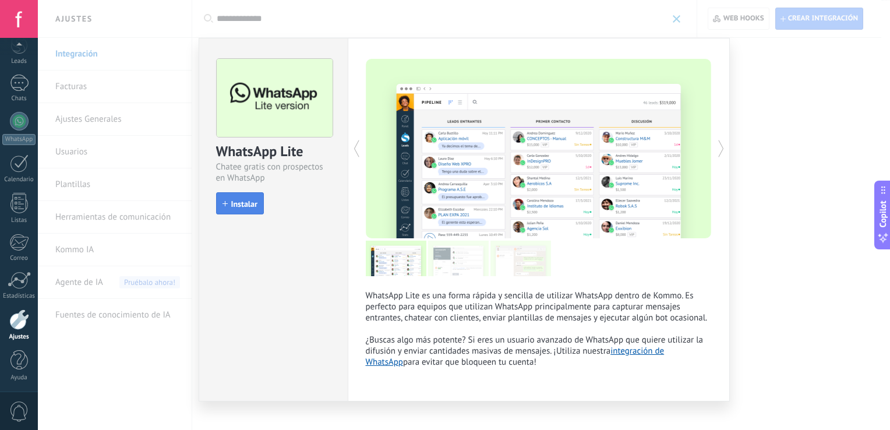
click at [228, 209] on button "Instalar" at bounding box center [240, 203] width 48 height 22
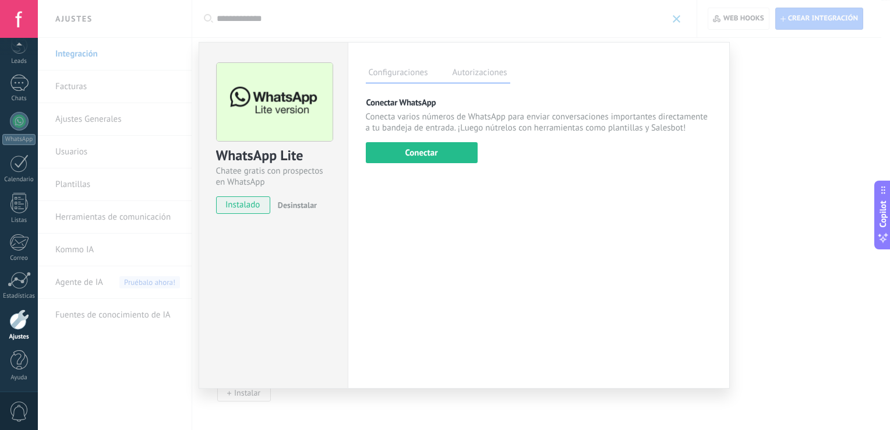
click at [373, 164] on div "Configuraciones Autorizaciones Esta pestaña registra a los usuarios que han con…" at bounding box center [539, 215] width 382 height 347
click at [407, 158] on button "Conectar" at bounding box center [422, 152] width 112 height 21
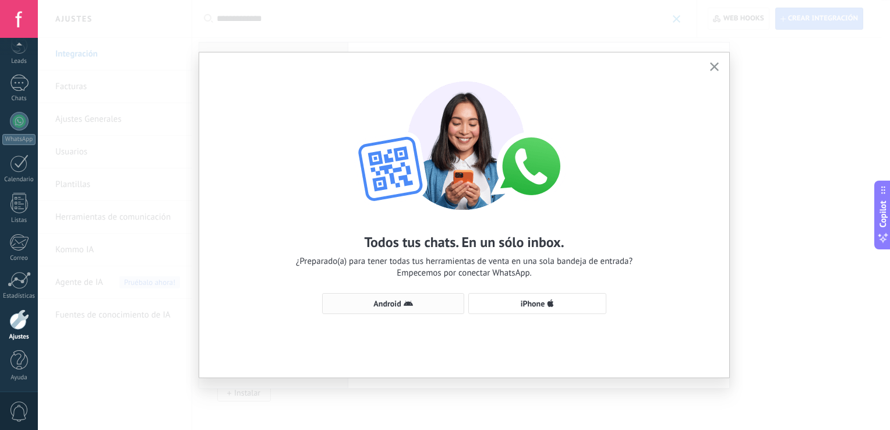
click at [363, 300] on span "Android" at bounding box center [393, 303] width 129 height 9
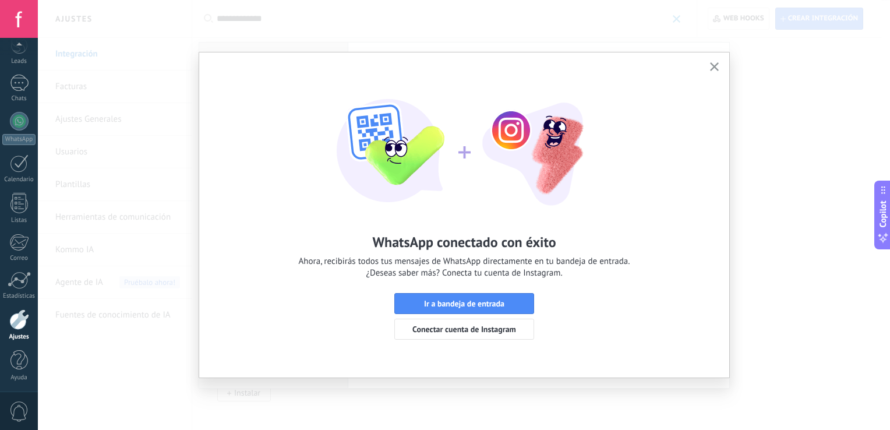
click at [709, 66] on button "button" at bounding box center [715, 67] width 15 height 16
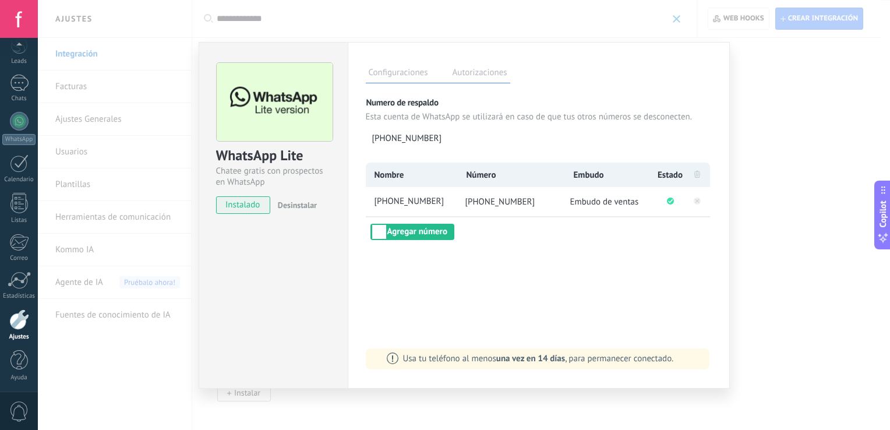
click at [495, 72] on label "Autorizaciones" at bounding box center [480, 74] width 61 height 17
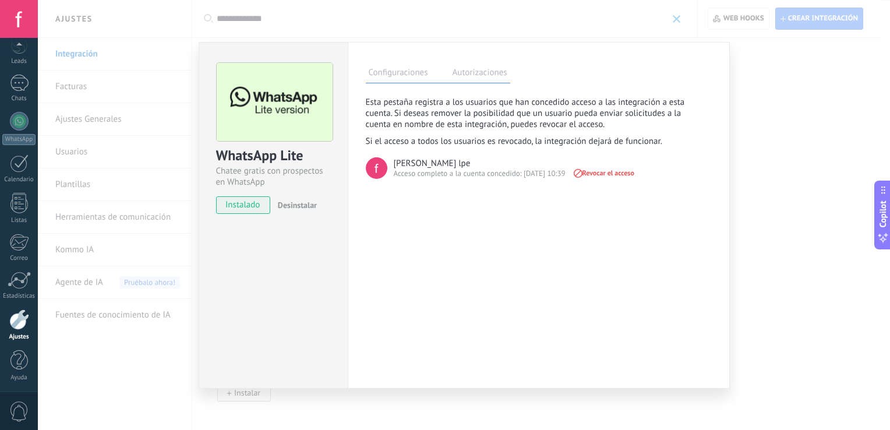
click at [161, 139] on div "WhatsApp Lite Chatee gratis con prospectos en WhatsApp instalado Desinstalar Co…" at bounding box center [464, 215] width 853 height 430
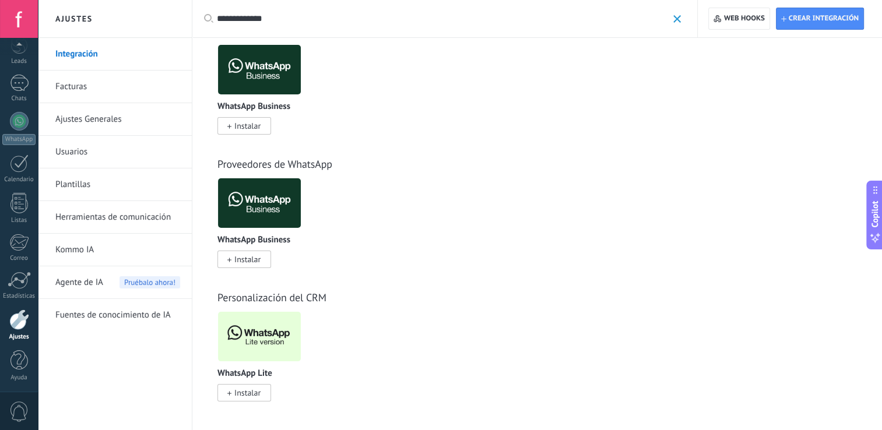
scroll to position [0, 0]
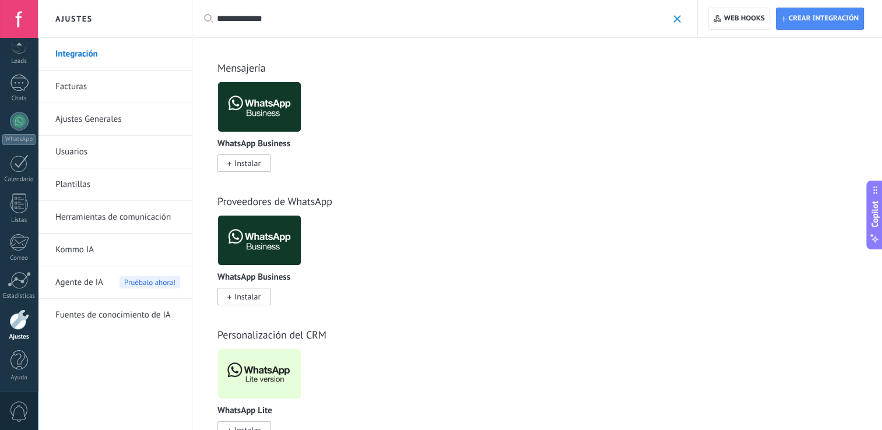
click at [24, 330] on link "Ajustes" at bounding box center [19, 324] width 38 height 31
click at [15, 326] on div at bounding box center [19, 319] width 20 height 20
click at [676, 21] on span at bounding box center [677, 19] width 8 height 8
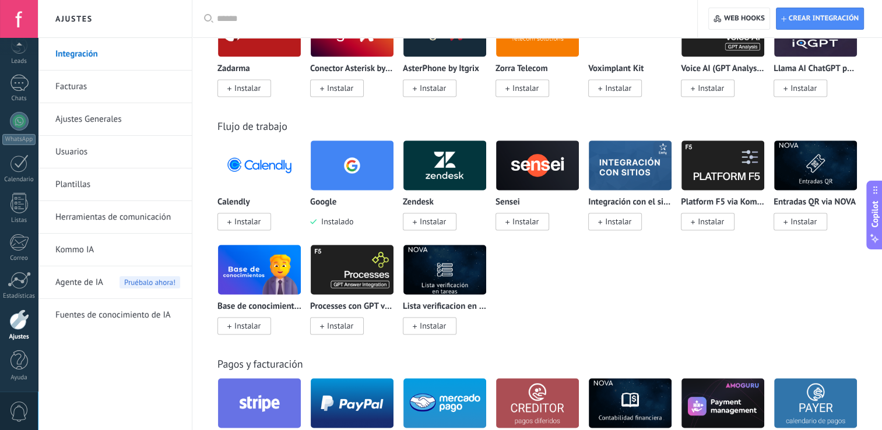
scroll to position [1591, 0]
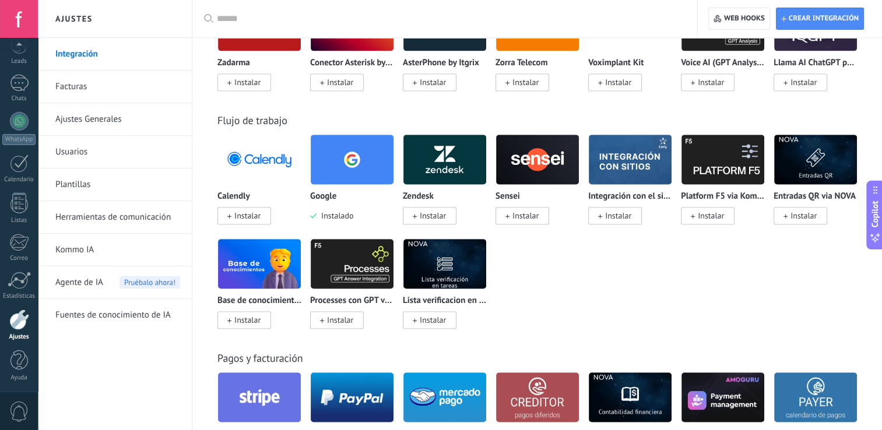
click at [341, 197] on div "Google" at bounding box center [352, 197] width 84 height 10
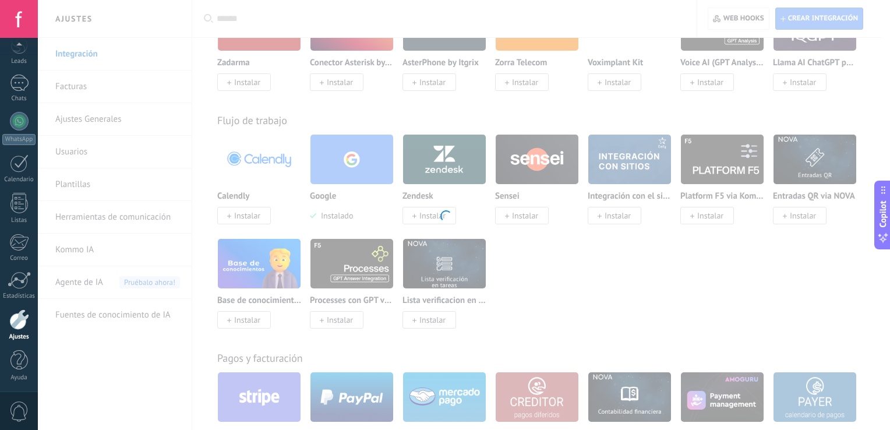
drag, startPoint x: 344, startPoint y: 181, endPoint x: 385, endPoint y: 240, distance: 71.3
click at [385, 240] on div at bounding box center [445, 215] width 890 height 430
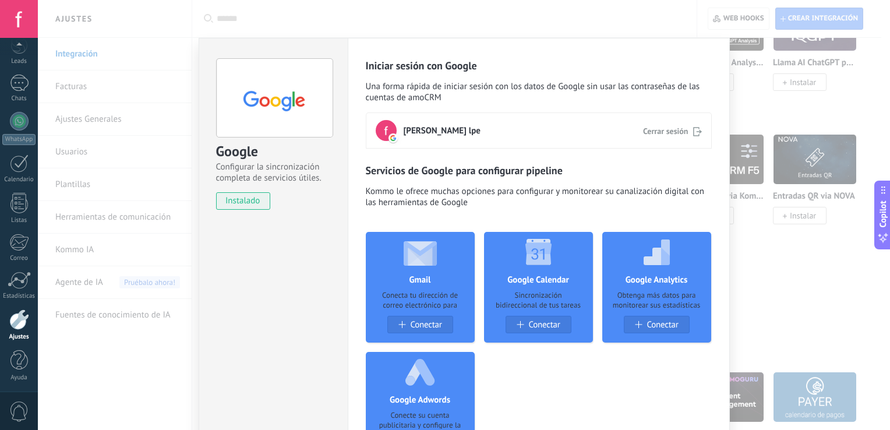
click at [855, 282] on div "Google Configurar la sincronización completa de servicios útiles. instalado Des…" at bounding box center [464, 215] width 853 height 430
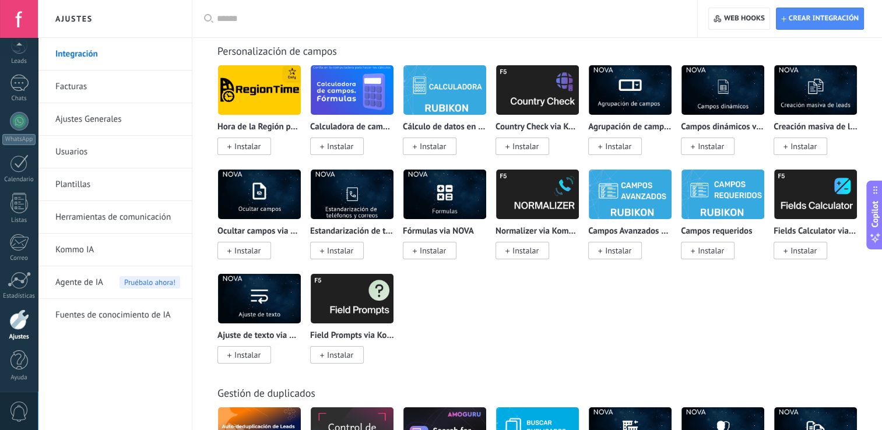
scroll to position [4387, 0]
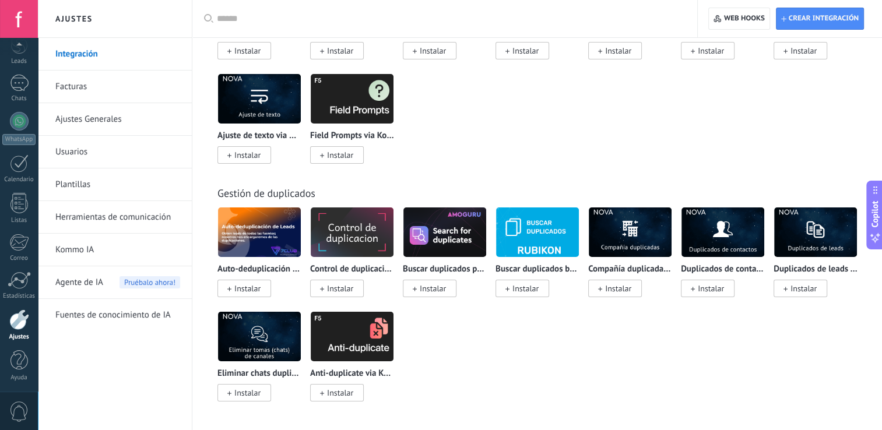
click at [233, 15] on input "text" at bounding box center [449, 19] width 464 height 12
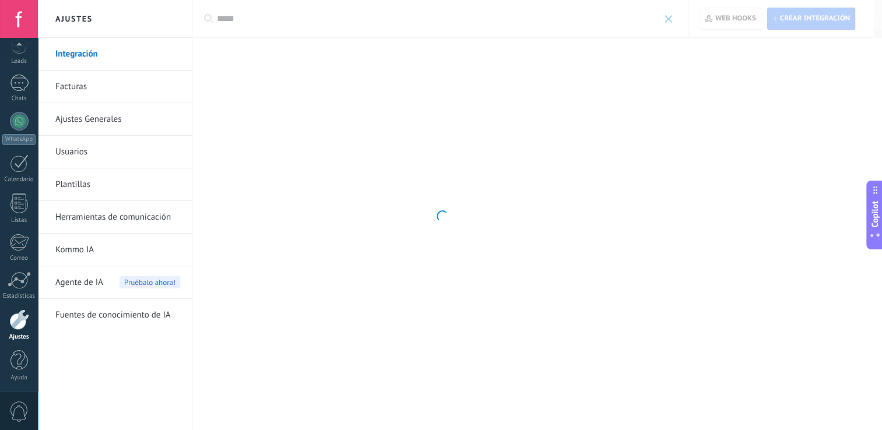
scroll to position [0, 0]
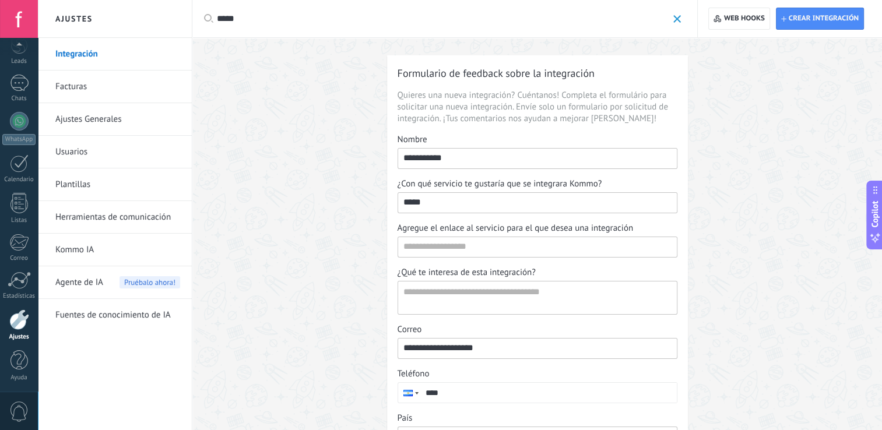
type input "*****"
click at [673, 15] on span at bounding box center [677, 19] width 8 height 8
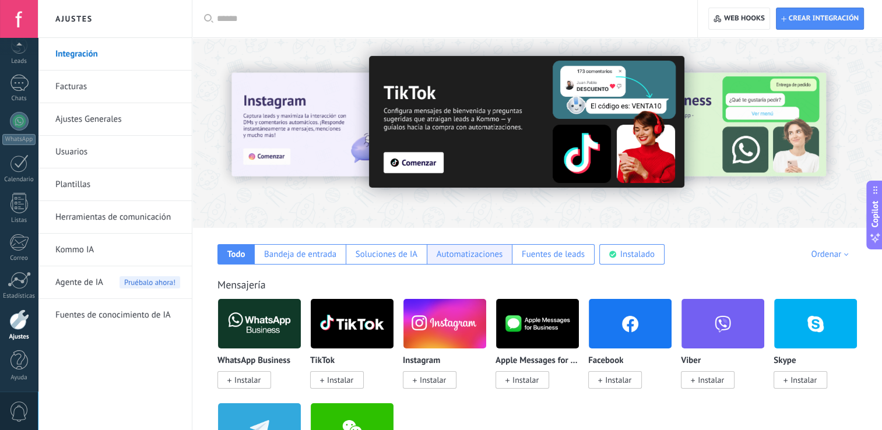
click at [465, 255] on div "Automatizaciones" at bounding box center [470, 254] width 66 height 11
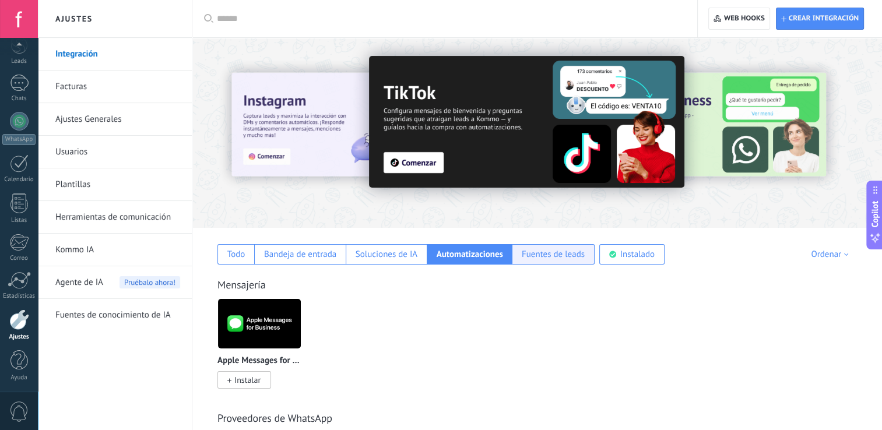
click at [541, 250] on div "Fuentes de leads" at bounding box center [553, 254] width 63 height 11
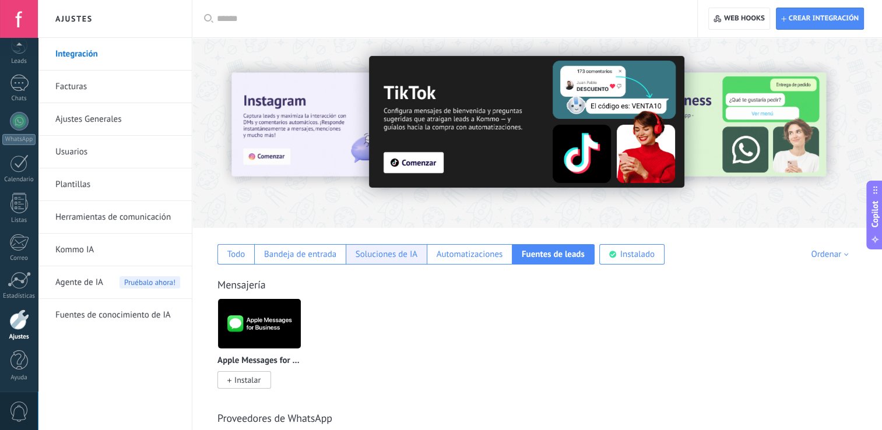
click at [346, 251] on div "Soluciones de IA" at bounding box center [386, 254] width 81 height 20
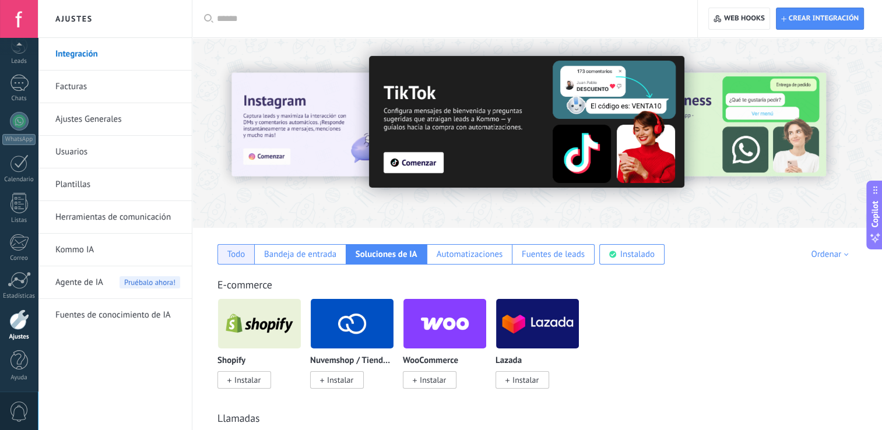
click at [226, 255] on div "Todo" at bounding box center [235, 254] width 37 height 20
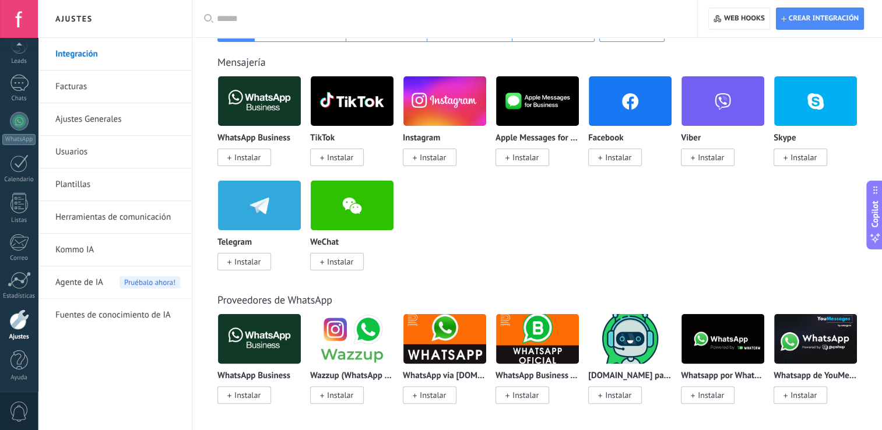
scroll to position [227, 0]
